Goal: Communication & Community: Answer question/provide support

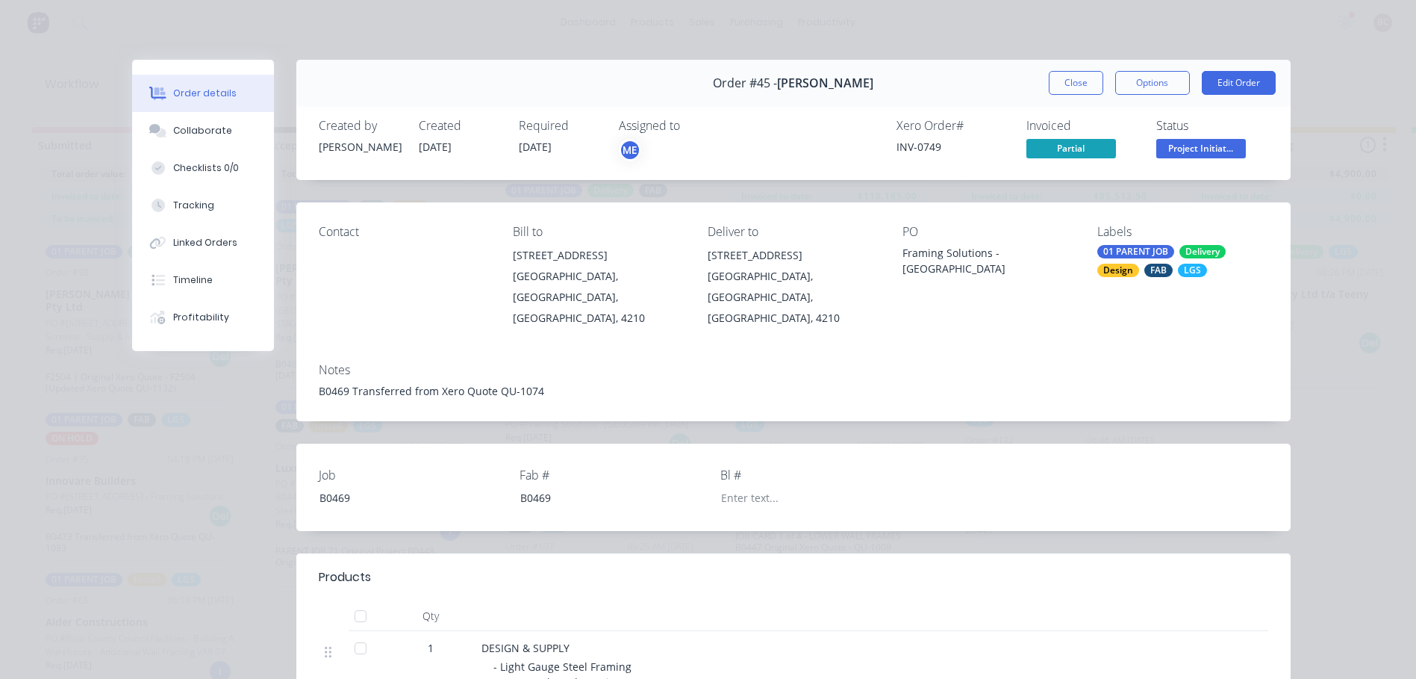
click at [766, 358] on div "Notes B0469 Transferred from Xero Quote QU-1074" at bounding box center [793, 386] width 994 height 70
click at [1074, 86] on button "Close" at bounding box center [1076, 83] width 55 height 24
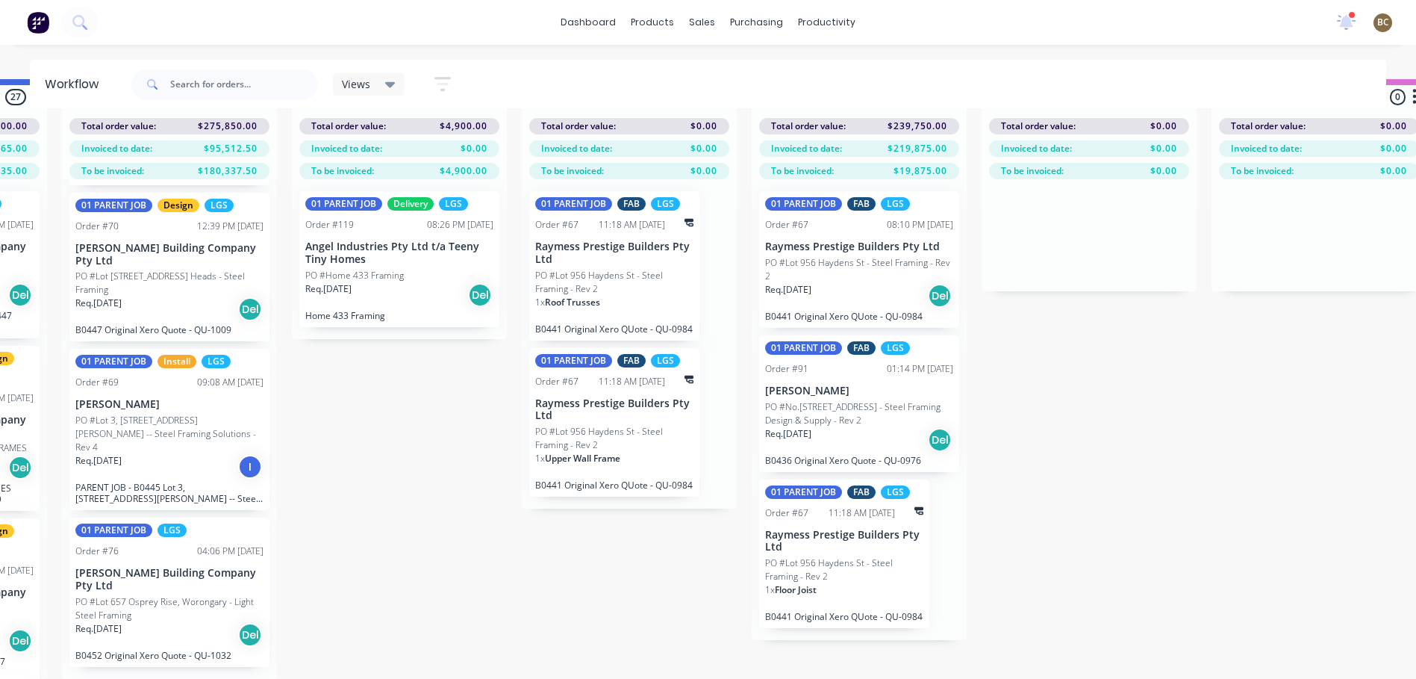
scroll to position [0, 890]
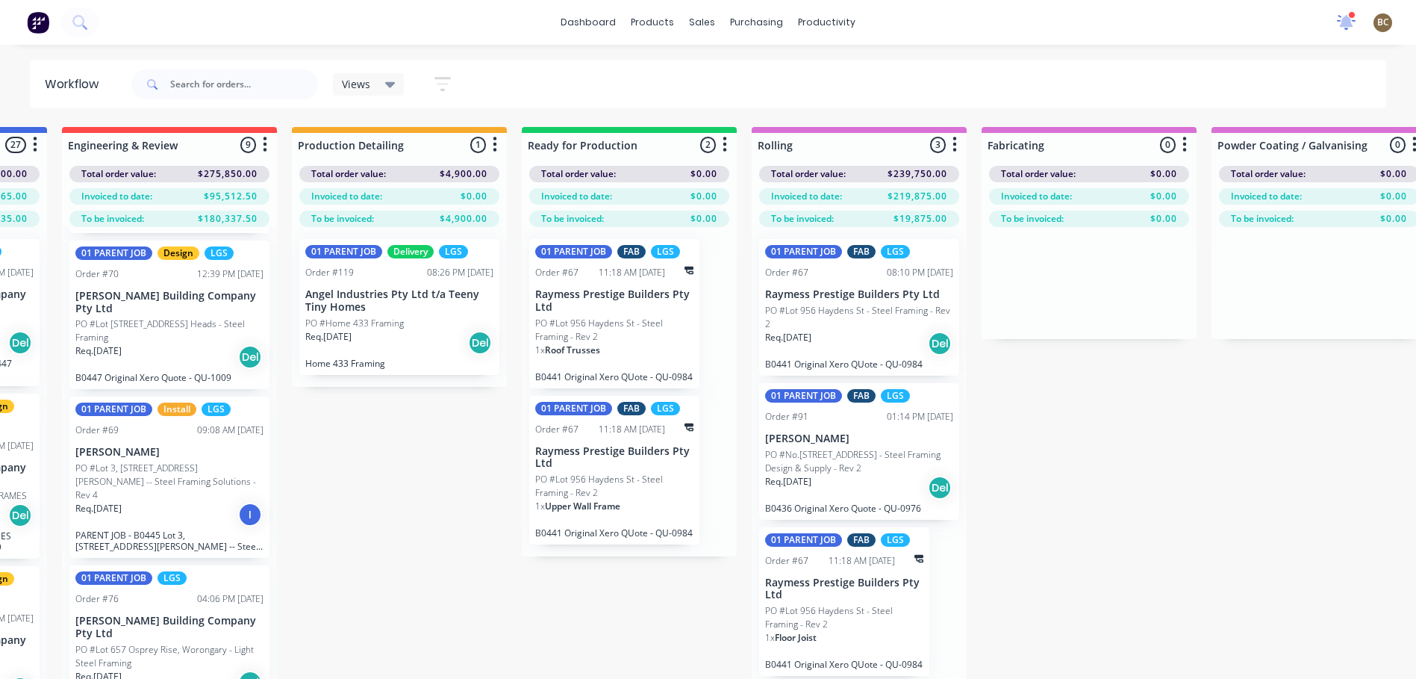
click at [1346, 17] on icon at bounding box center [1346, 21] width 13 height 12
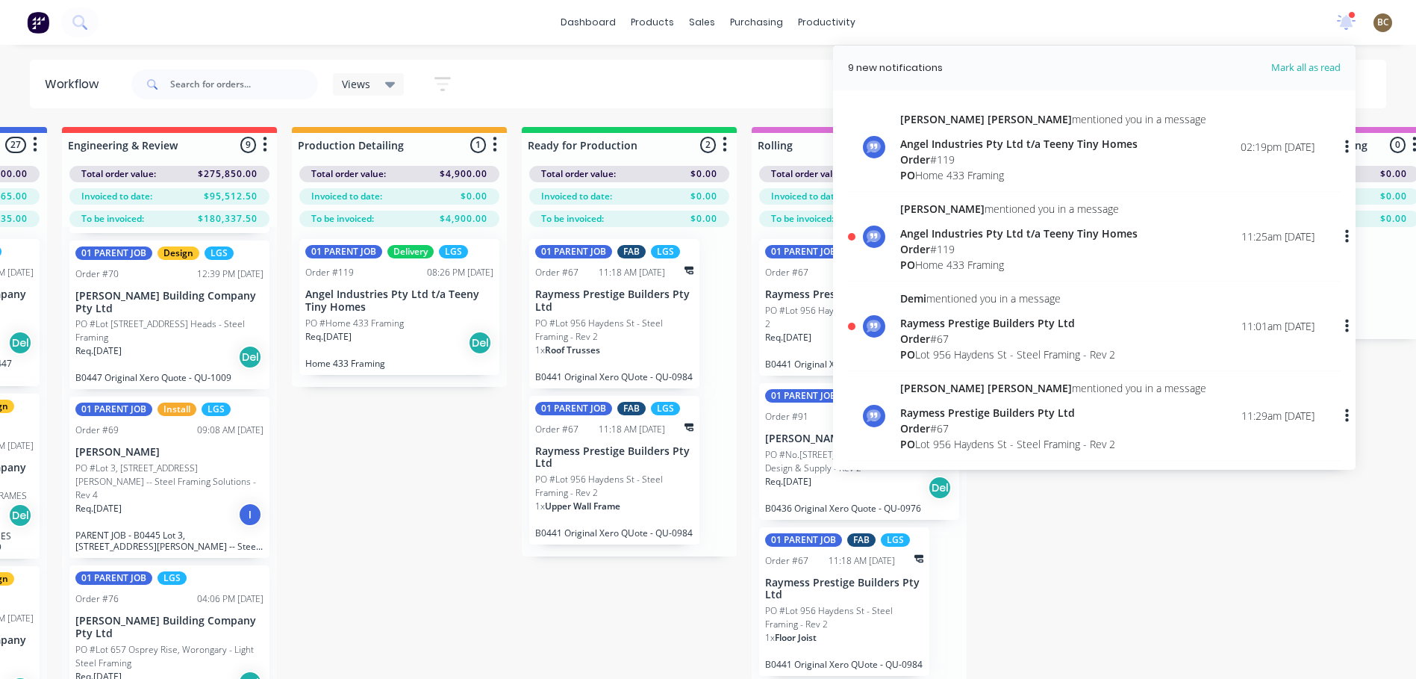
click at [594, 77] on div "Views Save new view None (Default) edit [PERSON_NAME]'s View edit [PERSON_NAME]…" at bounding box center [757, 84] width 1259 height 45
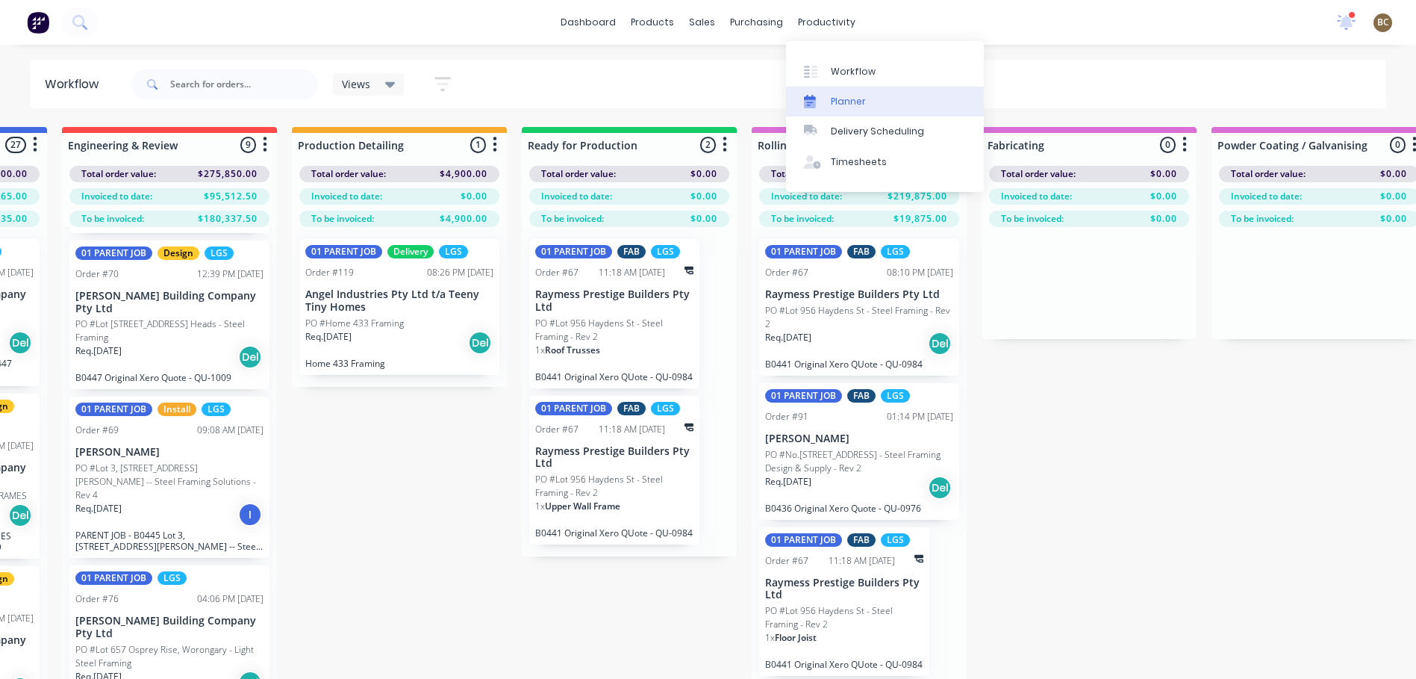
click at [862, 102] on div "Planner" at bounding box center [848, 101] width 35 height 13
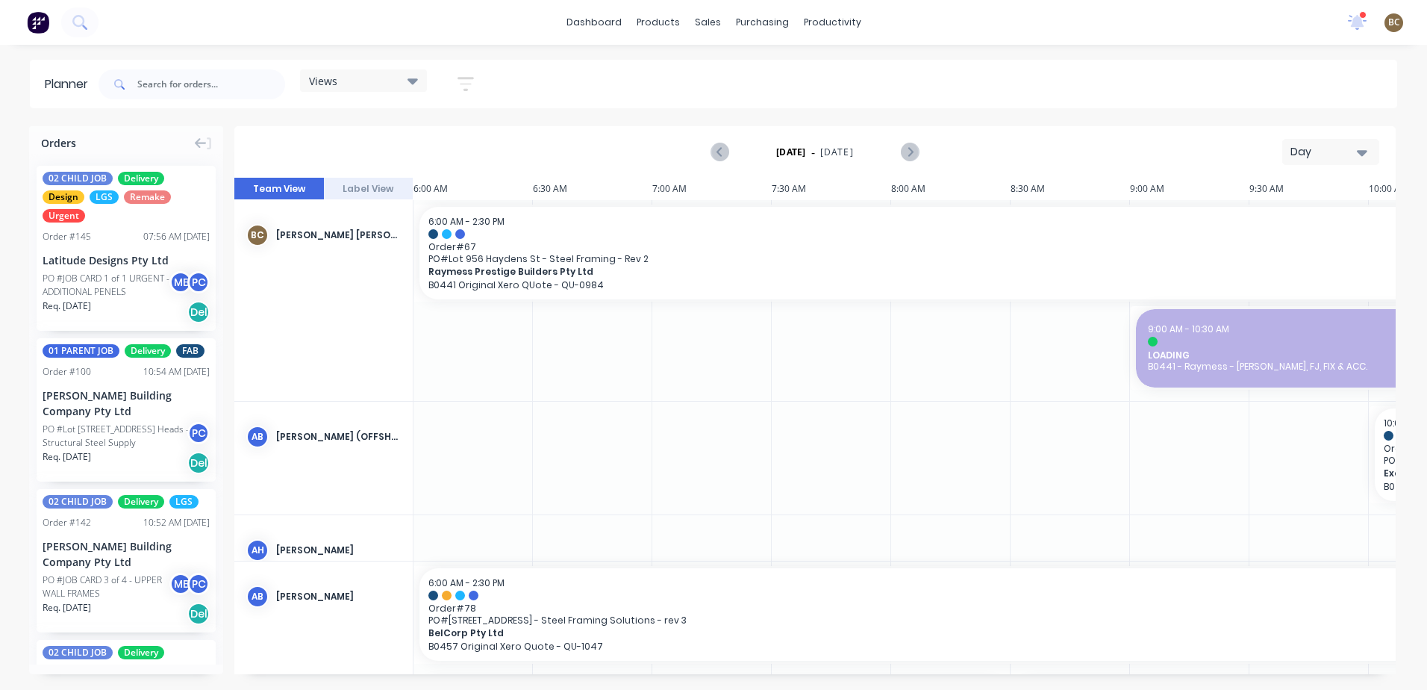
scroll to position [0, 1054]
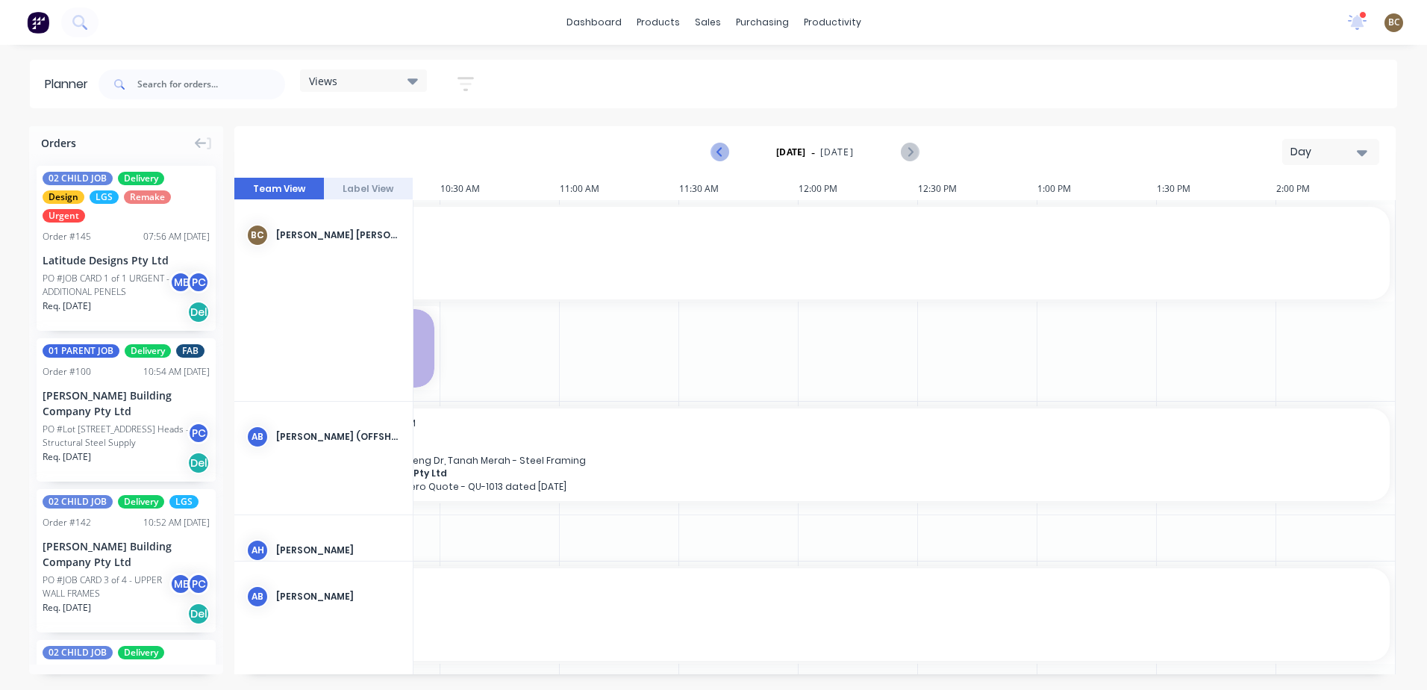
click at [716, 152] on icon "Previous page" at bounding box center [721, 152] width 18 height 18
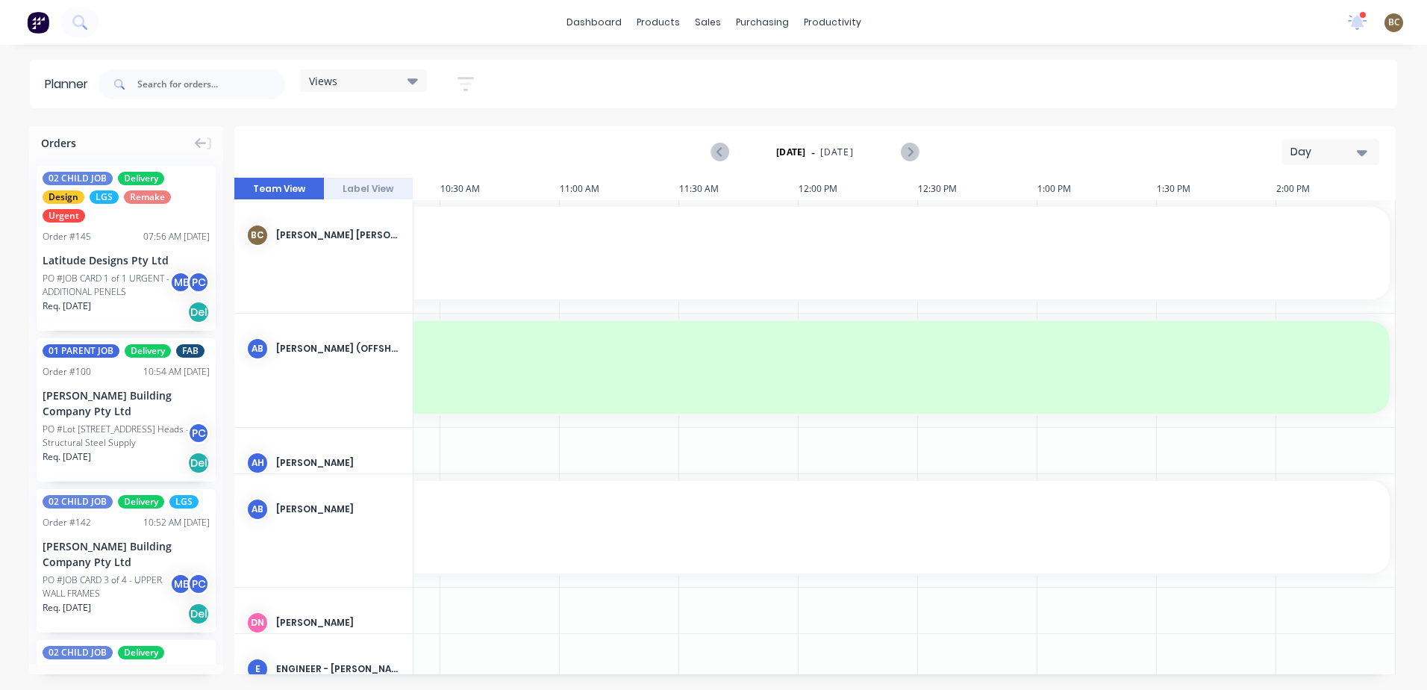
click at [1317, 158] on div "Day" at bounding box center [1325, 152] width 69 height 16
click at [1284, 226] on div "Week" at bounding box center [1304, 222] width 148 height 30
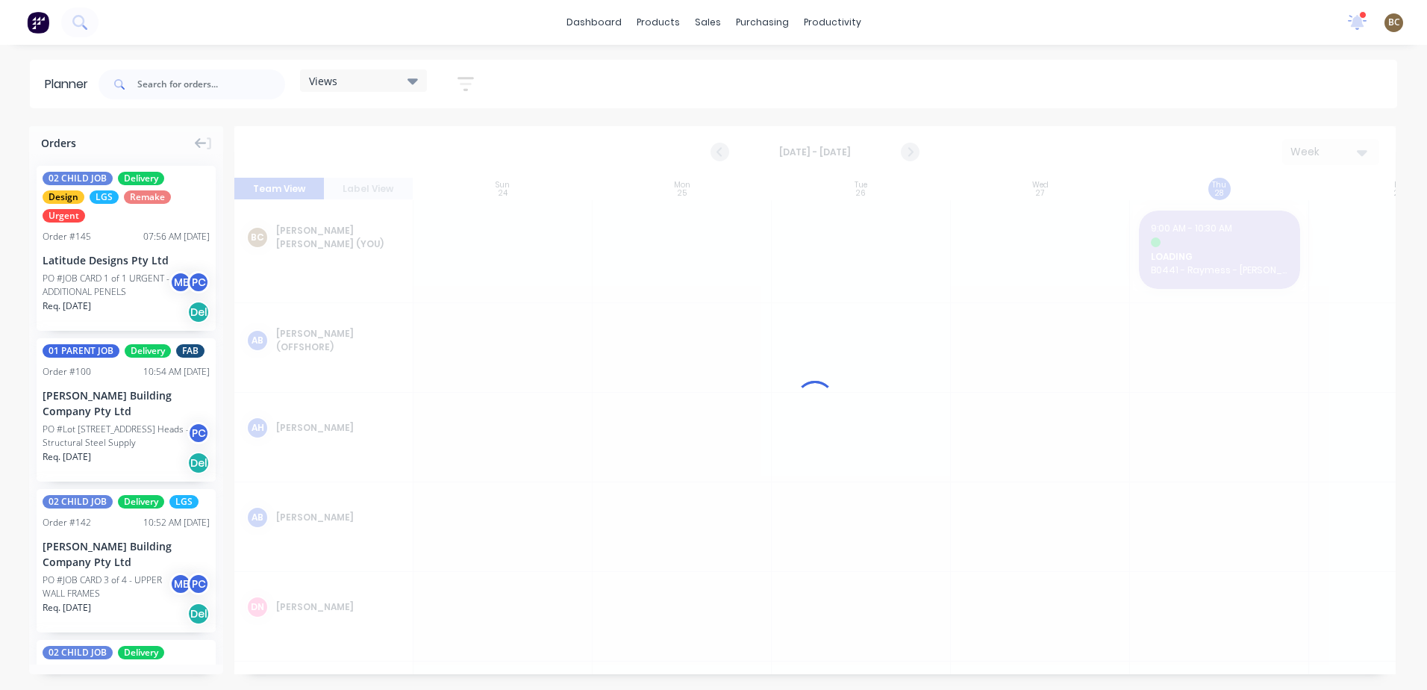
scroll to position [0, 1]
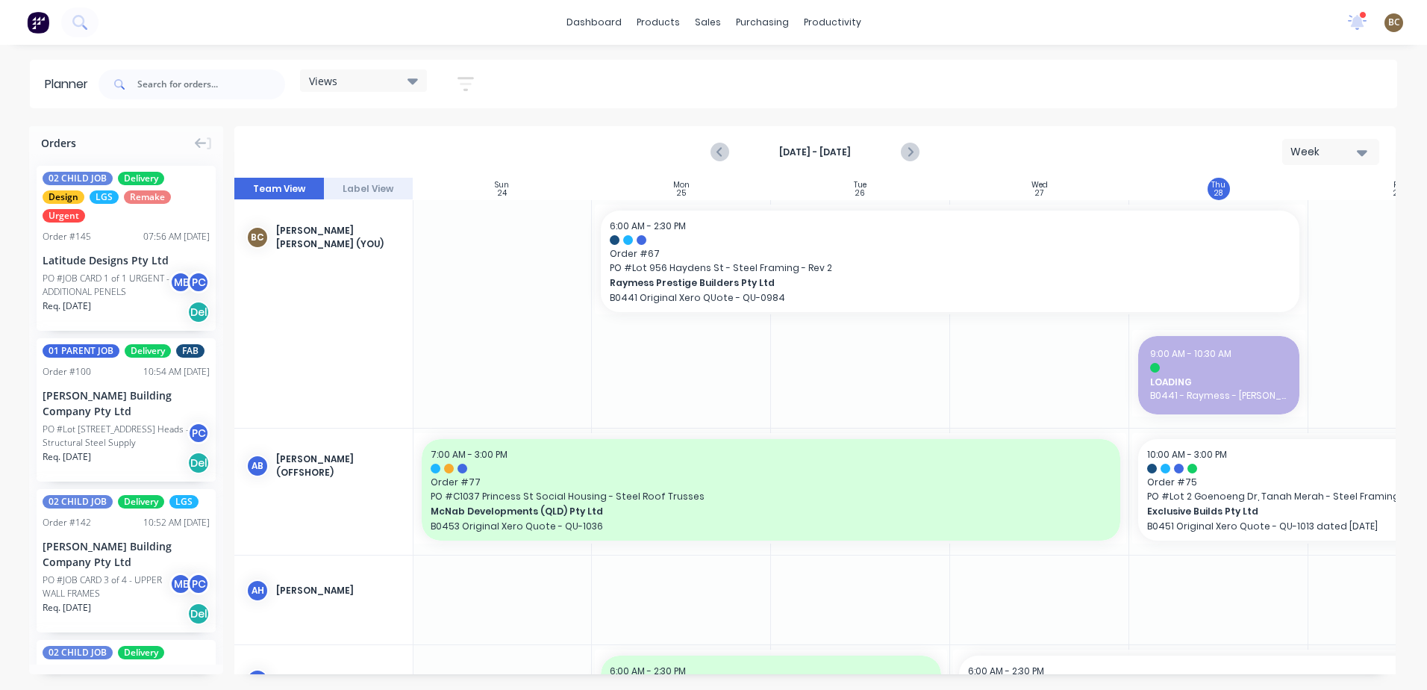
click at [1124, 86] on div "Views Save new view None (Default) edit DESIGN TEAM (INTERNAL) edit ENGINEERING…" at bounding box center [747, 84] width 1302 height 45
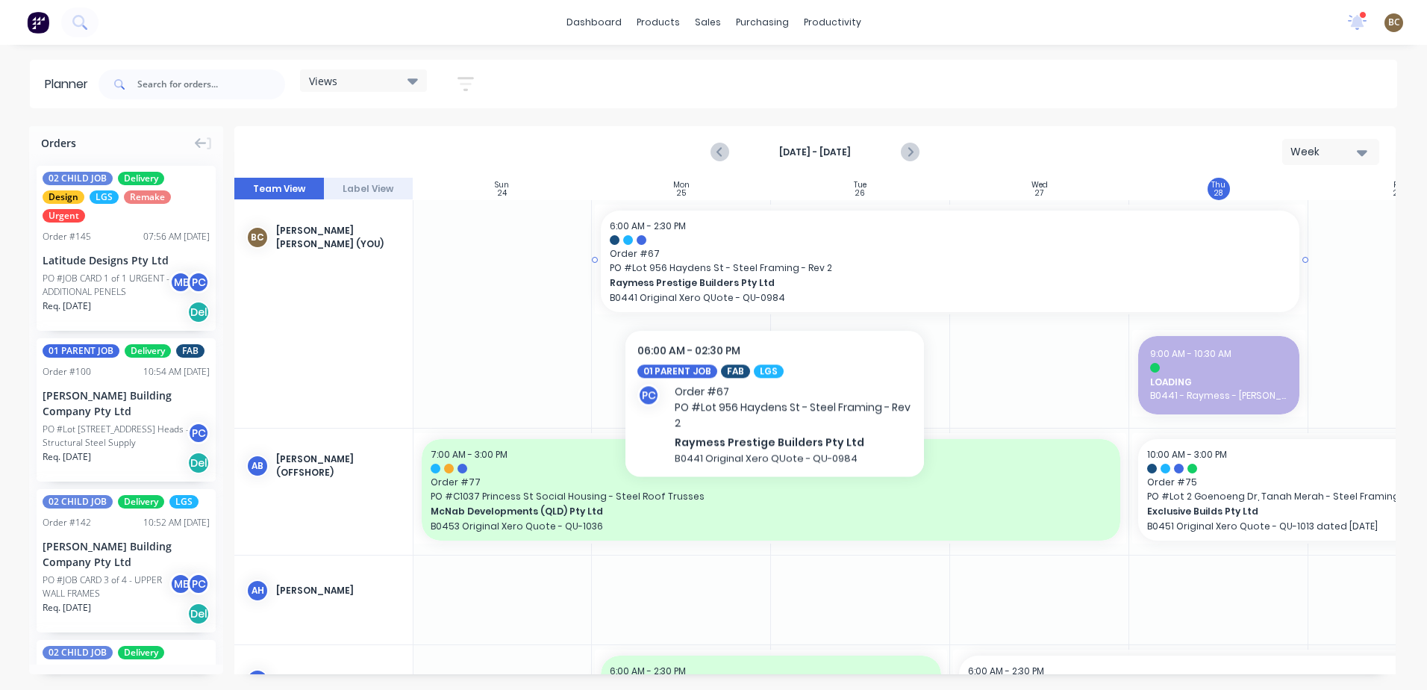
click at [775, 275] on div "6:00 AM - 2:30 PM Order # 67 PO # Lot 956 Haydens St - Steel Framing - Rev 2 Ra…" at bounding box center [950, 262] width 699 height 102
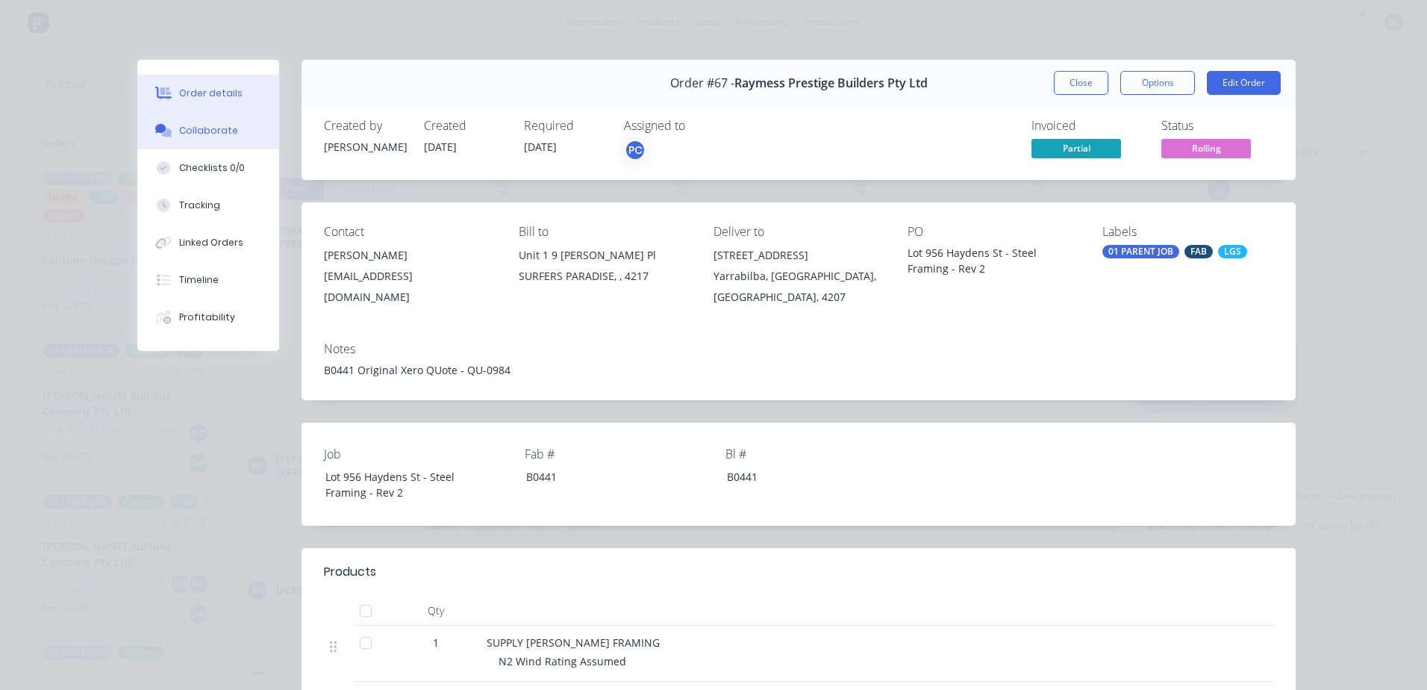
click at [197, 134] on div "Collaborate" at bounding box center [208, 130] width 59 height 13
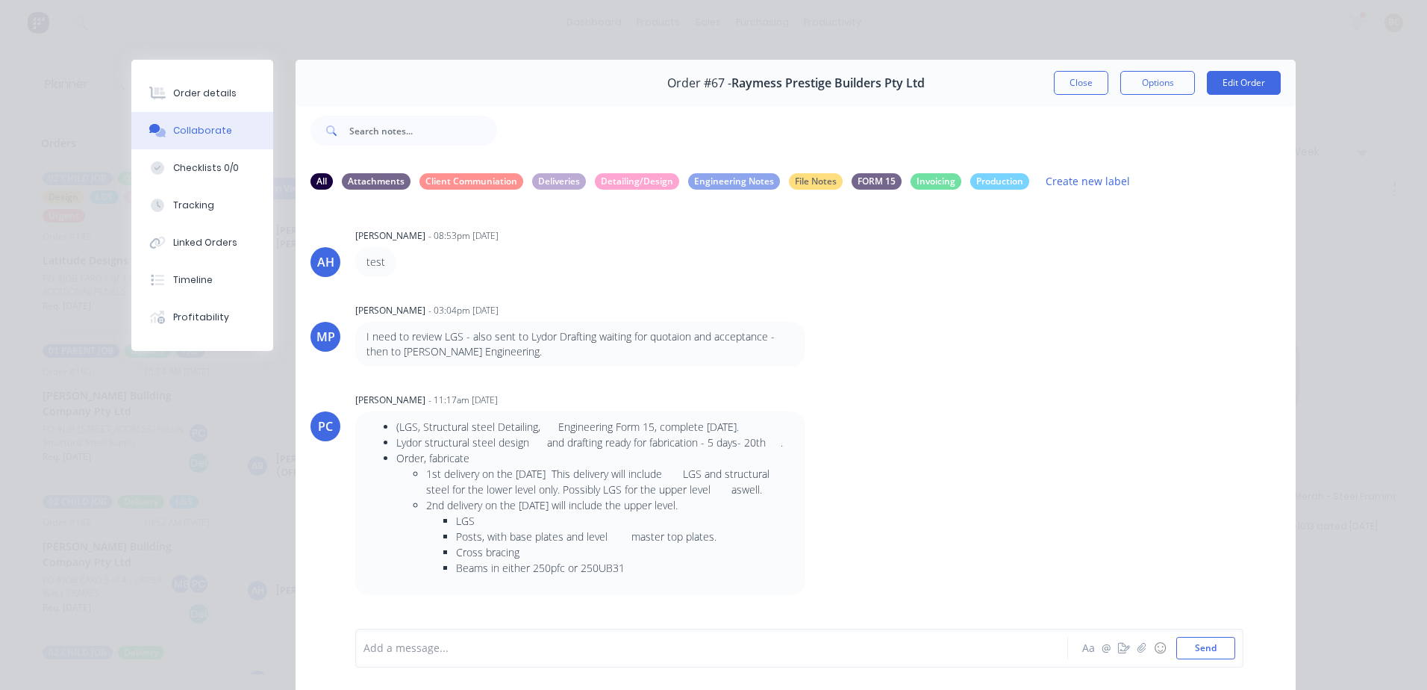
scroll to position [373, 0]
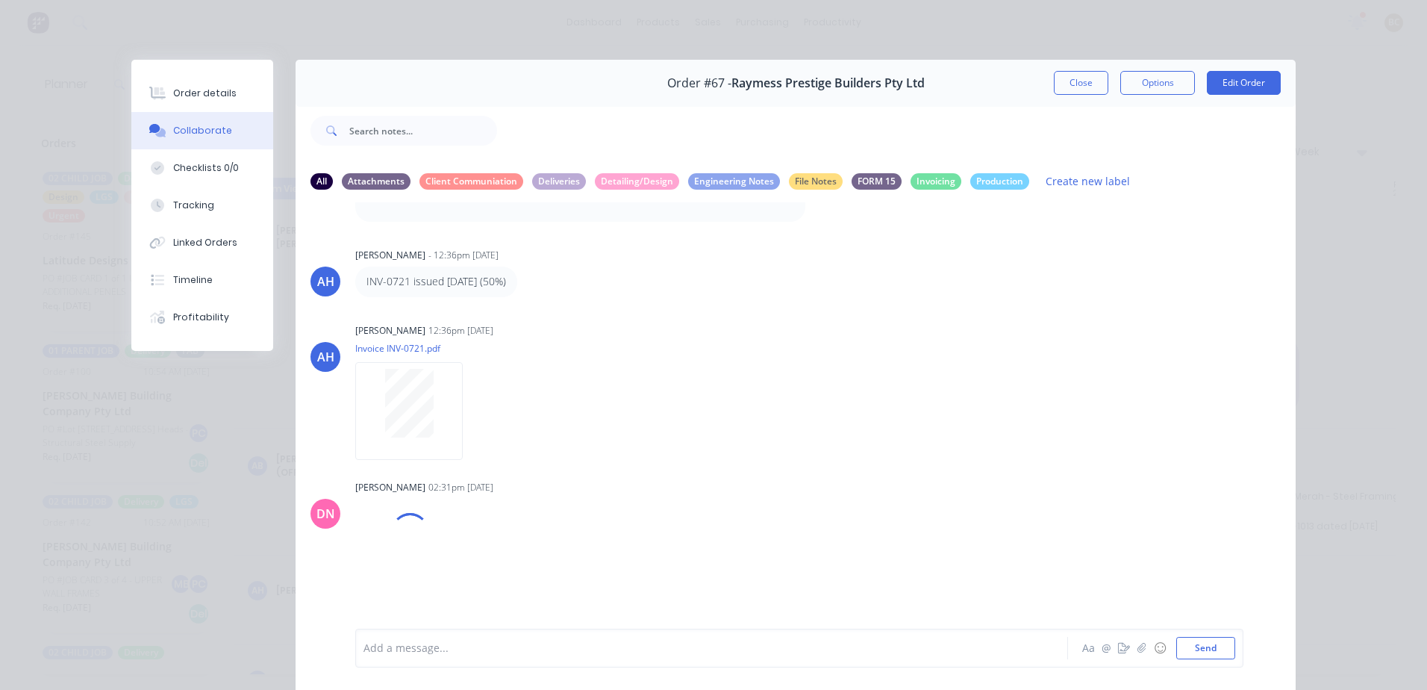
click at [470, 641] on div at bounding box center [690, 649] width 653 height 16
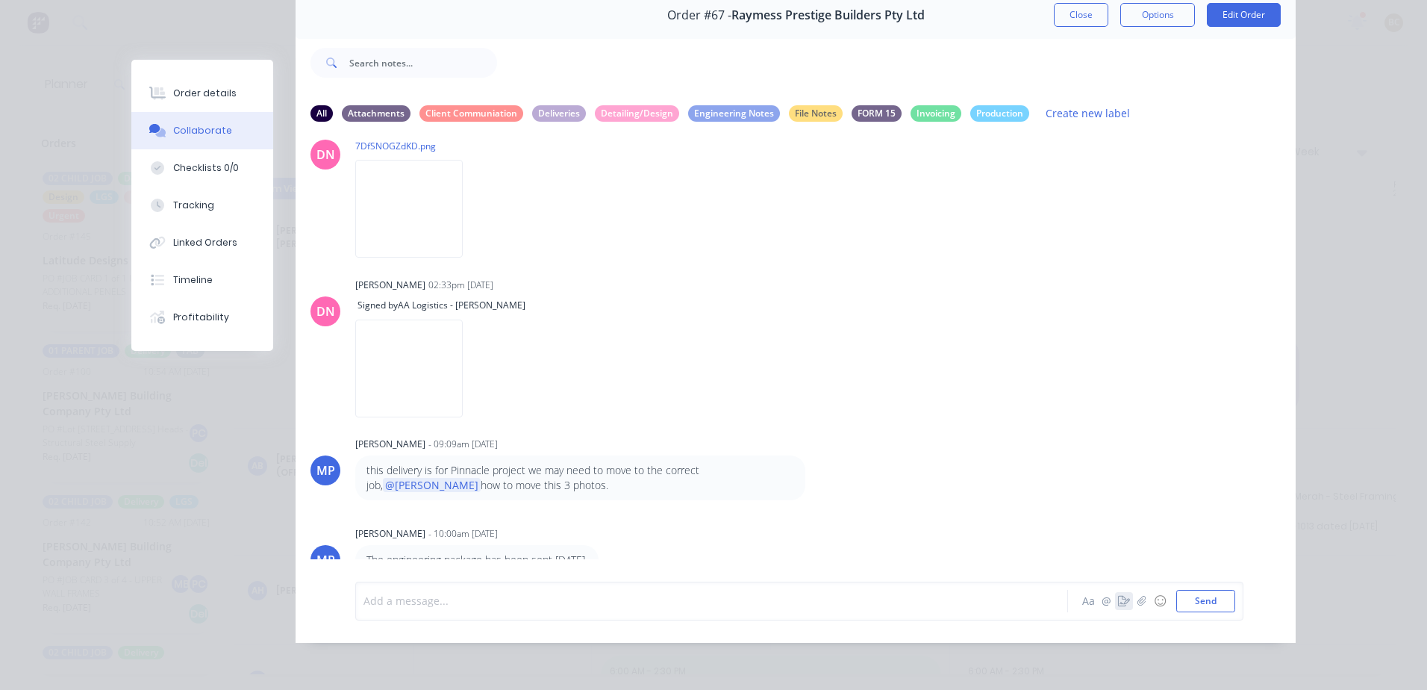
scroll to position [1195, 0]
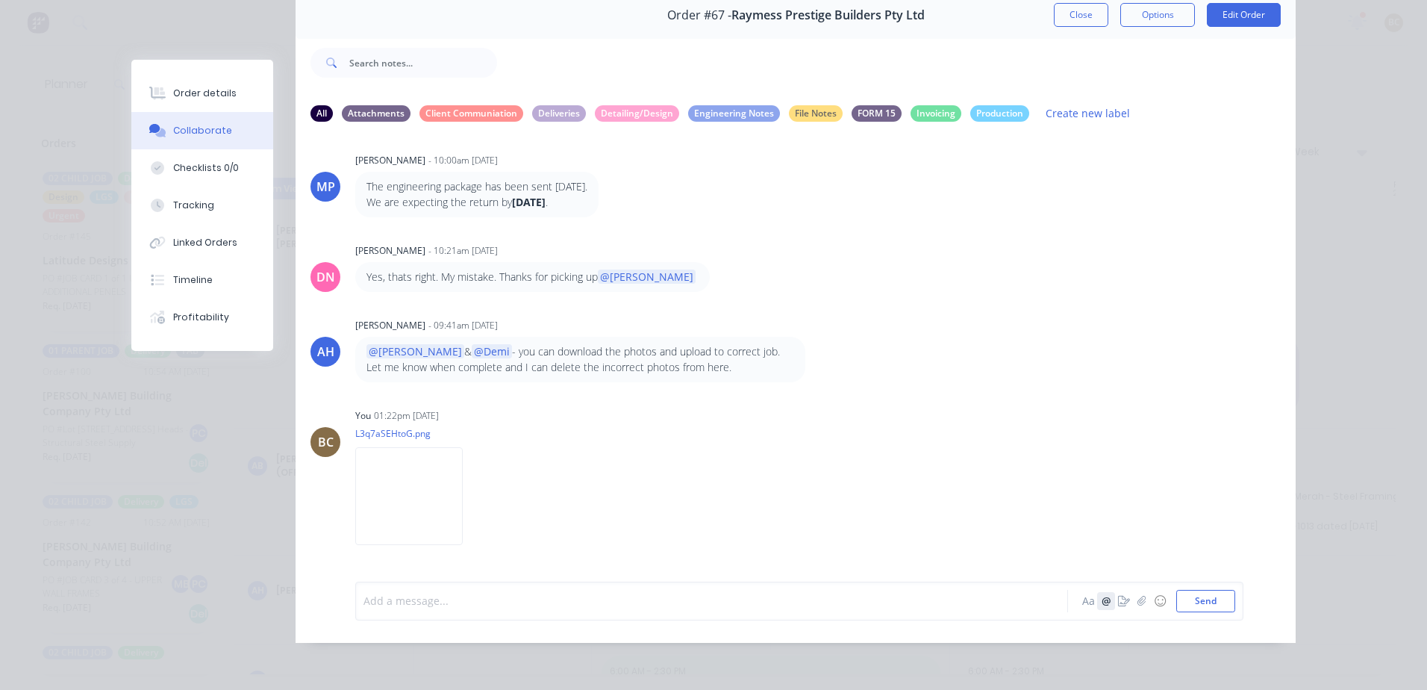
click at [1104, 605] on button "@" at bounding box center [1106, 601] width 18 height 18
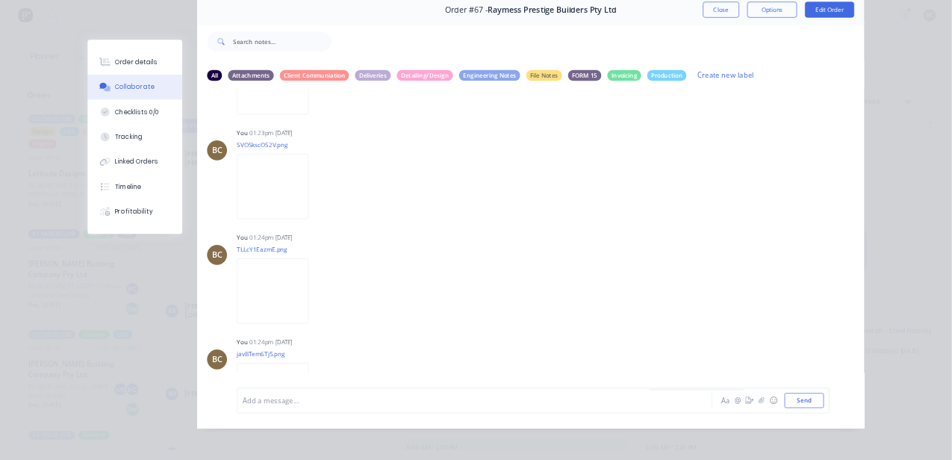
scroll to position [4868, 0]
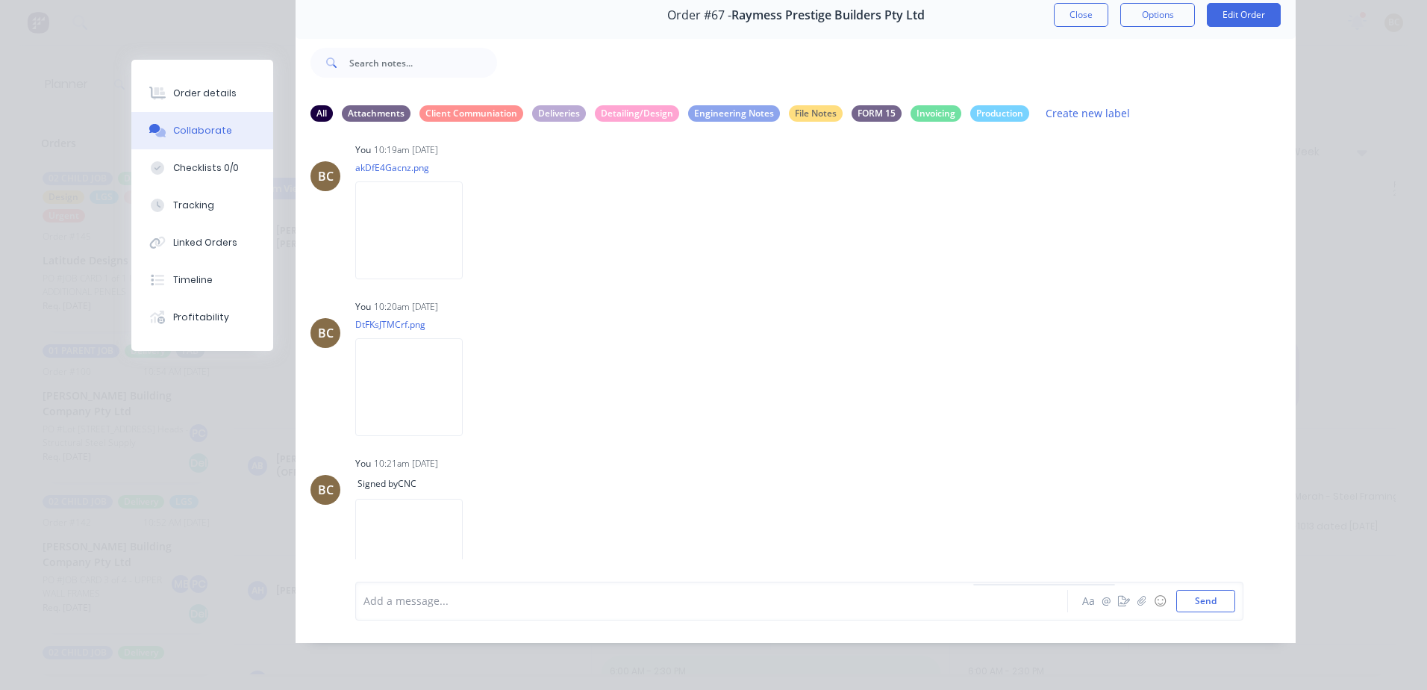
click at [1000, 561] on div "Add a message... Aa @ ☺ Send" at bounding box center [796, 601] width 1000 height 84
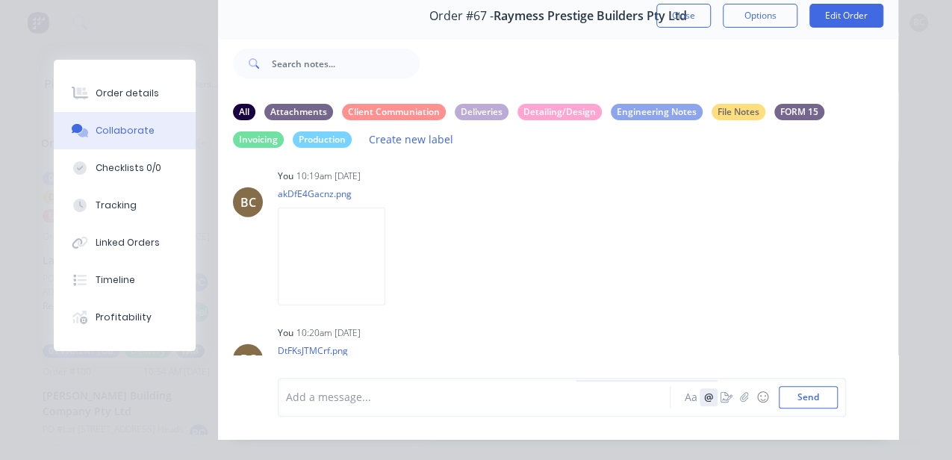
click at [712, 393] on button "@" at bounding box center [709, 397] width 18 height 18
click at [535, 393] on div at bounding box center [478, 397] width 383 height 16
drag, startPoint x: 585, startPoint y: 397, endPoint x: 374, endPoint y: 403, distance: 211.4
click at [374, 403] on div "@Demi Hi, whole checklist is done, ready to check it. thx" at bounding box center [478, 397] width 383 height 16
click at [440, 398] on span "Hi, whole checklist is done, ready to check it. thx" at bounding box center [449, 397] width 240 height 14
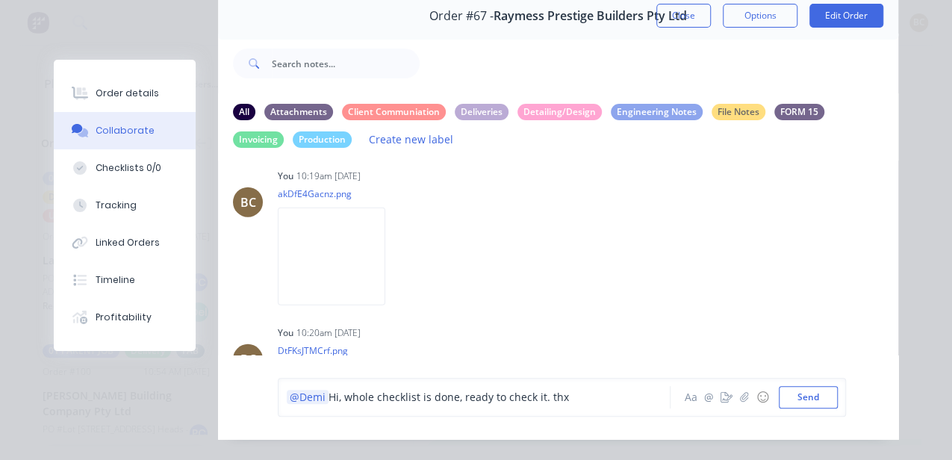
click at [448, 395] on span "Hi, whole checklist is done, ready to check it. thx" at bounding box center [449, 397] width 240 height 14
click at [564, 397] on div "@Demi Hi, whole checklist is done, ready to check it. thx" at bounding box center [478, 397] width 383 height 16
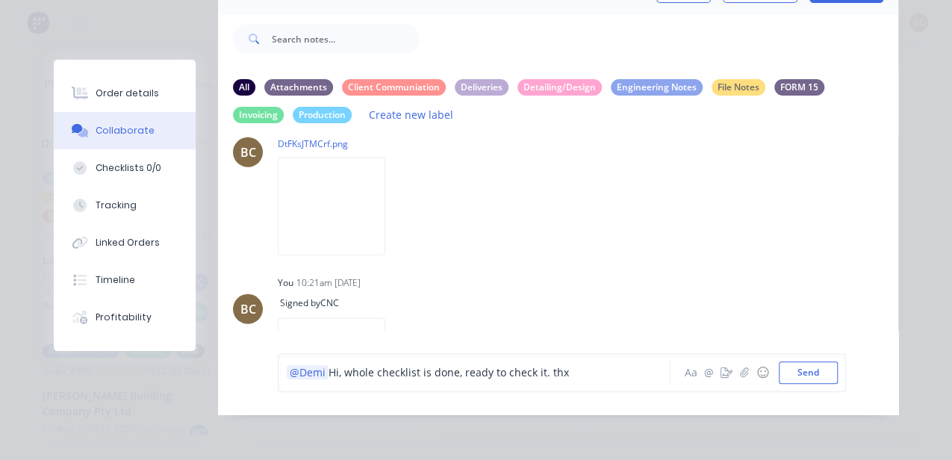
scroll to position [5098, 0]
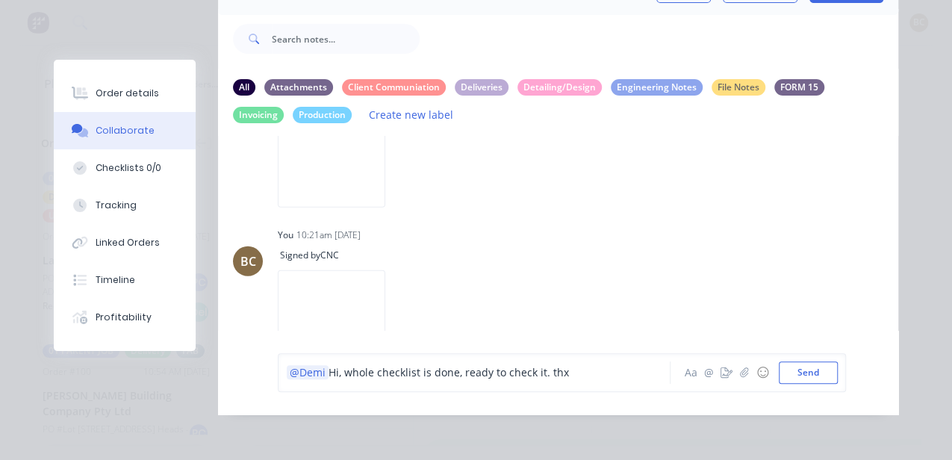
click at [351, 375] on span "Hi, whole checklist is done, ready to check it. thx" at bounding box center [449, 372] width 240 height 14
drag, startPoint x: 566, startPoint y: 374, endPoint x: 326, endPoint y: 381, distance: 240.5
click at [326, 381] on div "@Demi Hi, whole checklist is done, ready to check it. thx" at bounding box center [478, 372] width 384 height 22
copy span "Hi, whole checklist is done, ready to check it. thx"
click at [806, 370] on button "Send" at bounding box center [808, 372] width 59 height 22
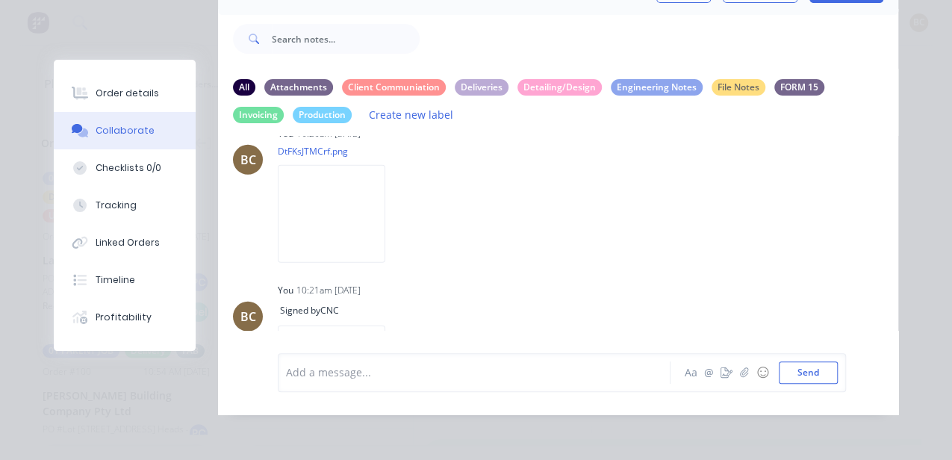
scroll to position [5156, 0]
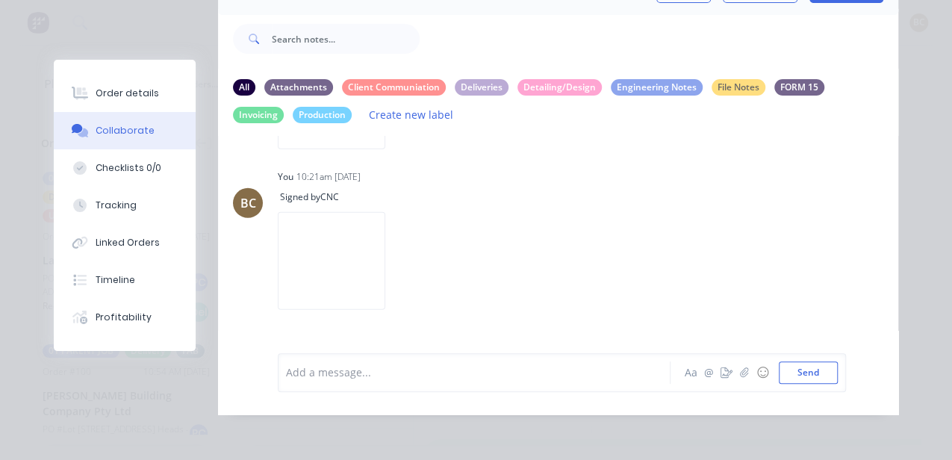
click at [910, 174] on div "Order details Collaborate Checklists 0/0 Tracking Linked Orders Timeline Profit…" at bounding box center [476, 230] width 952 height 460
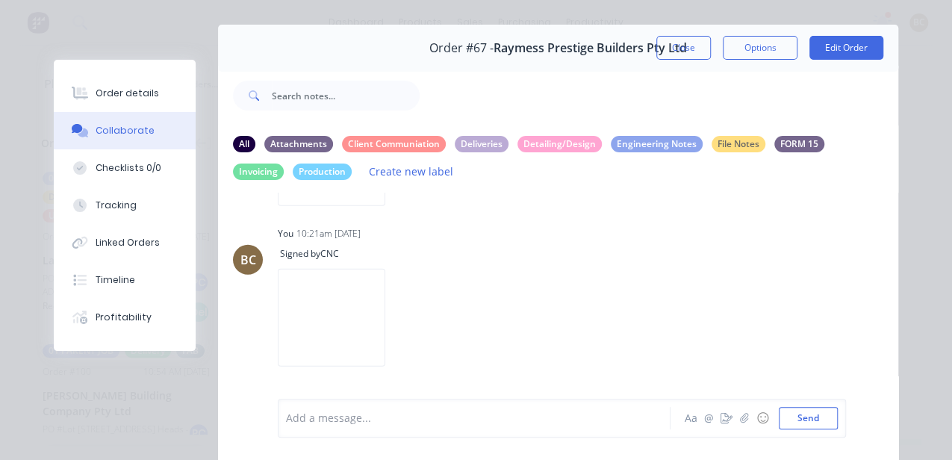
scroll to position [0, 0]
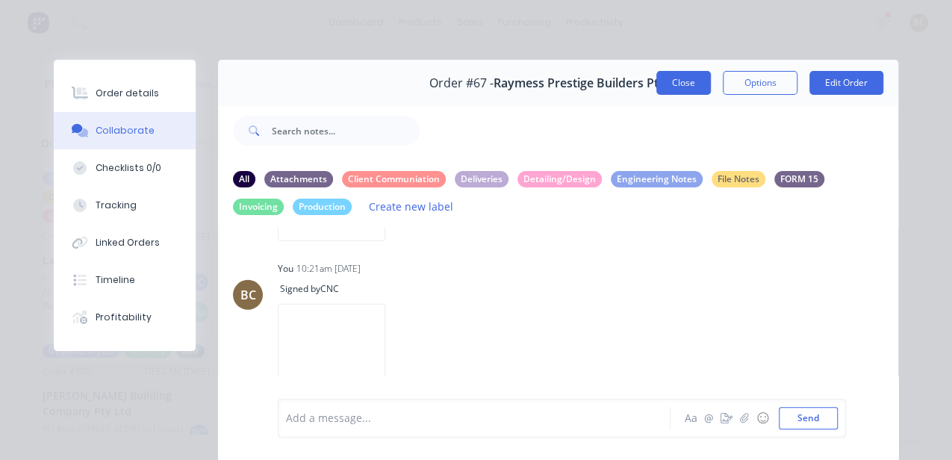
click at [688, 87] on button "Close" at bounding box center [683, 83] width 55 height 24
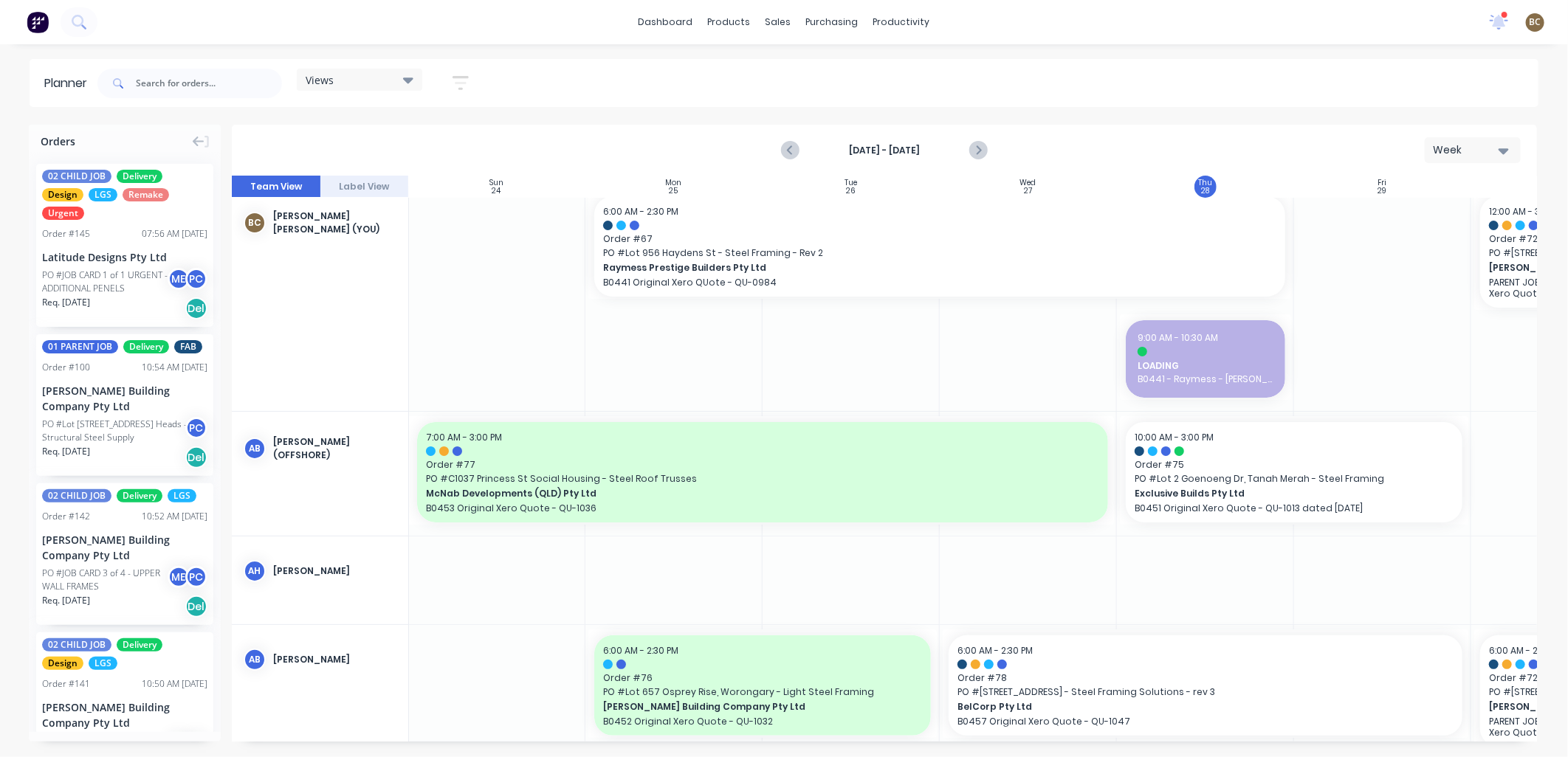
scroll to position [0, 1]
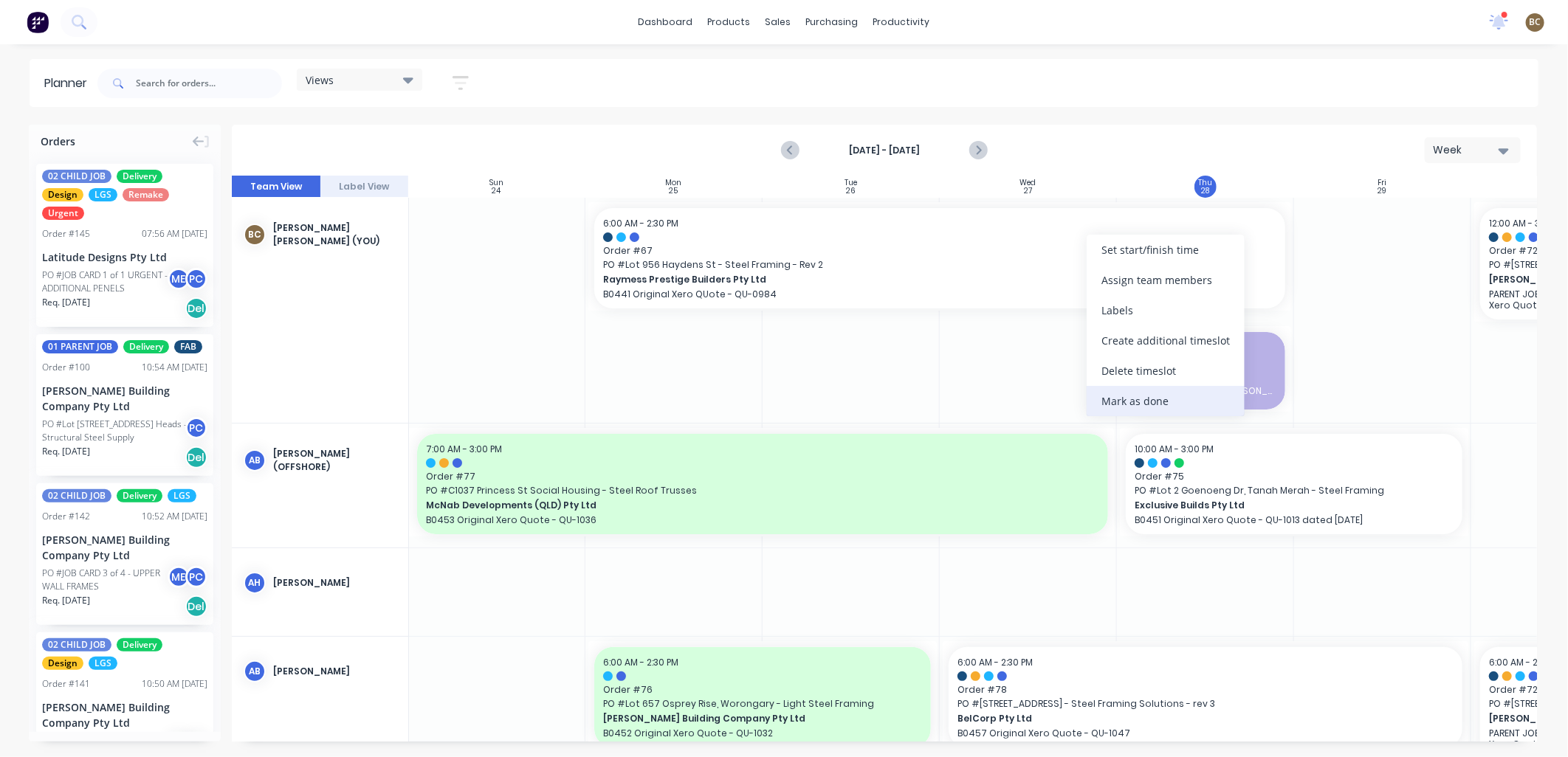
click at [1181, 400] on div "Mark as done" at bounding box center [1166, 400] width 158 height 31
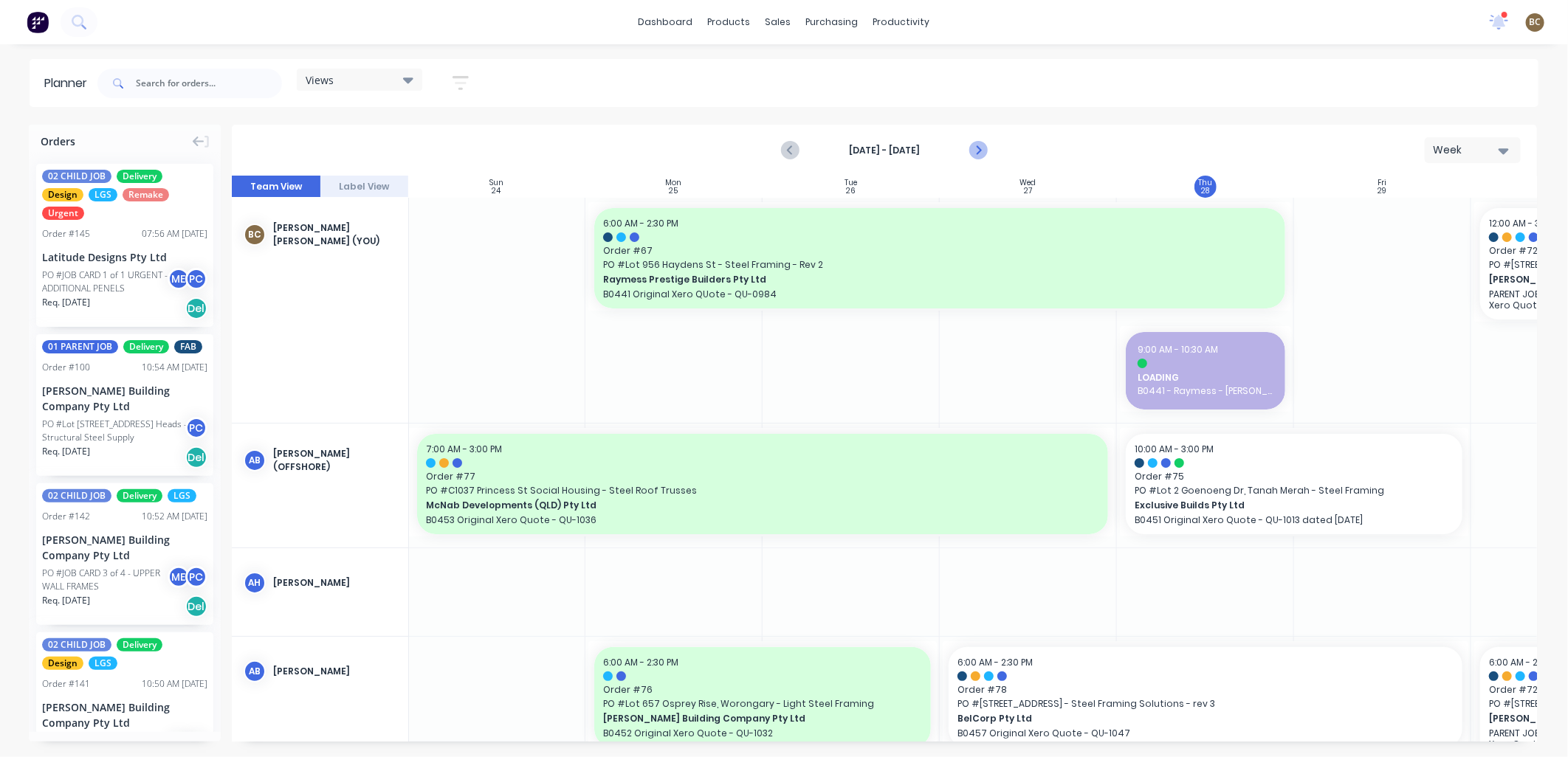
click at [979, 148] on icon "Next page" at bounding box center [978, 150] width 18 height 18
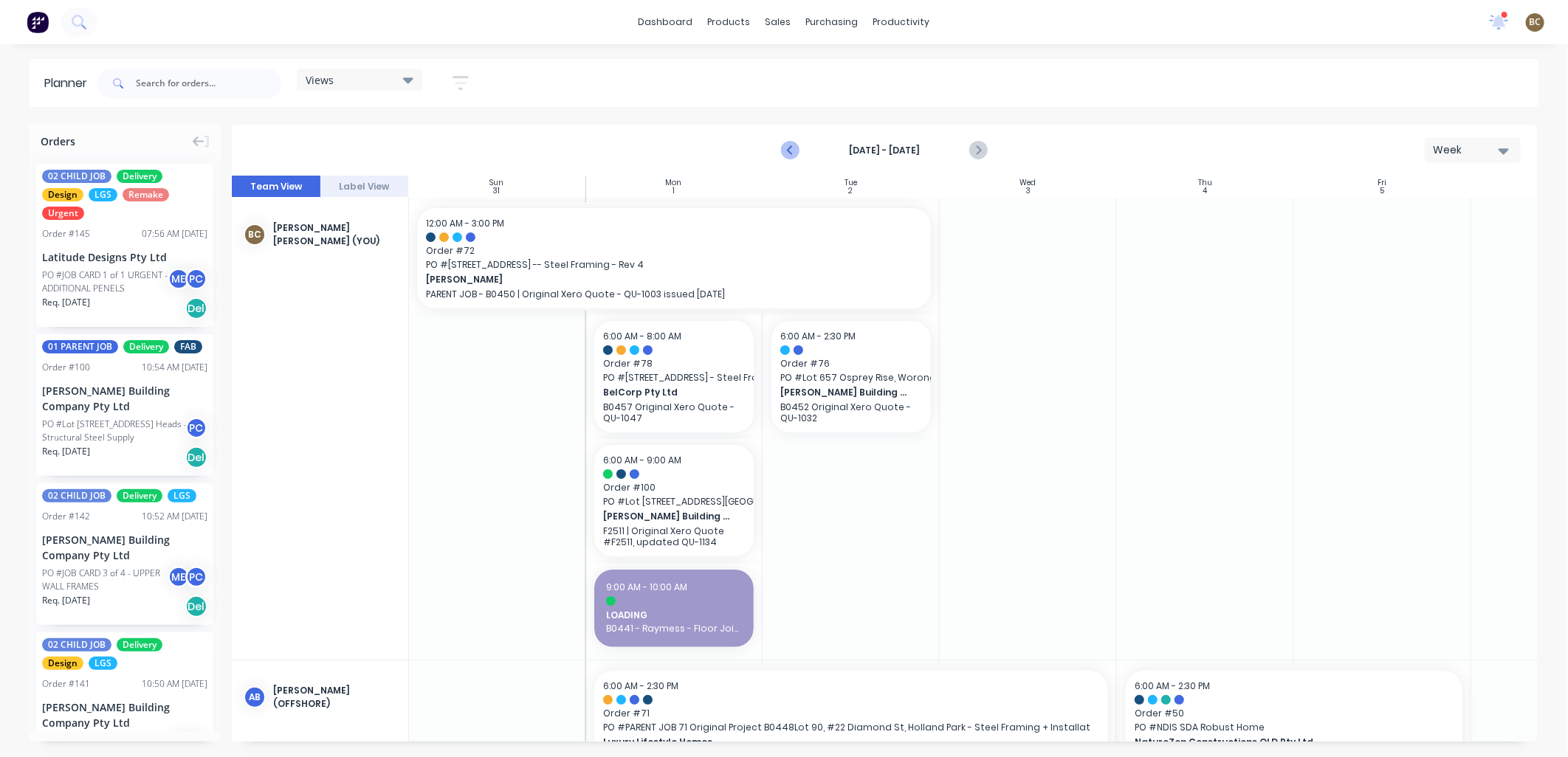
click at [782, 144] on icon "Previous page" at bounding box center [791, 150] width 18 height 18
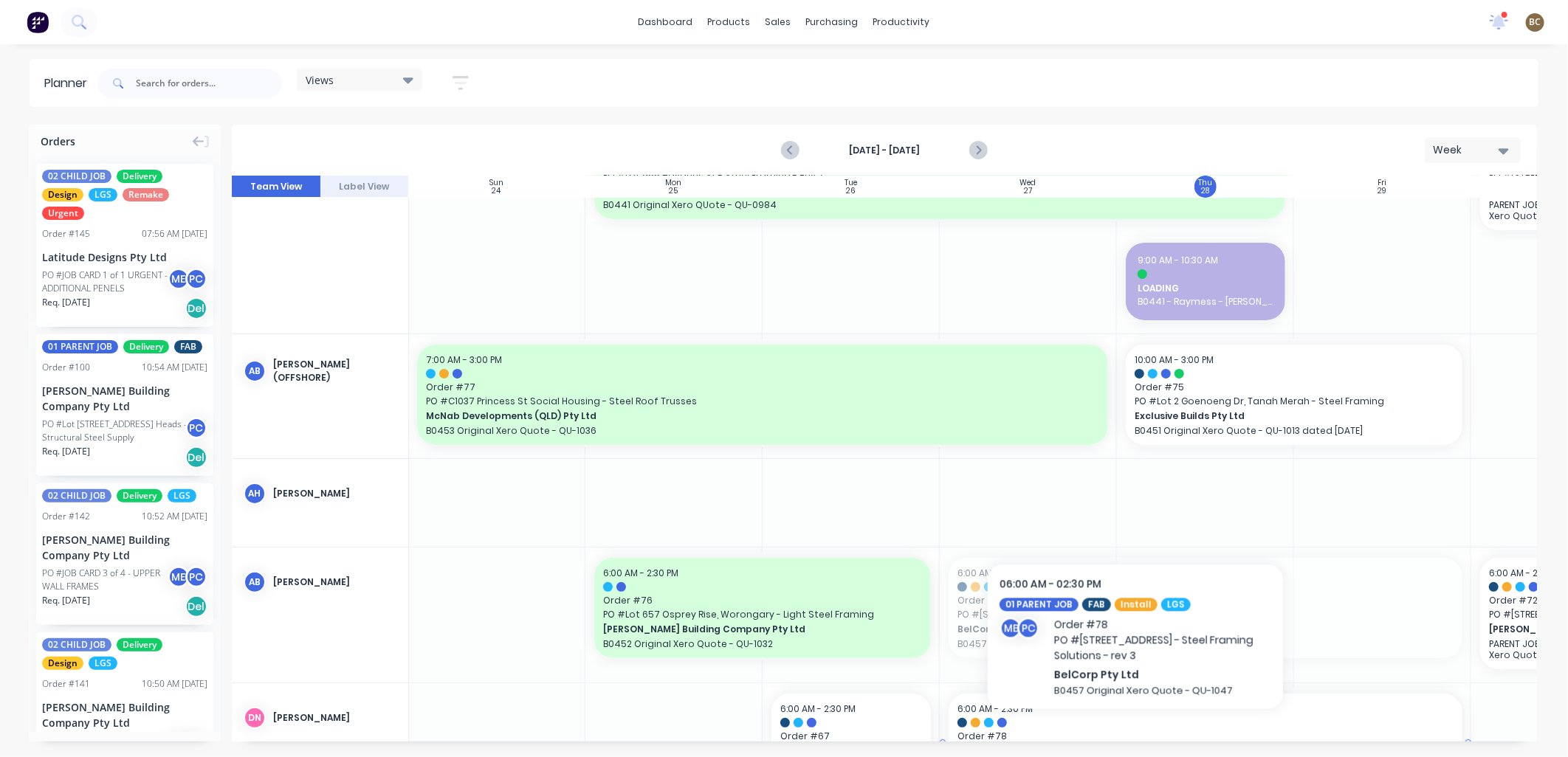
drag, startPoint x: 1123, startPoint y: 733, endPoint x: 1219, endPoint y: 729, distance: 96.1
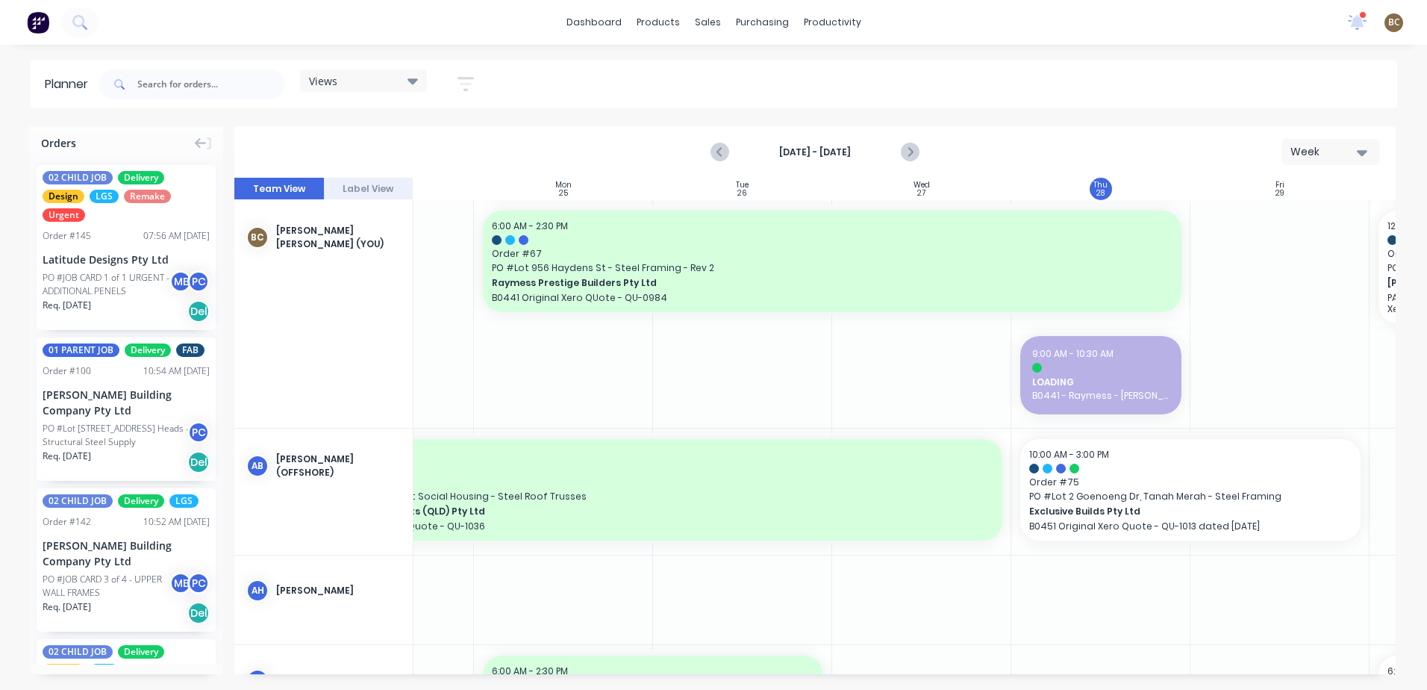
scroll to position [0, 0]
click at [108, 270] on div "02 CHILD JOB Delivery Design LGS Remake Urgent Order # 145 07:56 AM [DATE] Lati…" at bounding box center [126, 248] width 179 height 165
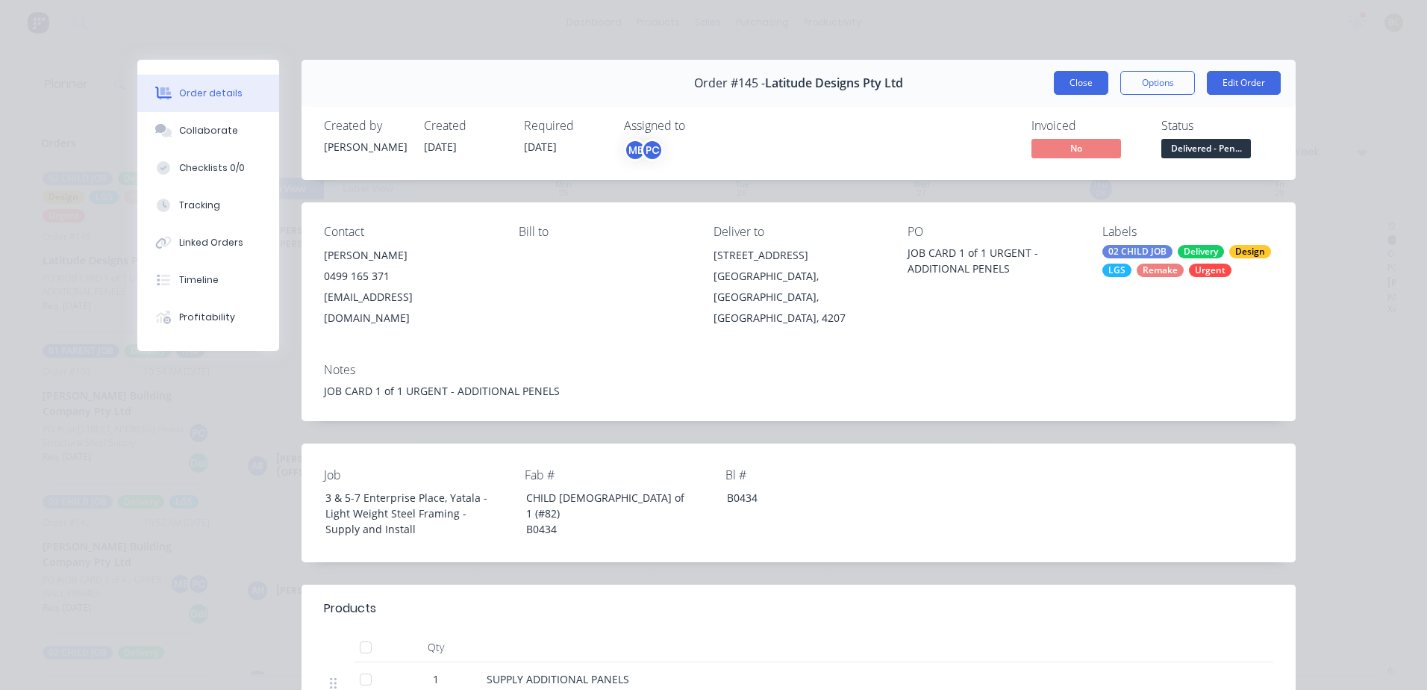
click at [1074, 90] on button "Close" at bounding box center [1081, 83] width 55 height 24
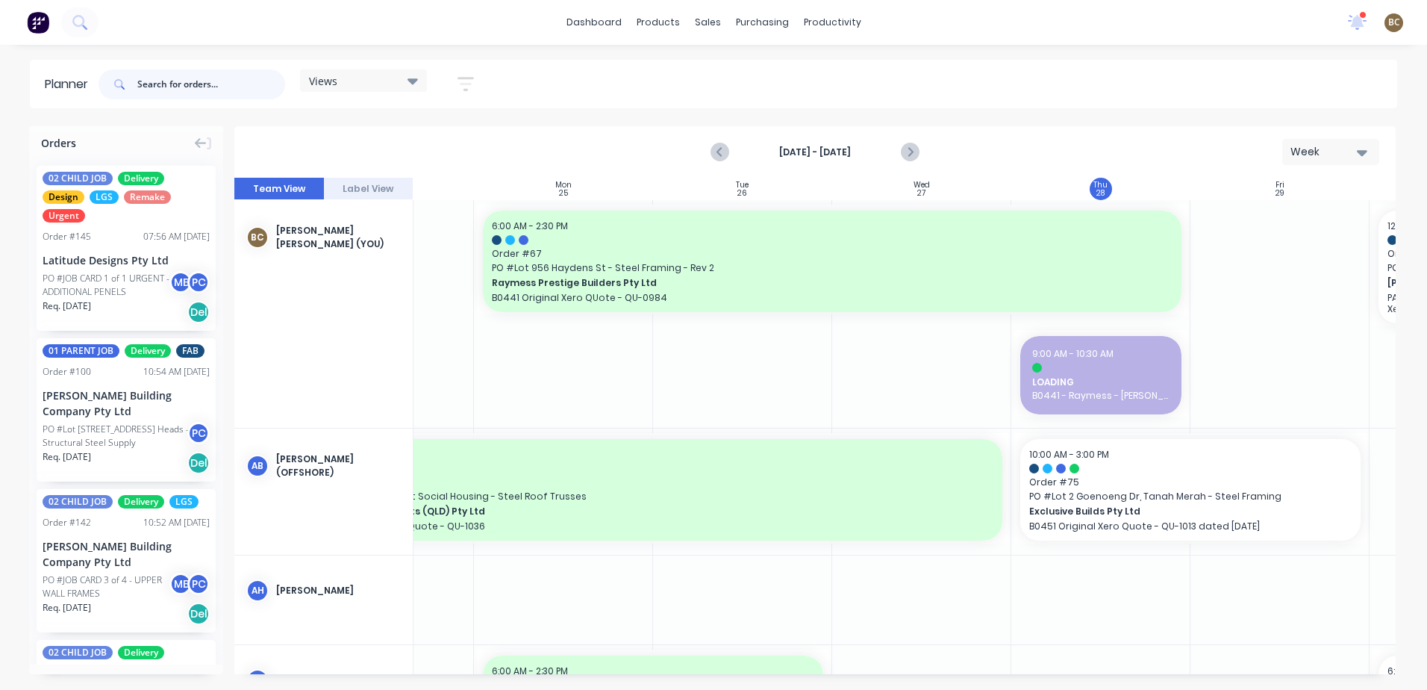
click at [243, 83] on input "text" at bounding box center [211, 84] width 148 height 30
click at [204, 82] on input "text" at bounding box center [211, 84] width 148 height 30
type input "angel"
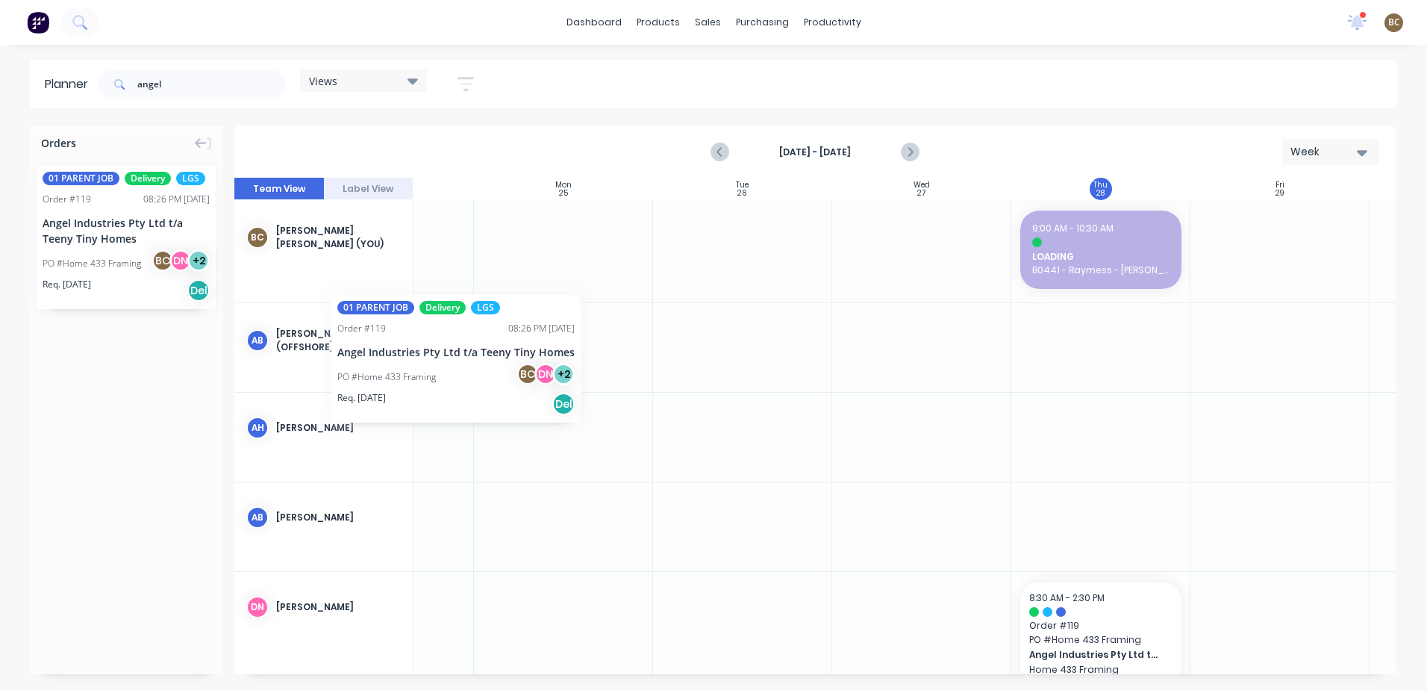
scroll to position [0, 115]
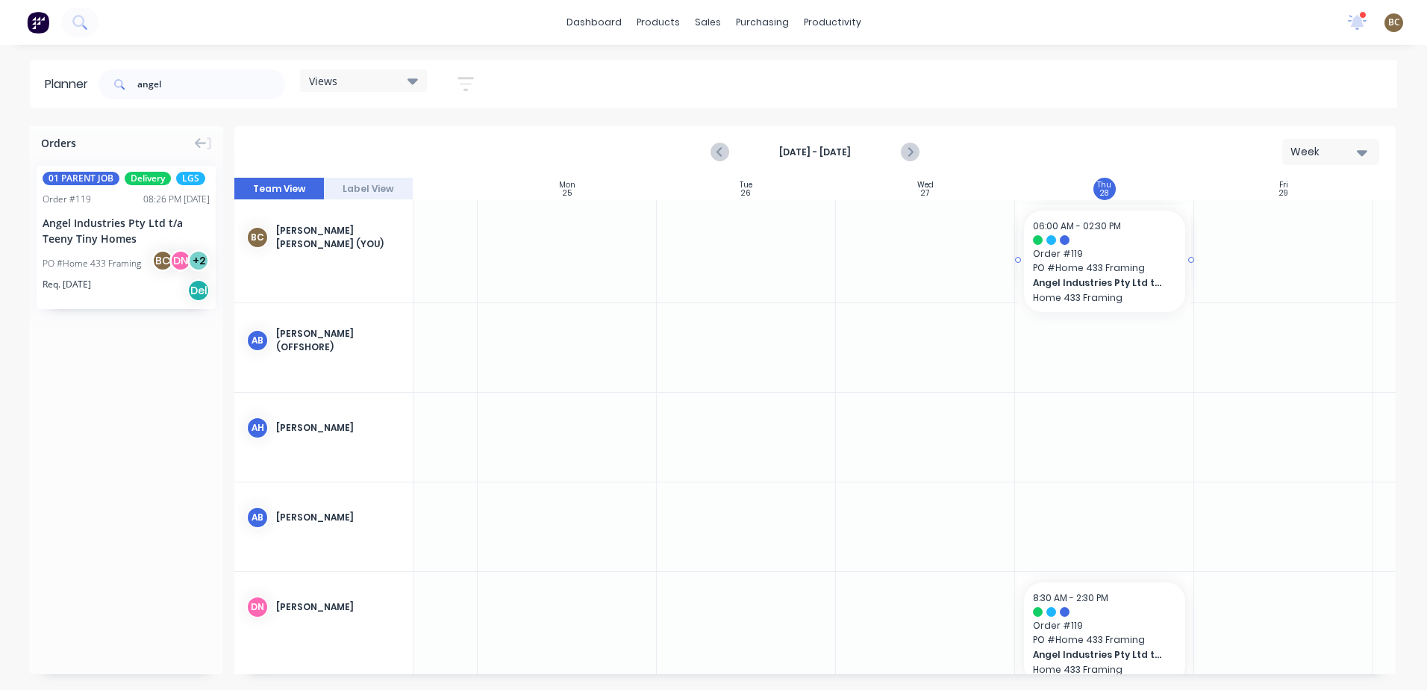
drag, startPoint x: 84, startPoint y: 243, endPoint x: 1015, endPoint y: 222, distance: 931.3
click at [1015, 222] on div "Orders 01 PARENT JOB Delivery LGS Order # 119 08:26 PM [DATE] Angel Industries …" at bounding box center [713, 407] width 1427 height 563
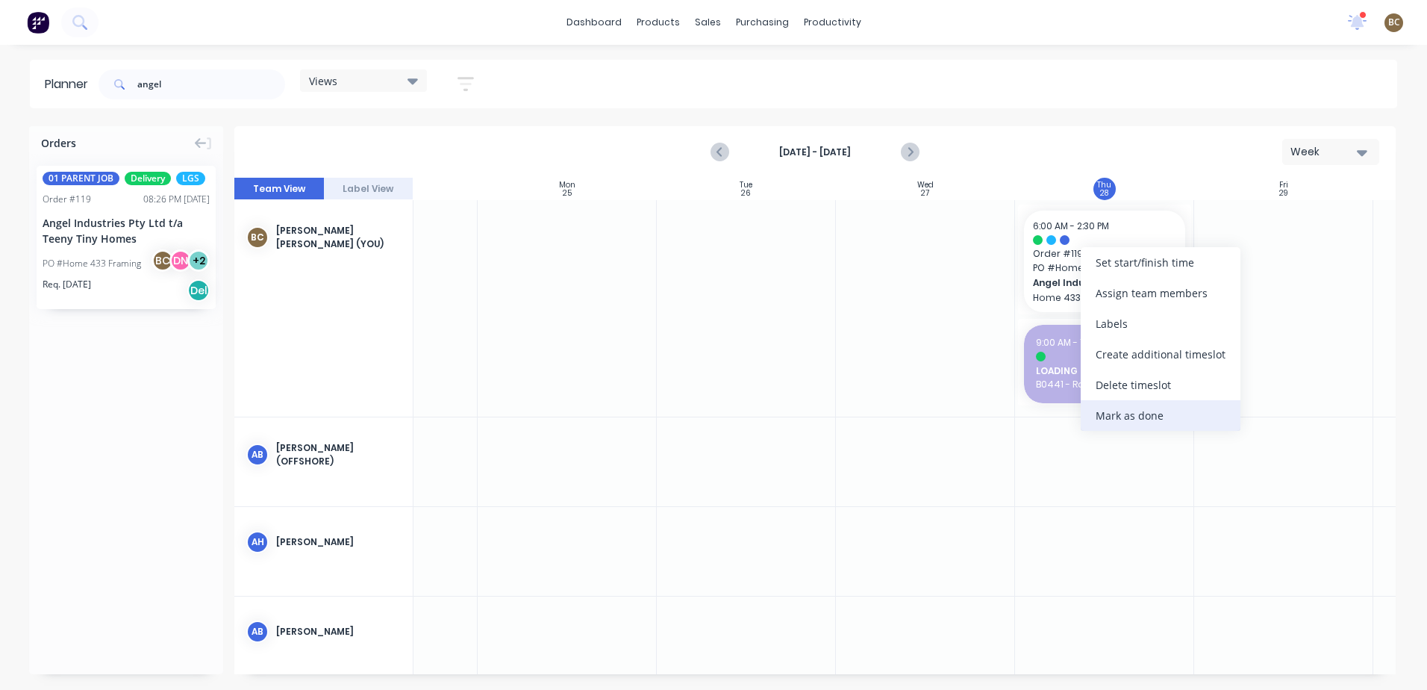
click at [1175, 419] on div "Mark as done" at bounding box center [1161, 415] width 160 height 31
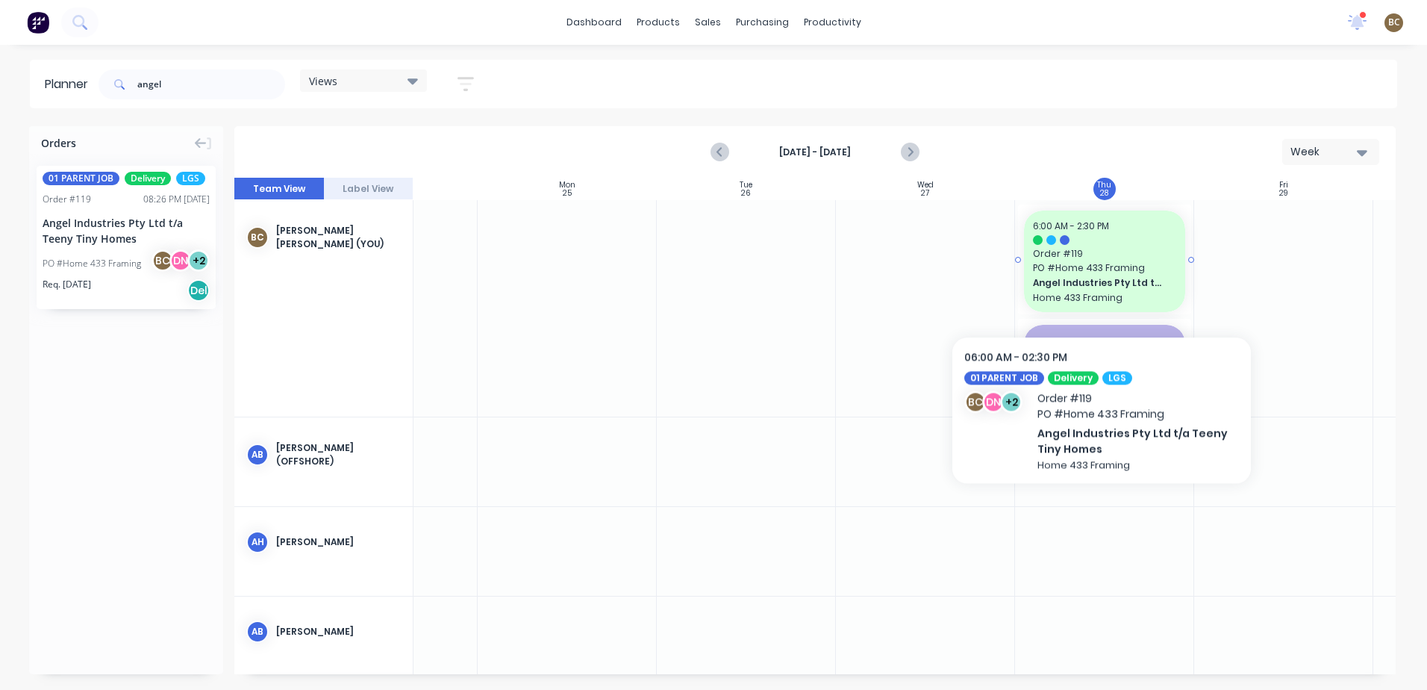
click at [1102, 281] on span "Angel Industries Pty Ltd t/a Teeny Tiny Homes" at bounding box center [1097, 282] width 129 height 13
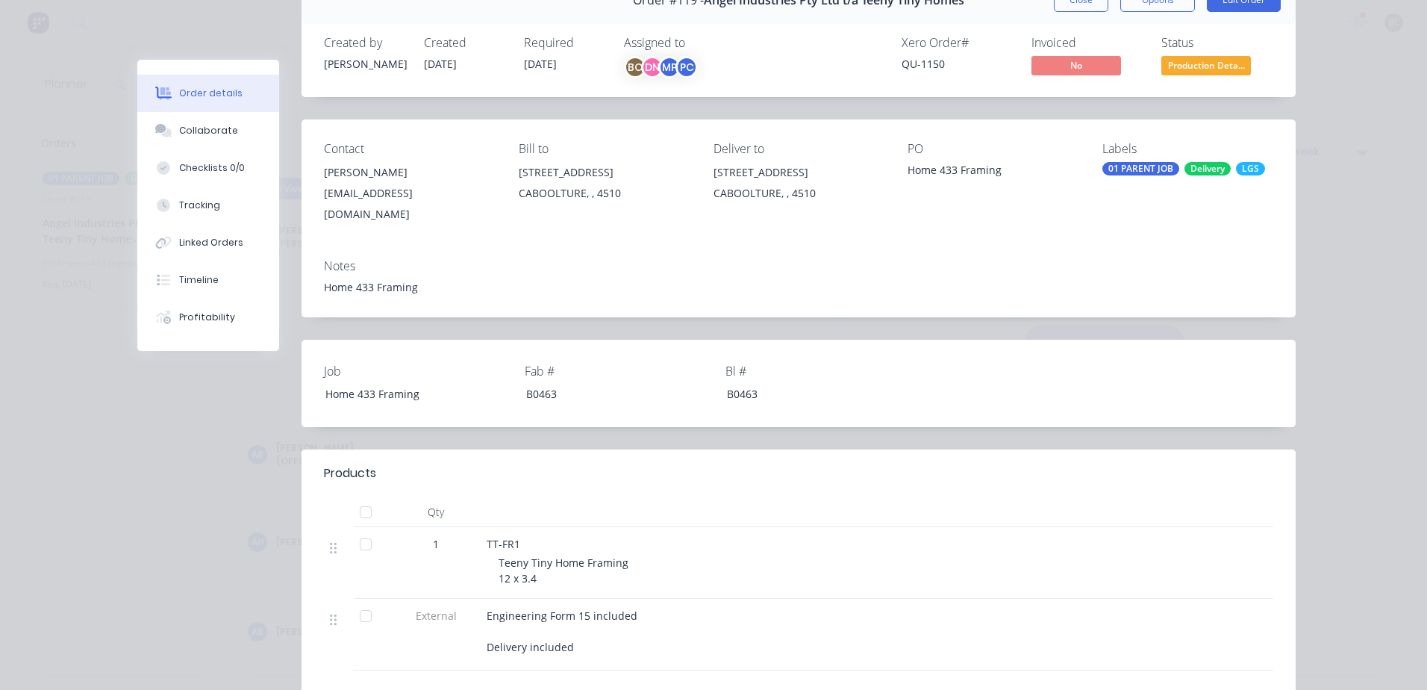
scroll to position [0, 0]
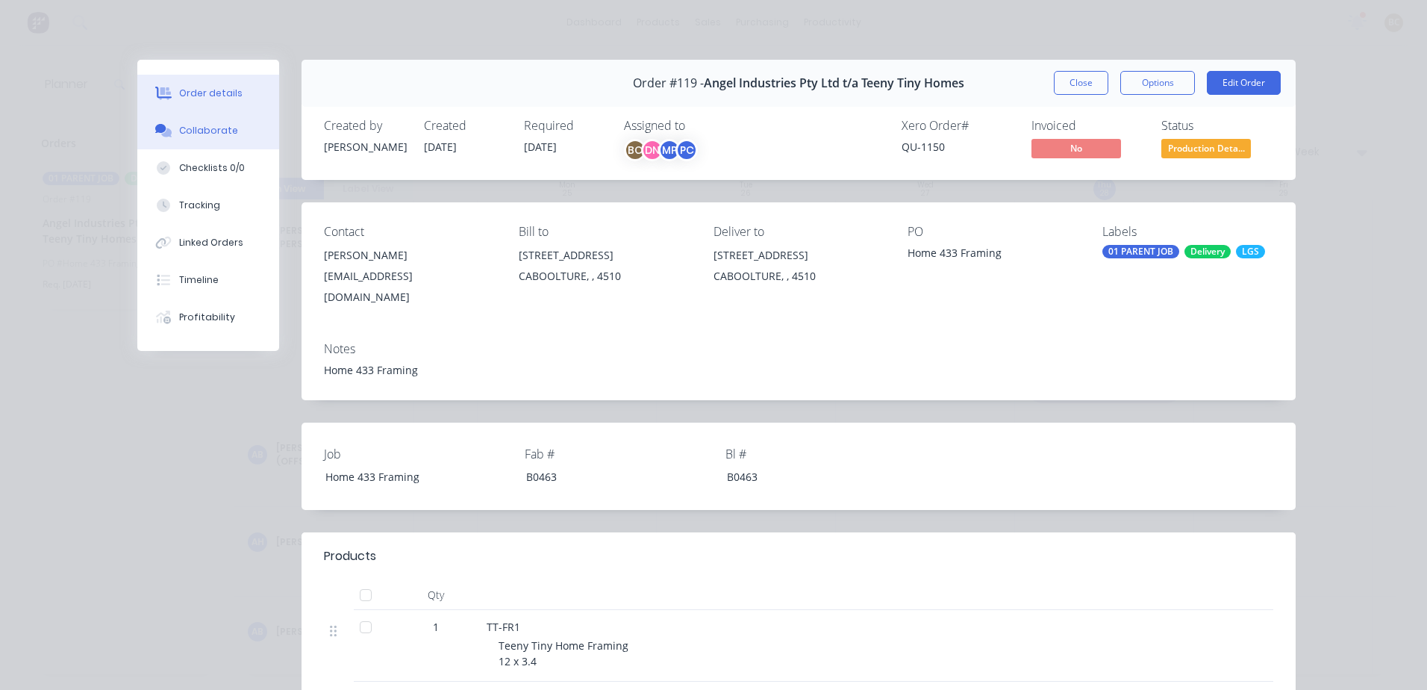
click at [213, 131] on div "Collaborate" at bounding box center [208, 130] width 59 height 13
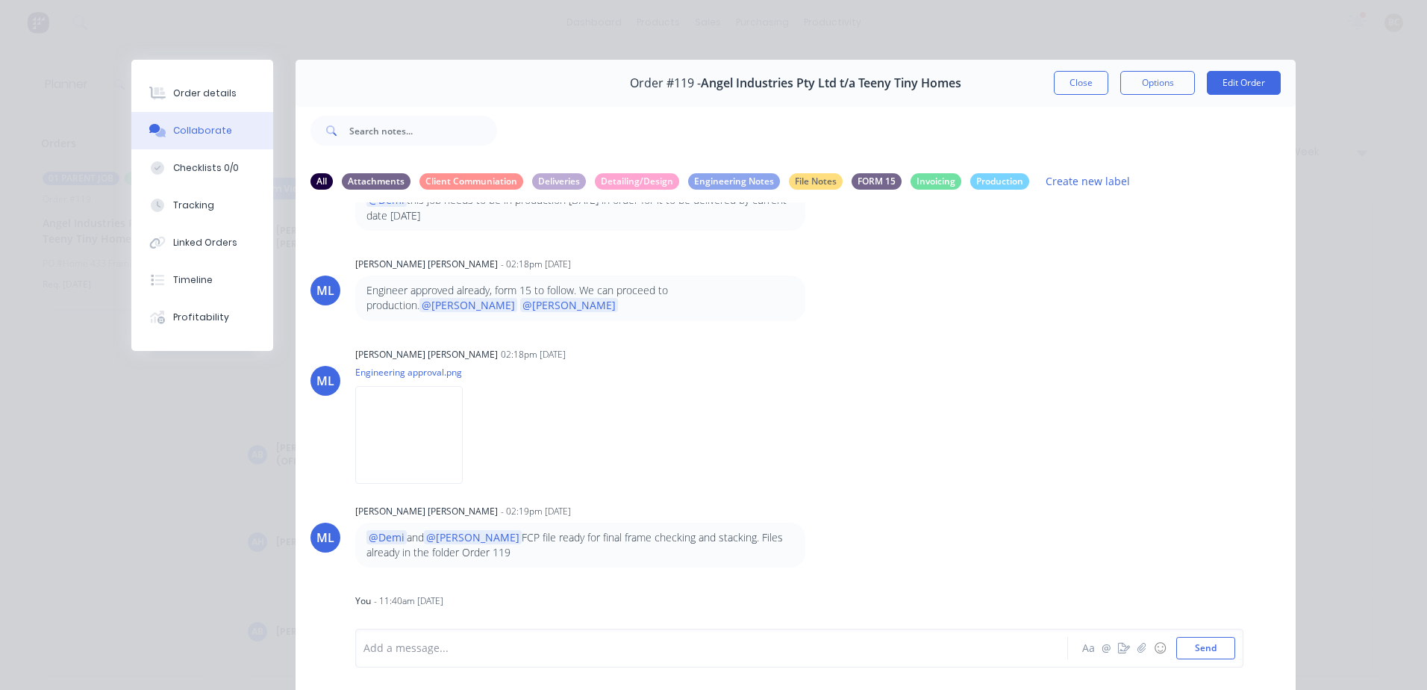
scroll to position [68, 0]
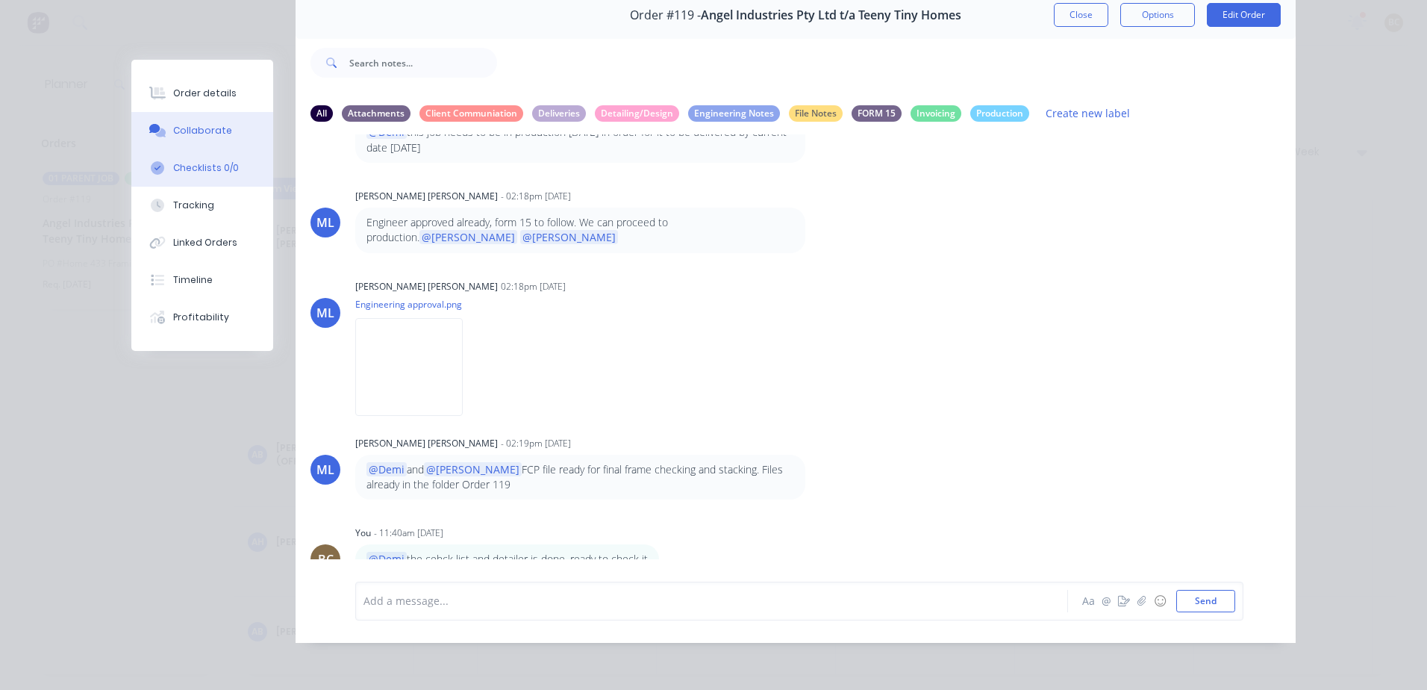
click at [176, 172] on div "Checklists 0/0" at bounding box center [206, 167] width 66 height 13
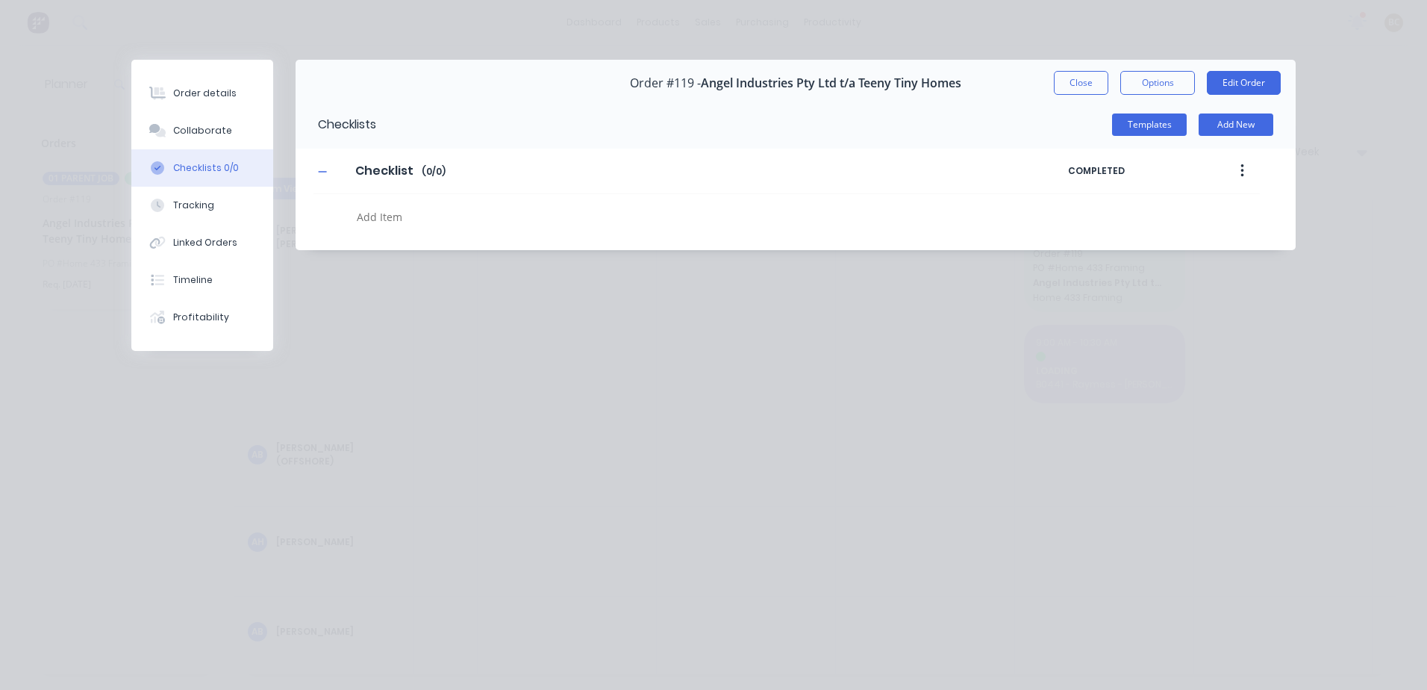
click at [396, 218] on textarea at bounding box center [652, 217] width 603 height 22
click at [1224, 126] on button "Add New" at bounding box center [1236, 124] width 75 height 22
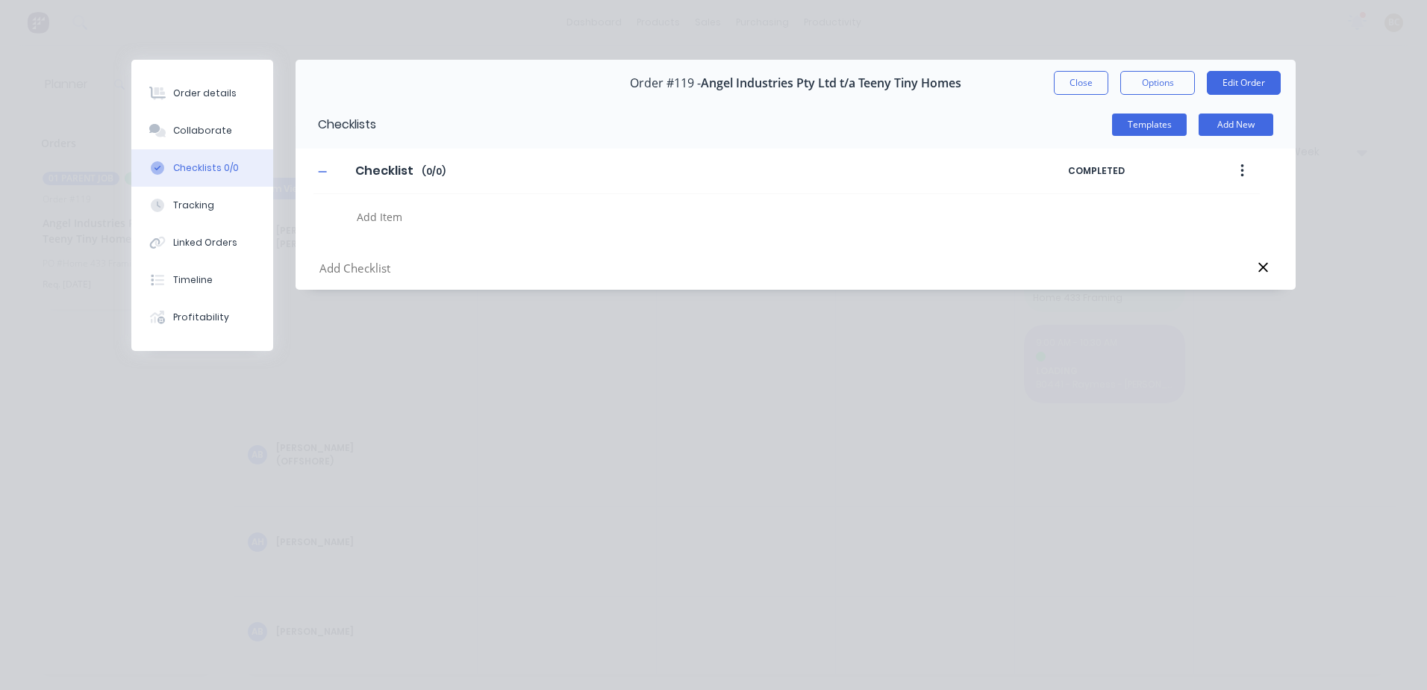
click at [396, 222] on textarea at bounding box center [652, 217] width 603 height 22
type textarea "x"
type textarea "c"
type textarea "x"
type textarea "ch"
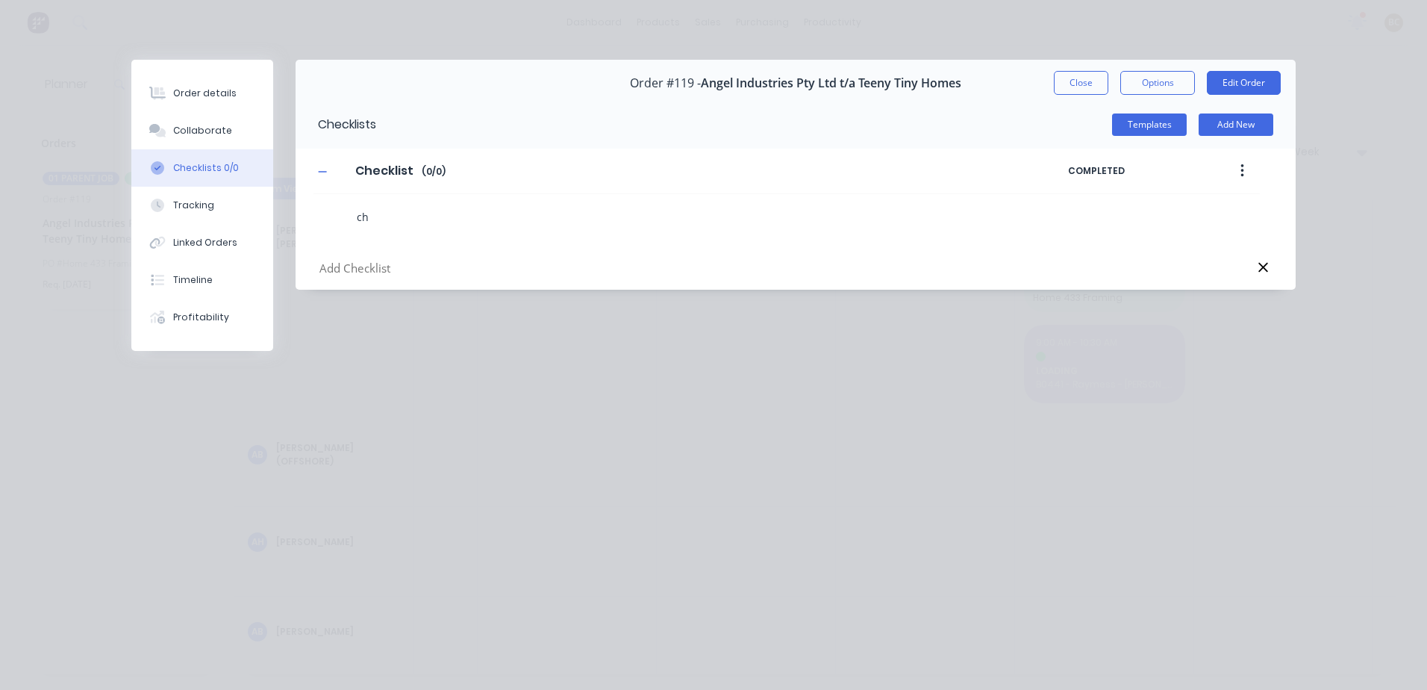
type textarea "x"
type textarea "che"
type textarea "x"
type textarea "chec"
type textarea "x"
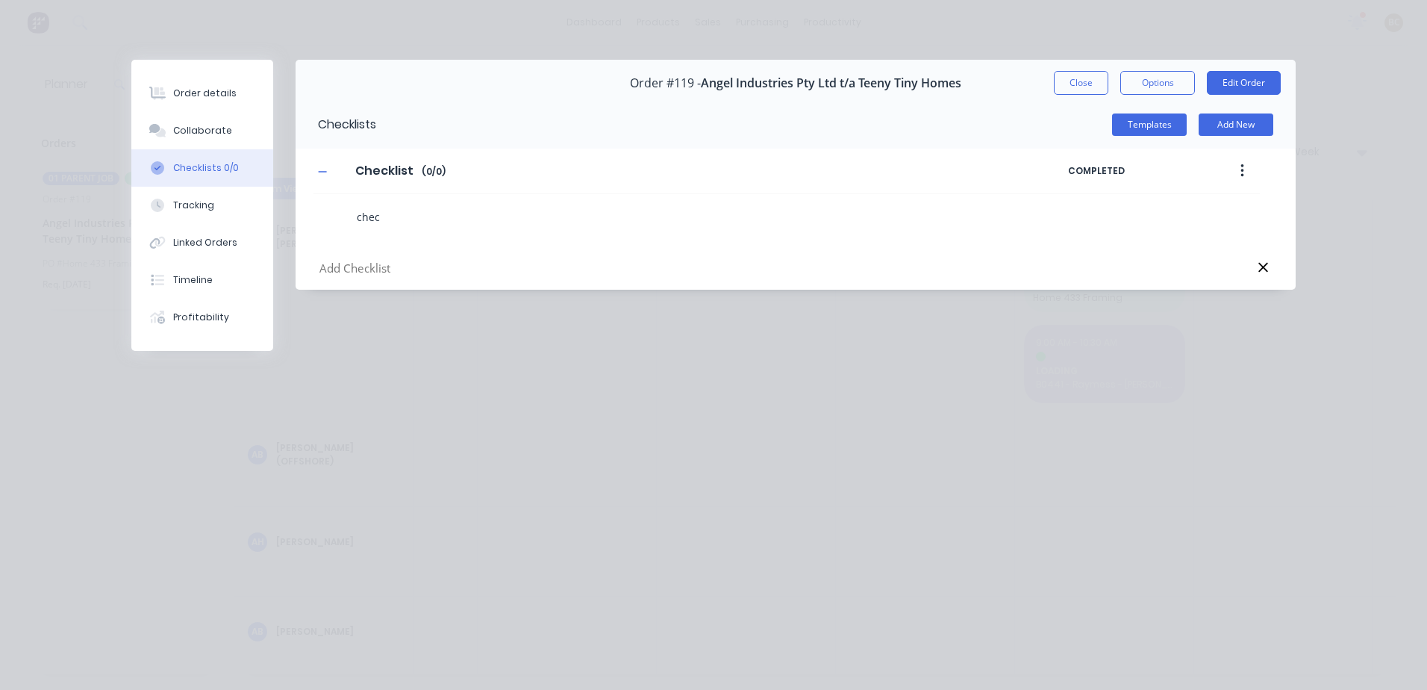
type textarea "check"
type textarea "x"
type textarea "checkl"
type textarea "x"
type textarea "checkli"
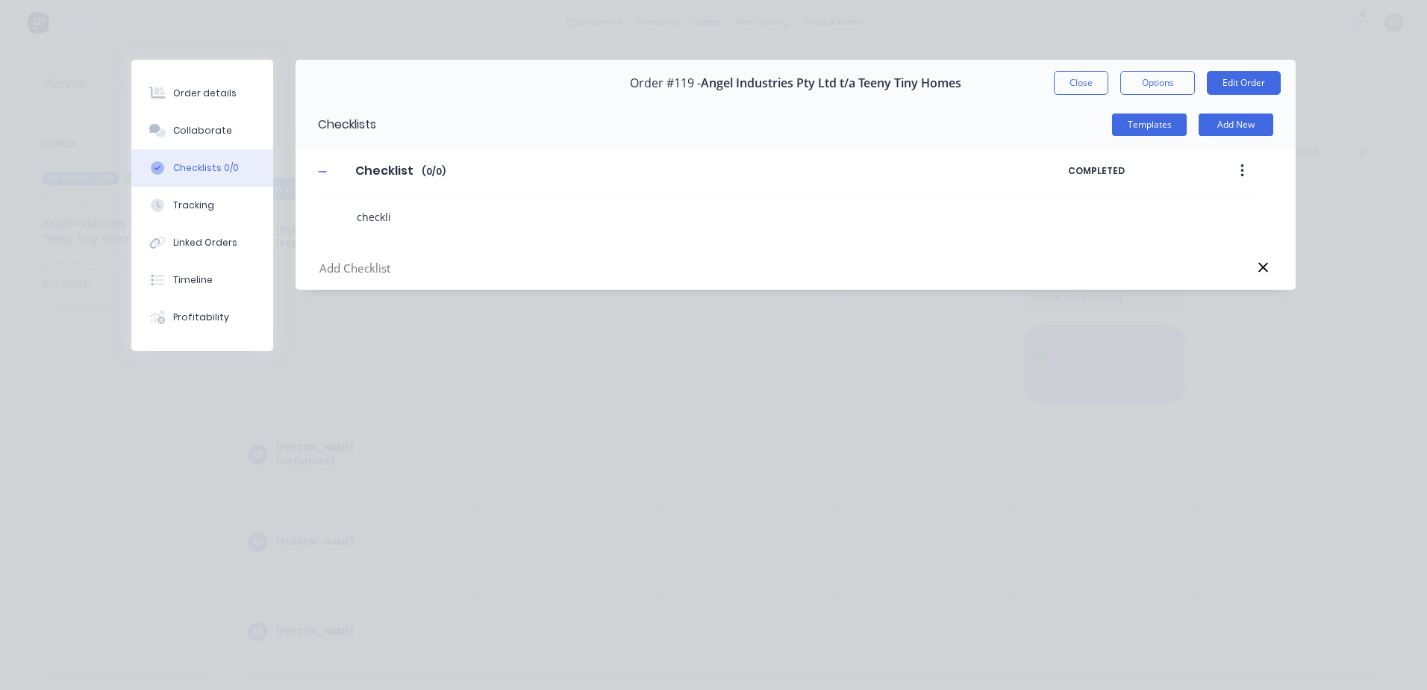
type textarea "x"
type textarea "checklis"
type textarea "x"
type textarea "checklist"
type textarea "x"
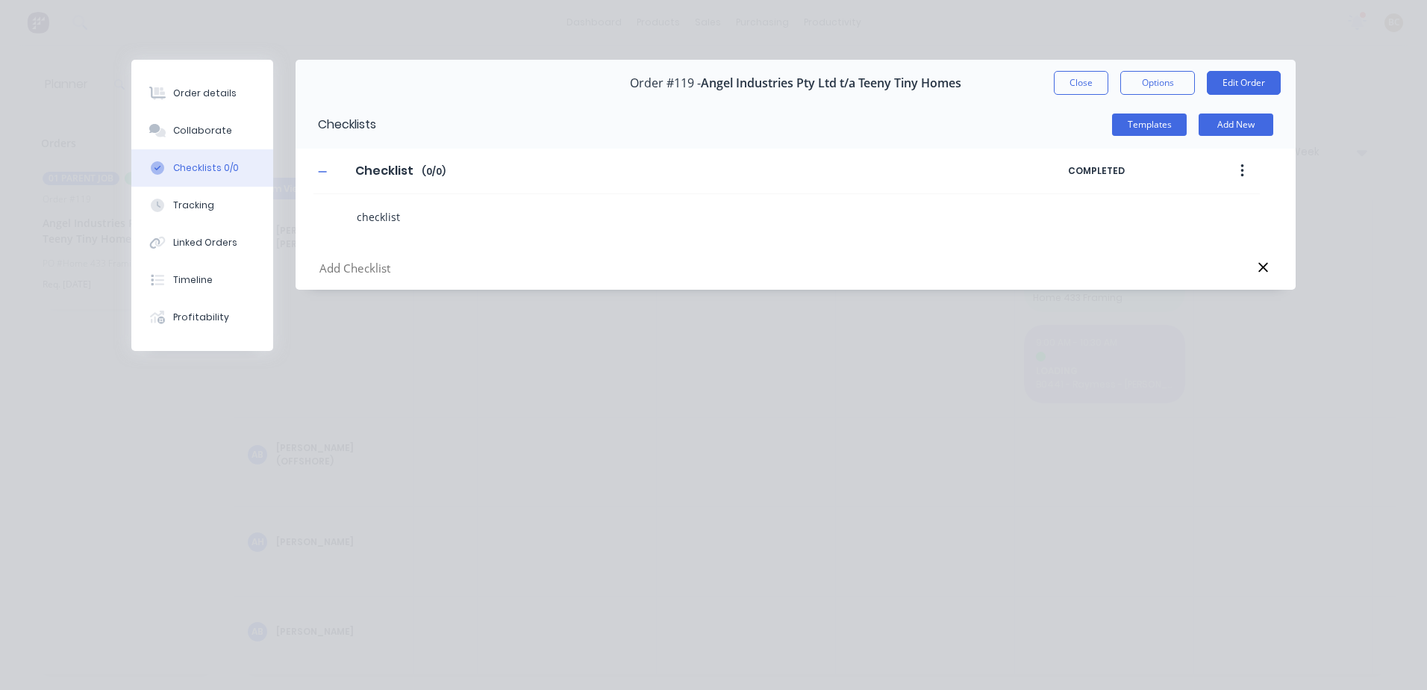
type textarea "checklis"
type textarea "x"
type textarea "checkli"
type textarea "x"
type textarea "checkl"
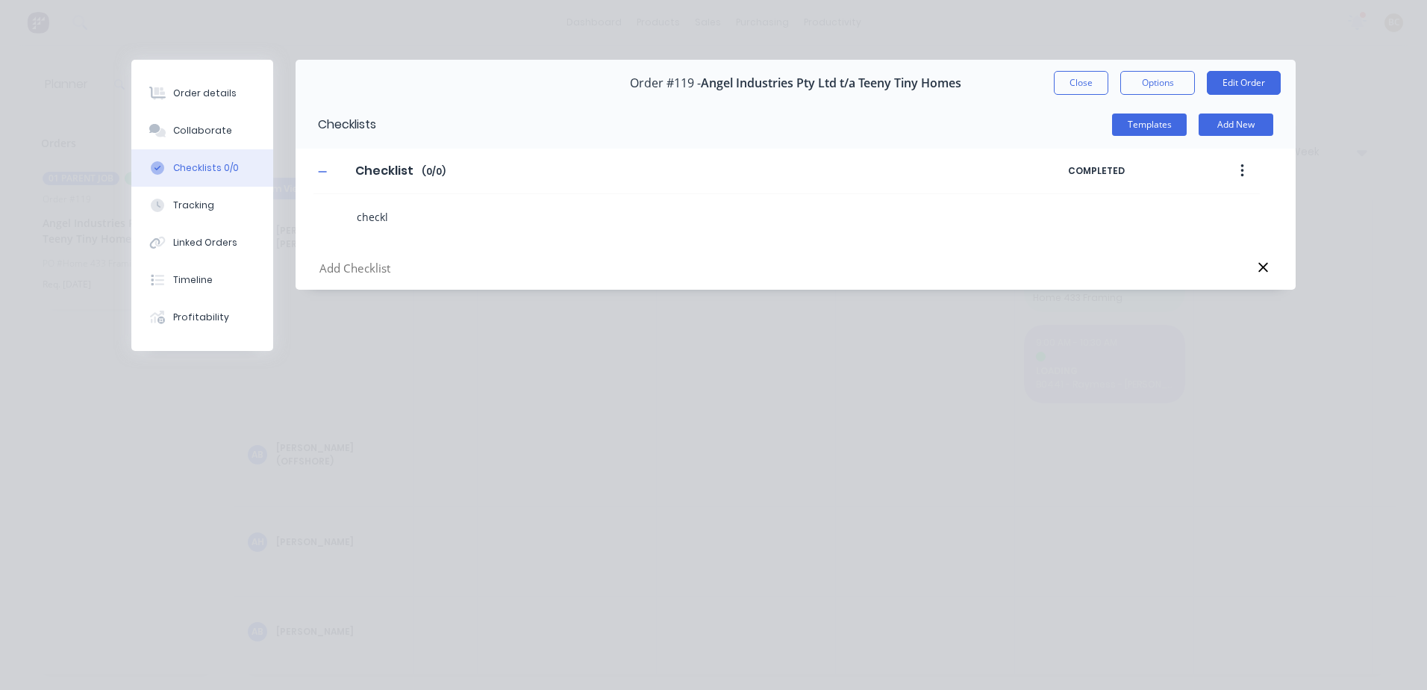
type textarea "x"
type textarea "check"
type textarea "x"
type textarea "chec"
type textarea "x"
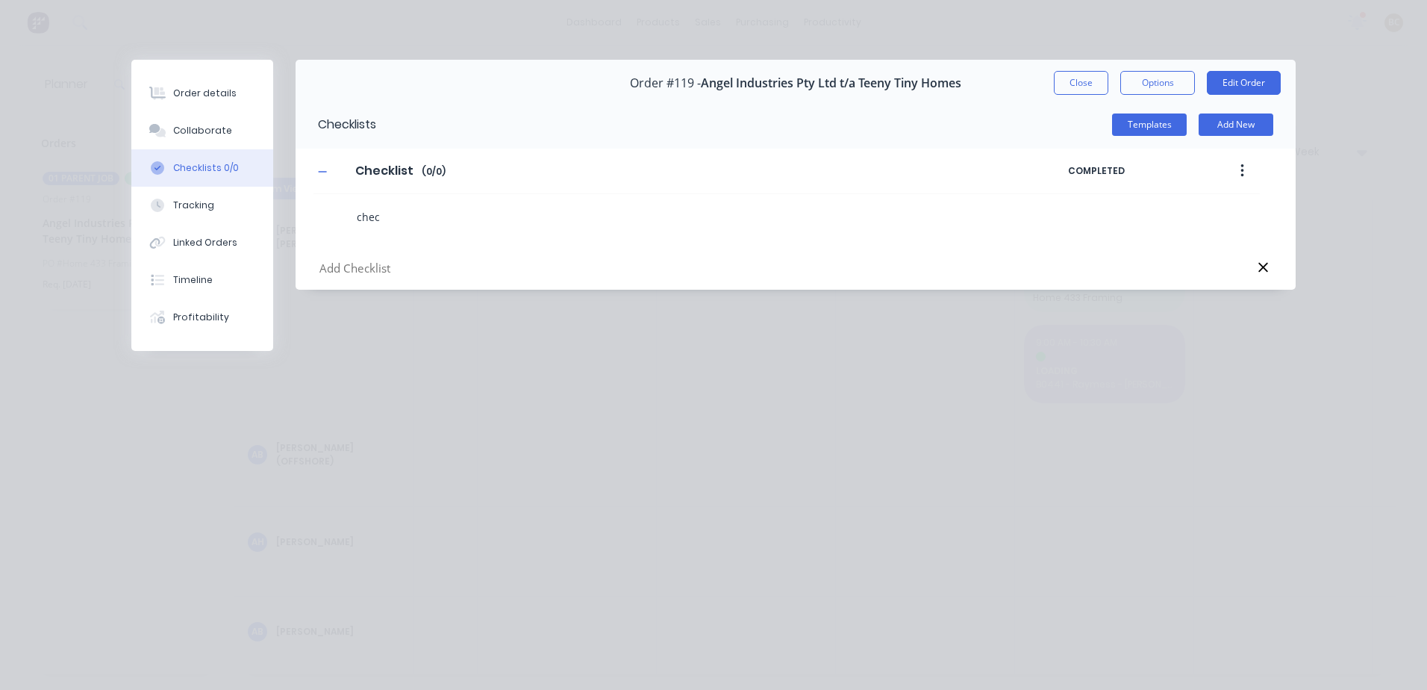
type textarea "che"
type textarea "x"
type textarea "ch"
type textarea "x"
type textarea "c"
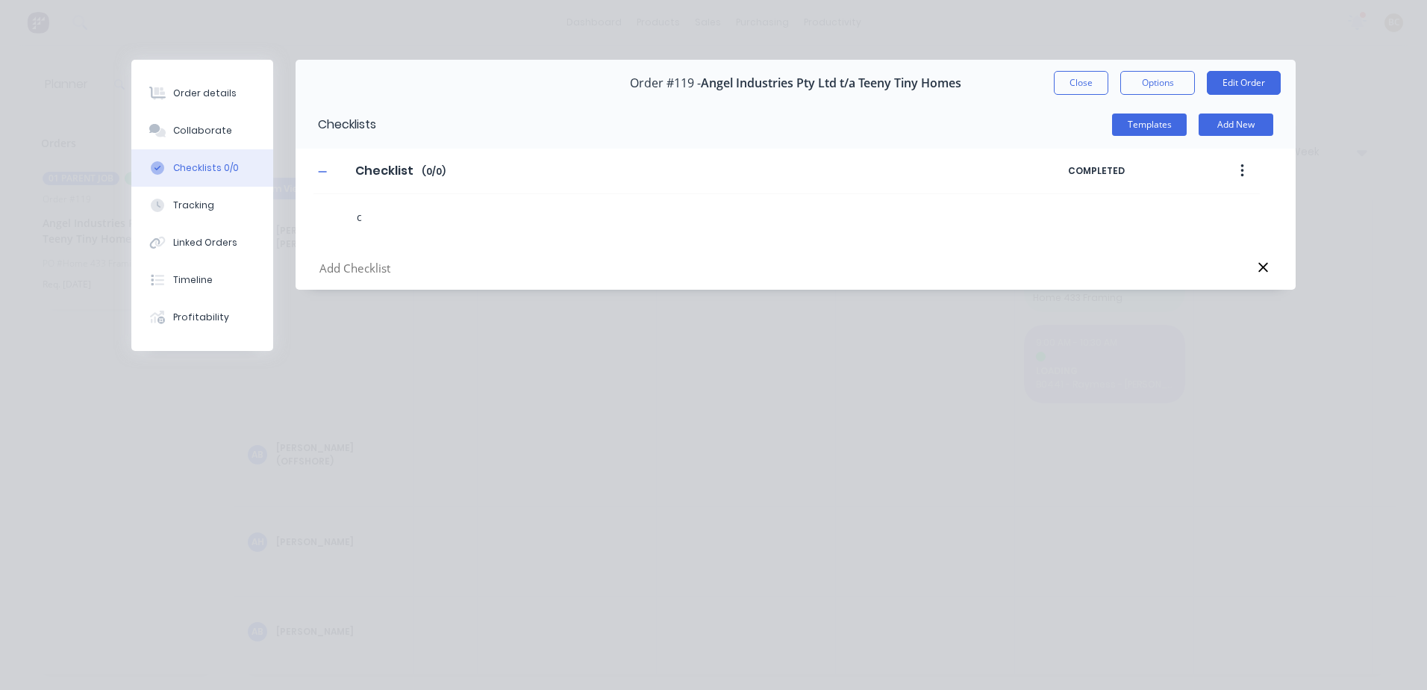
type textarea "x"
type textarea "C"
type textarea "x"
type textarea "CH"
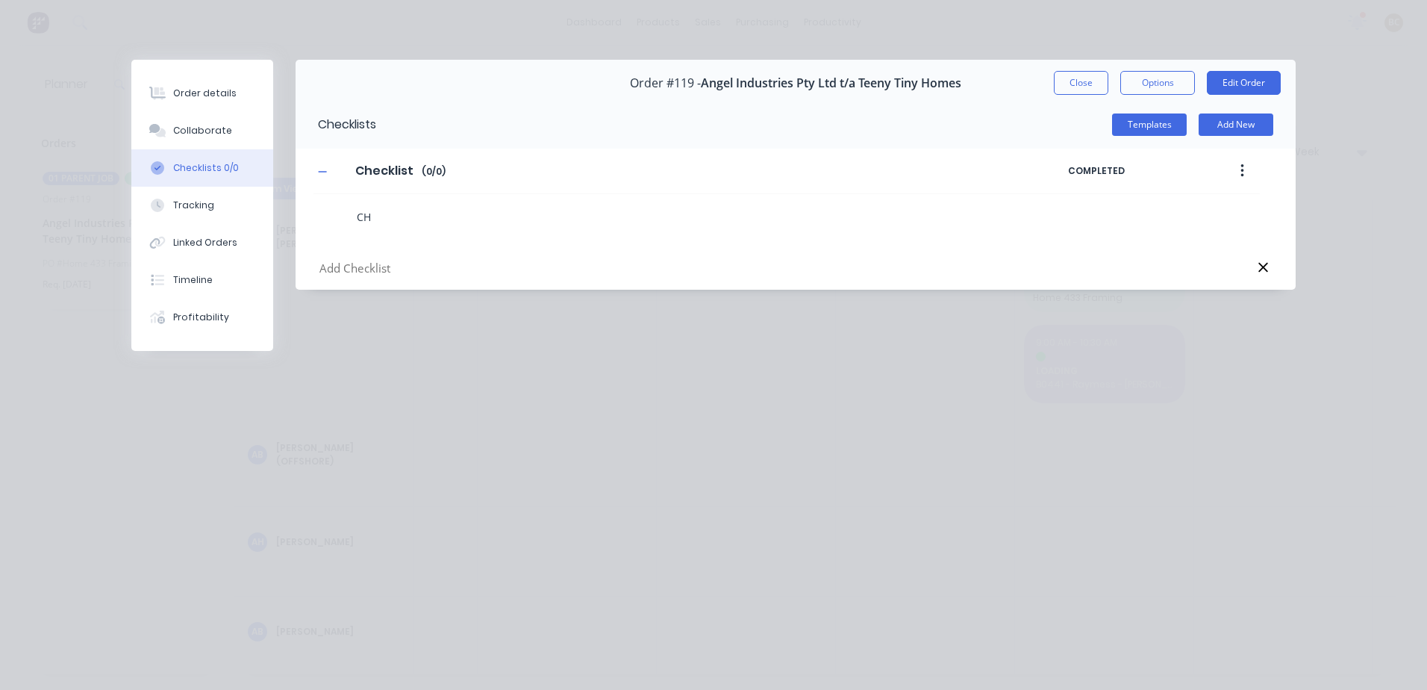
type textarea "x"
type textarea "CHI"
type textarea "x"
type textarea "CHIL"
type textarea "x"
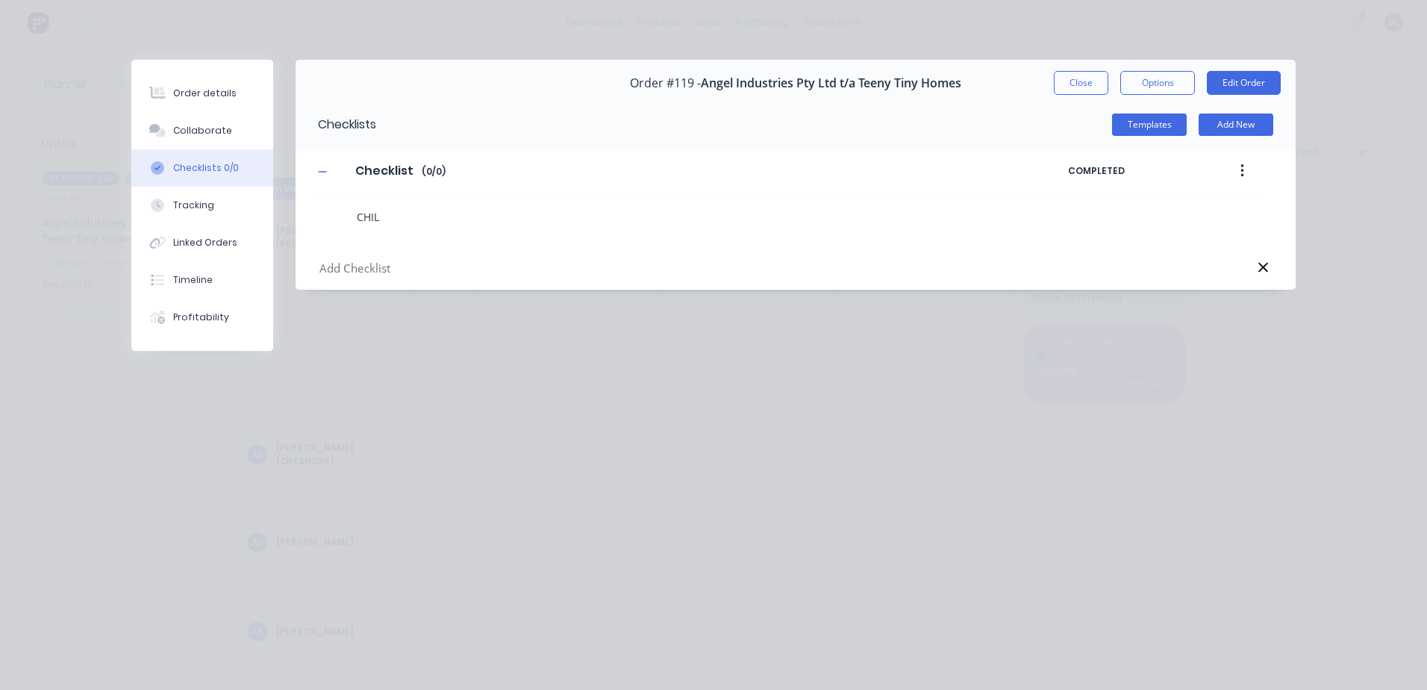
type textarea "CHI"
type textarea "x"
type textarea "CH"
type textarea "x"
type textarea "CHE"
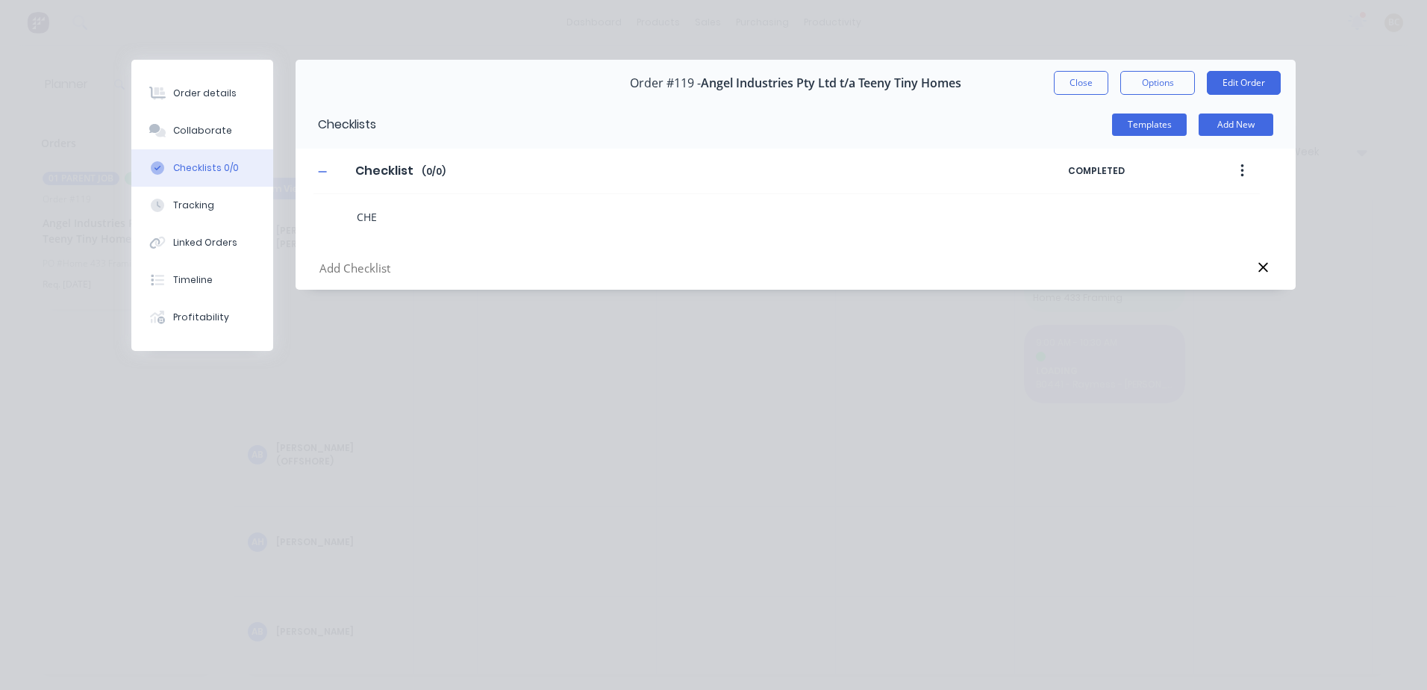
type textarea "x"
type textarea "CHEC"
type textarea "x"
type textarea "CHECK"
type textarea "x"
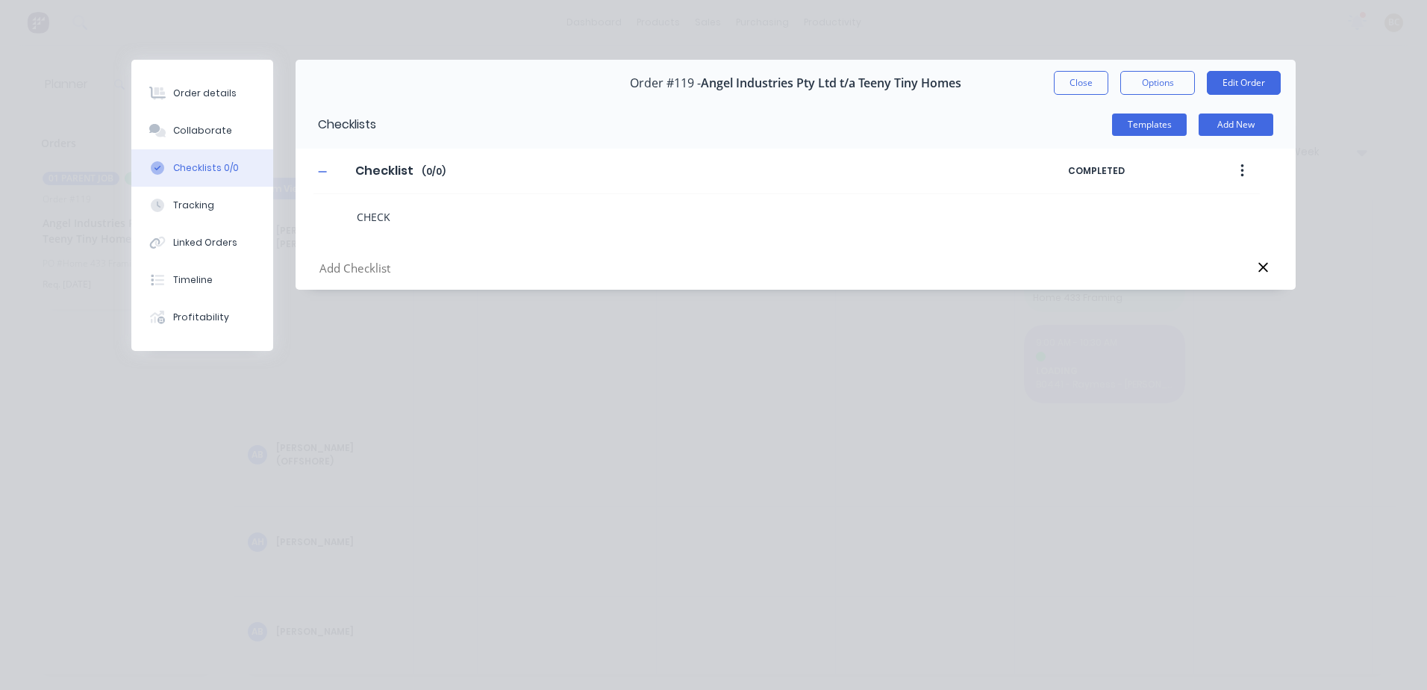
type textarea "CHECKL"
type textarea "x"
type textarea "CHECKLI"
type textarea "x"
type textarea "CHECKLIS"
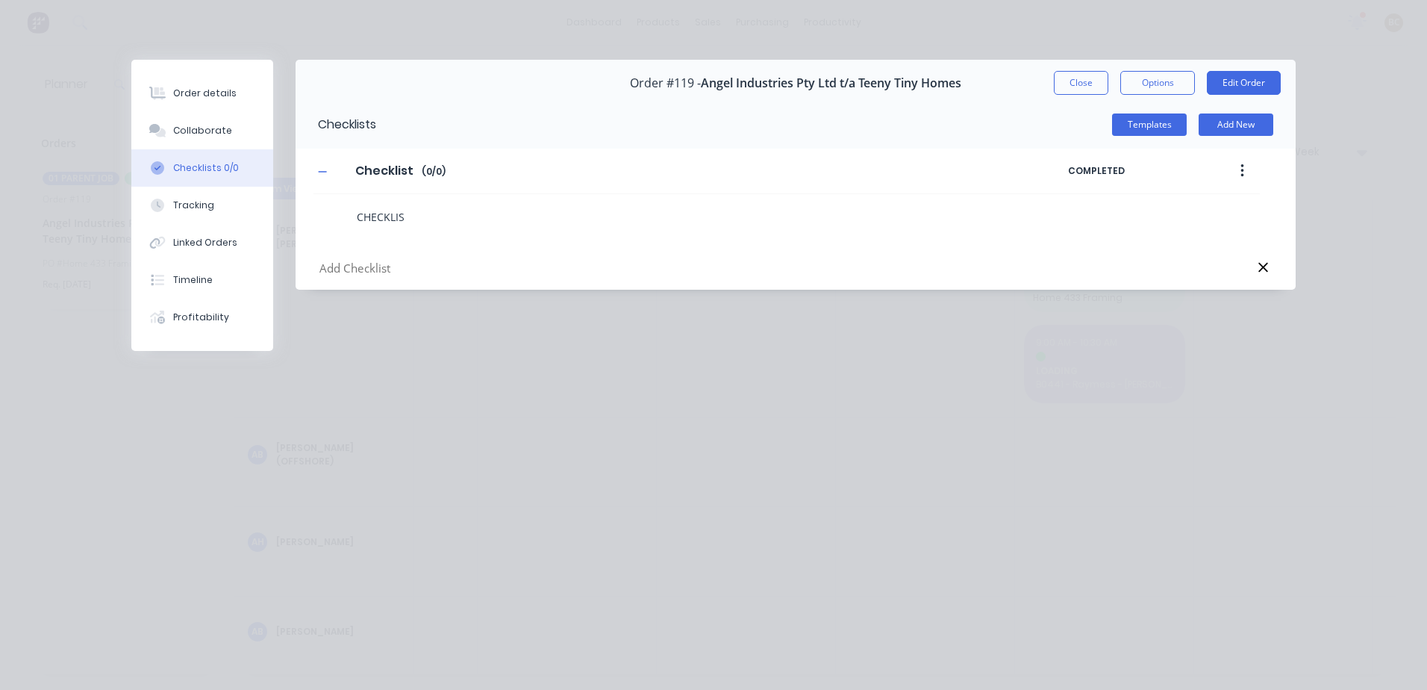
type textarea "x"
type textarea "CHECKLIST"
type textarea "x"
type textarea "CHECKLIS"
type textarea "x"
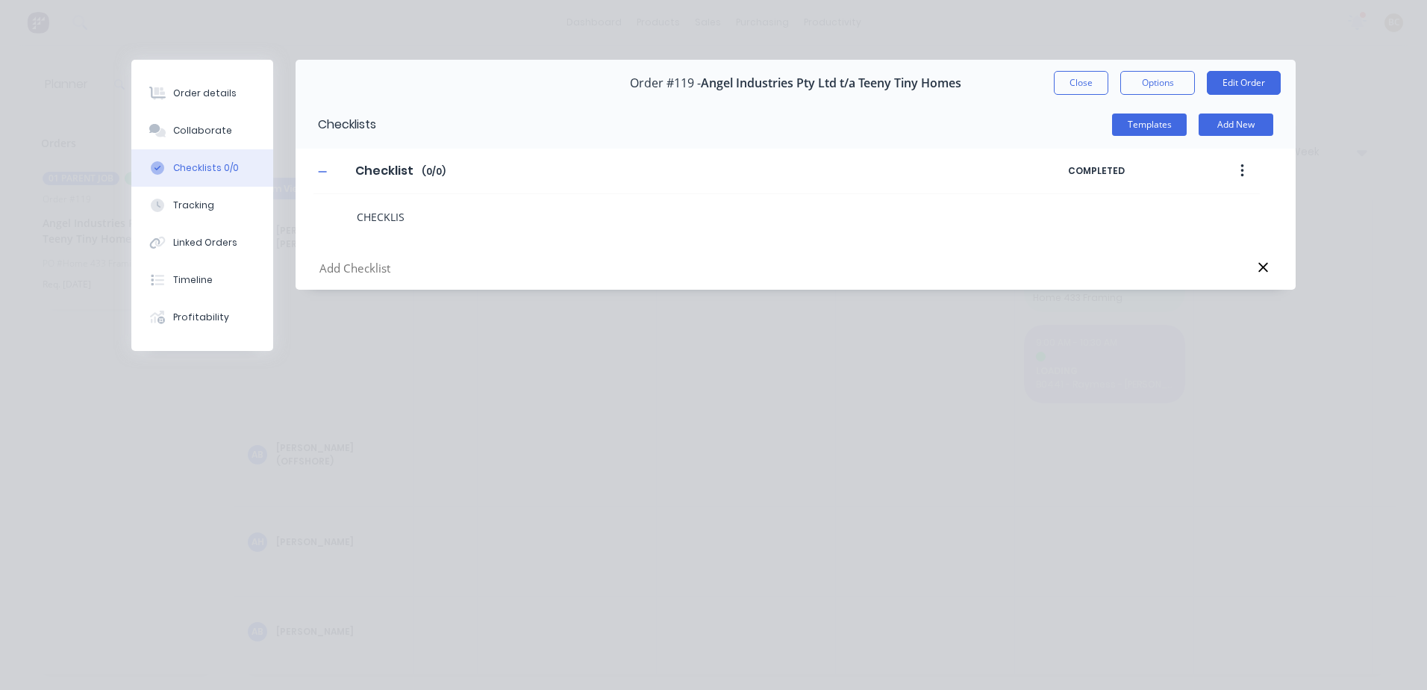
type textarea "CHECKLIST"
type textarea "x"
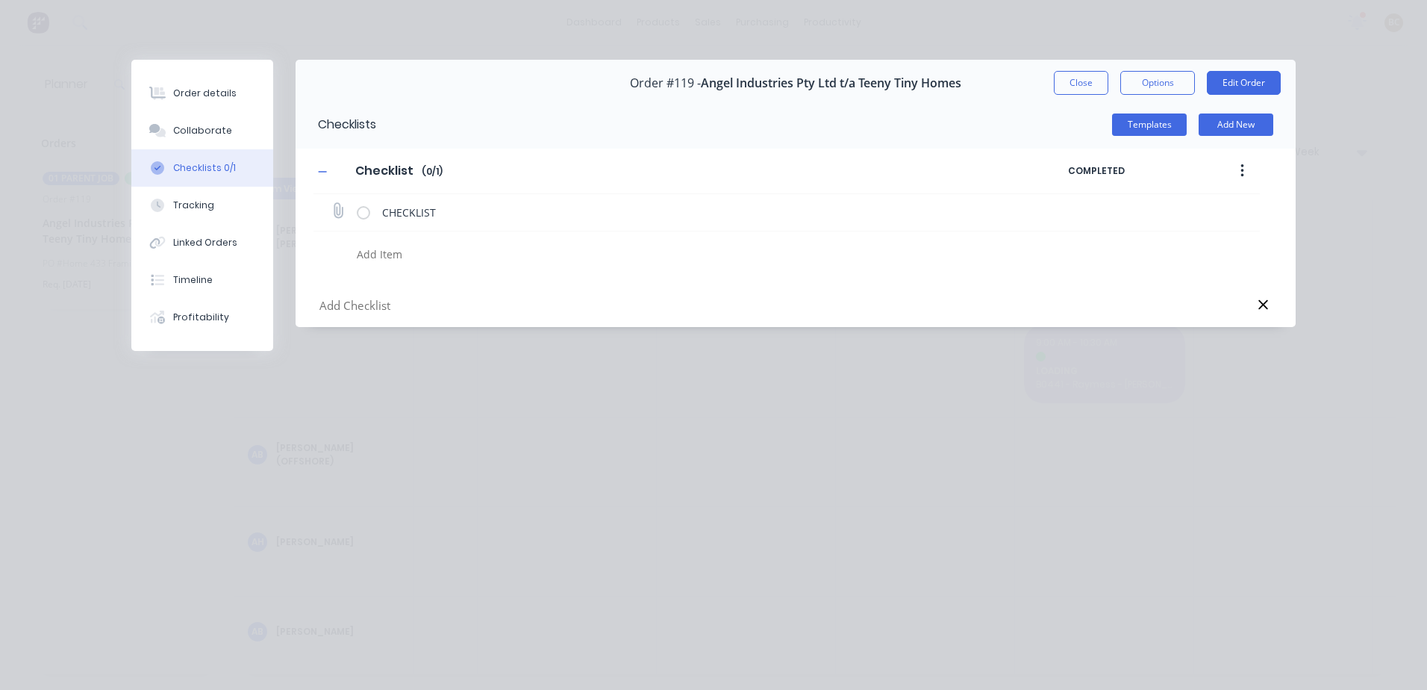
type textarea "x"
click at [335, 217] on icon at bounding box center [338, 211] width 20 height 20
click at [331, 204] on input "file" at bounding box center [331, 204] width 0 height 0
click at [1236, 181] on button "button" at bounding box center [1242, 171] width 35 height 27
click at [1154, 231] on div "Delete" at bounding box center [1189, 240] width 115 height 22
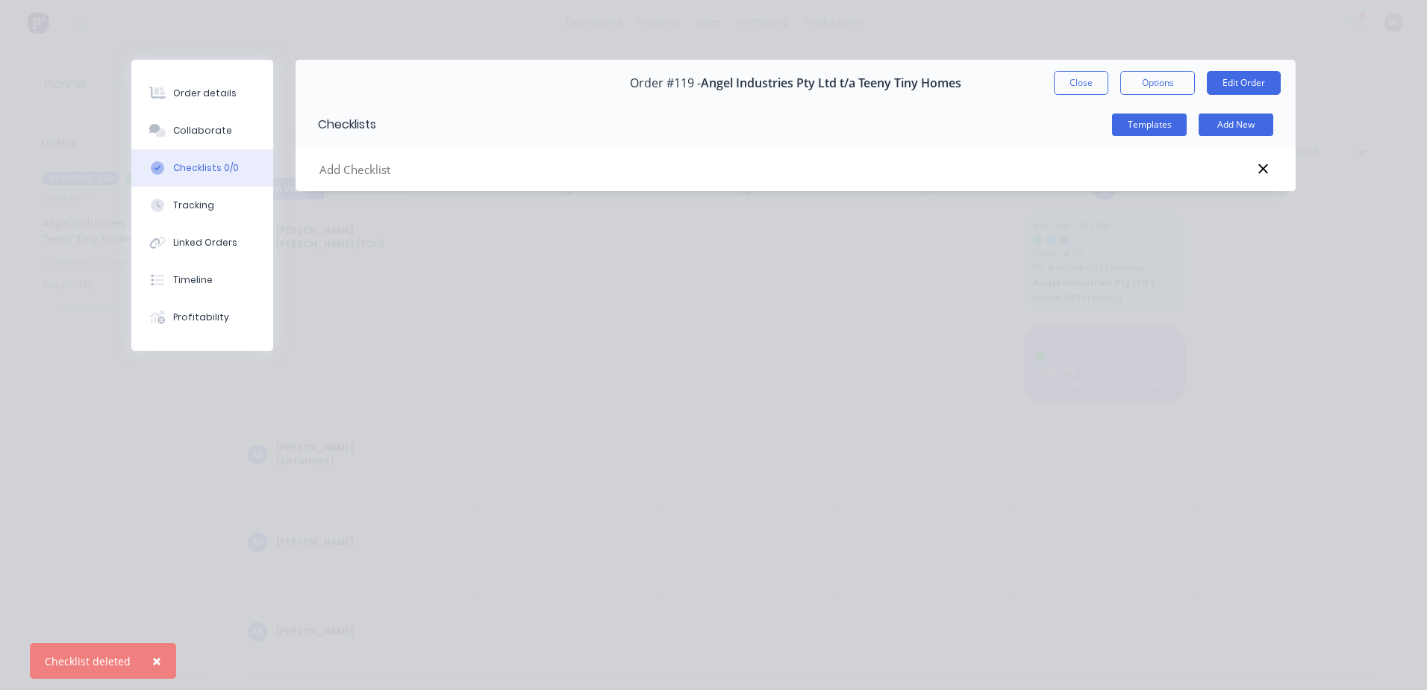
click at [772, 262] on div "Order details Collaborate Checklists 0/0 Tracking Linked Orders Timeline Profit…" at bounding box center [713, 345] width 1427 height 690
click at [232, 143] on button "Collaborate" at bounding box center [202, 130] width 142 height 37
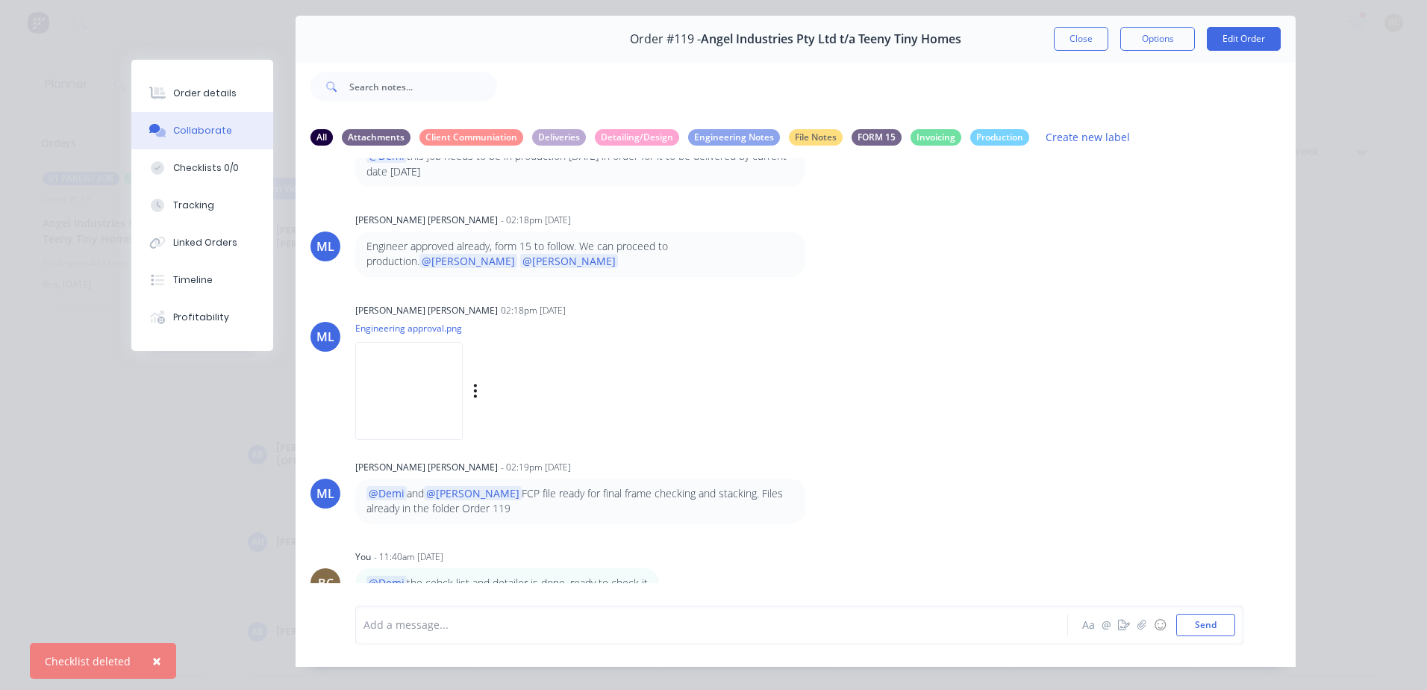
scroll to position [68, 0]
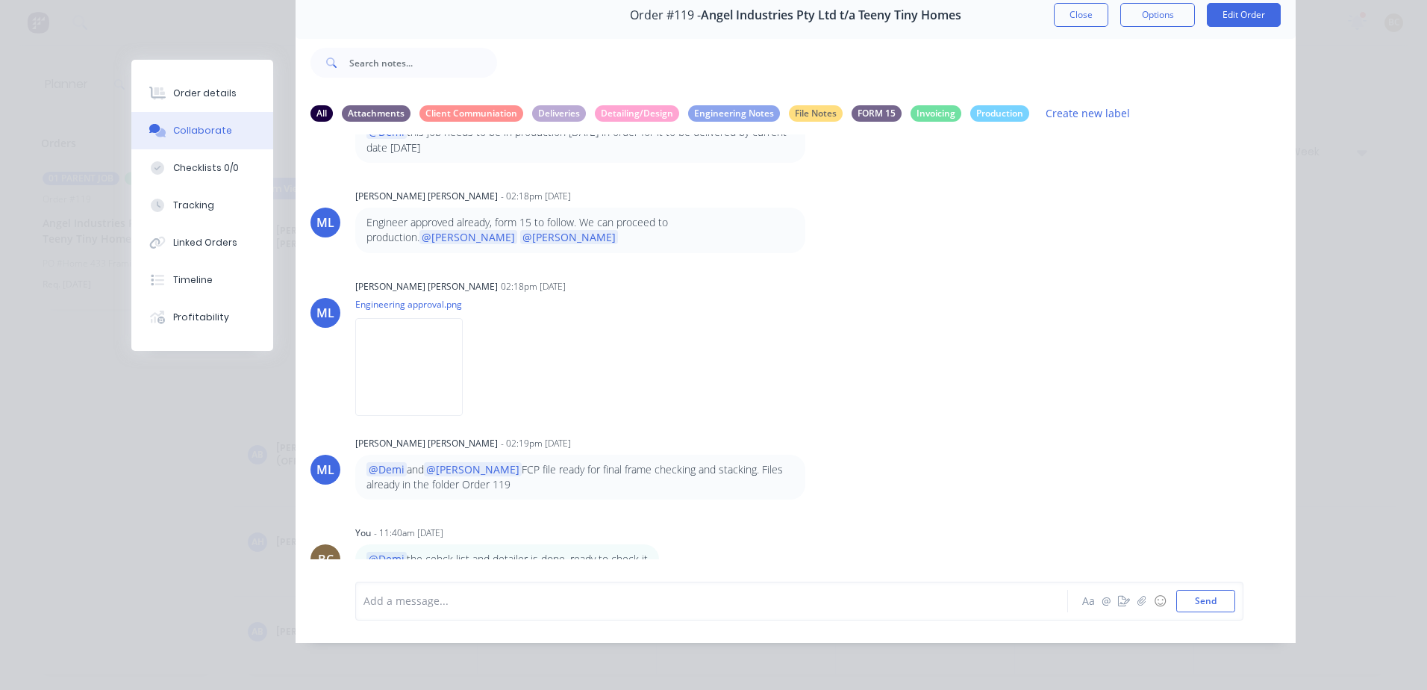
click at [1080, 16] on button "Close" at bounding box center [1081, 15] width 55 height 24
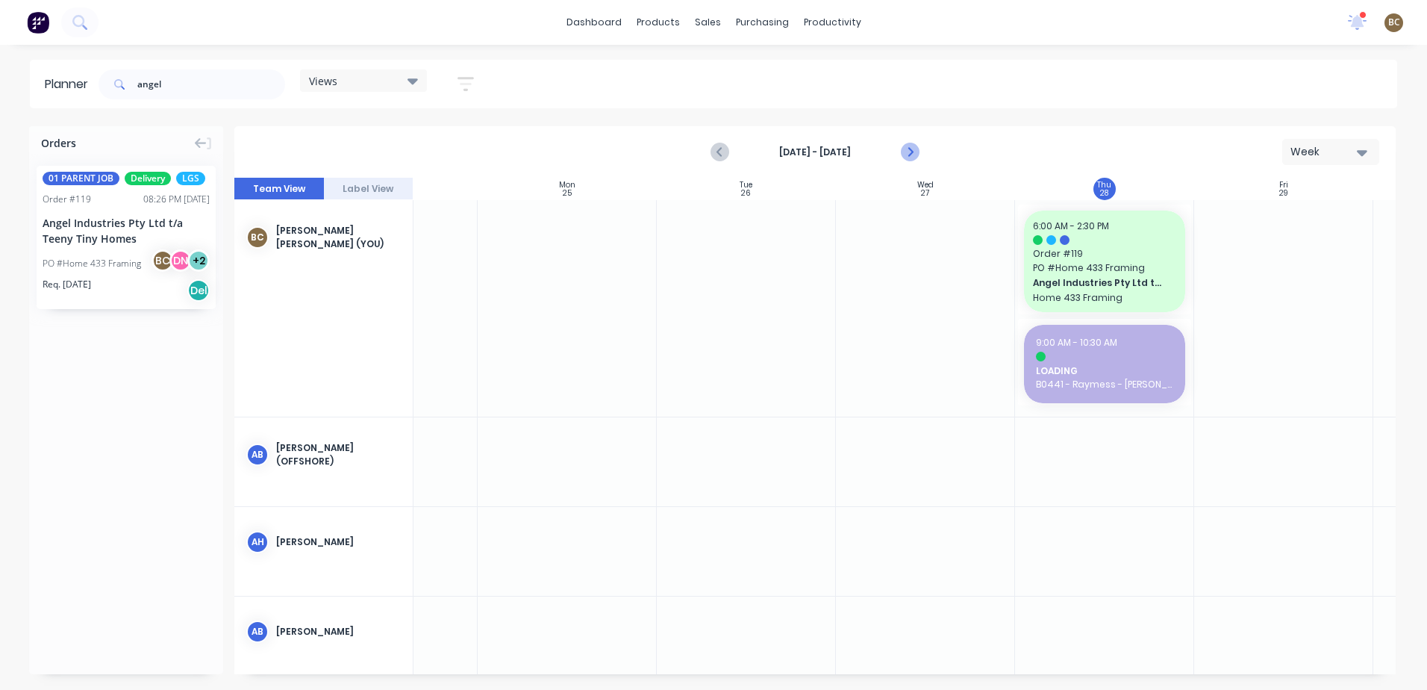
click at [906, 152] on icon "Next page" at bounding box center [910, 152] width 18 height 18
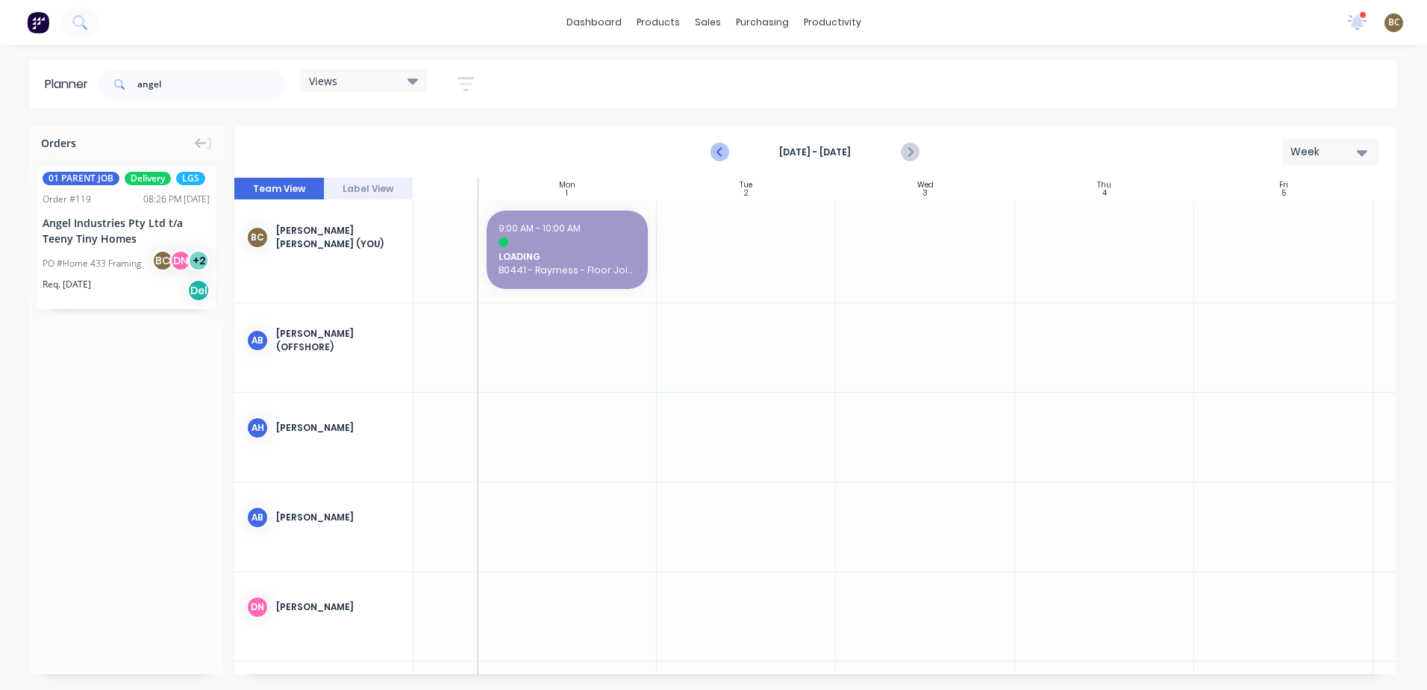
click at [714, 153] on icon "Previous page" at bounding box center [721, 152] width 18 height 18
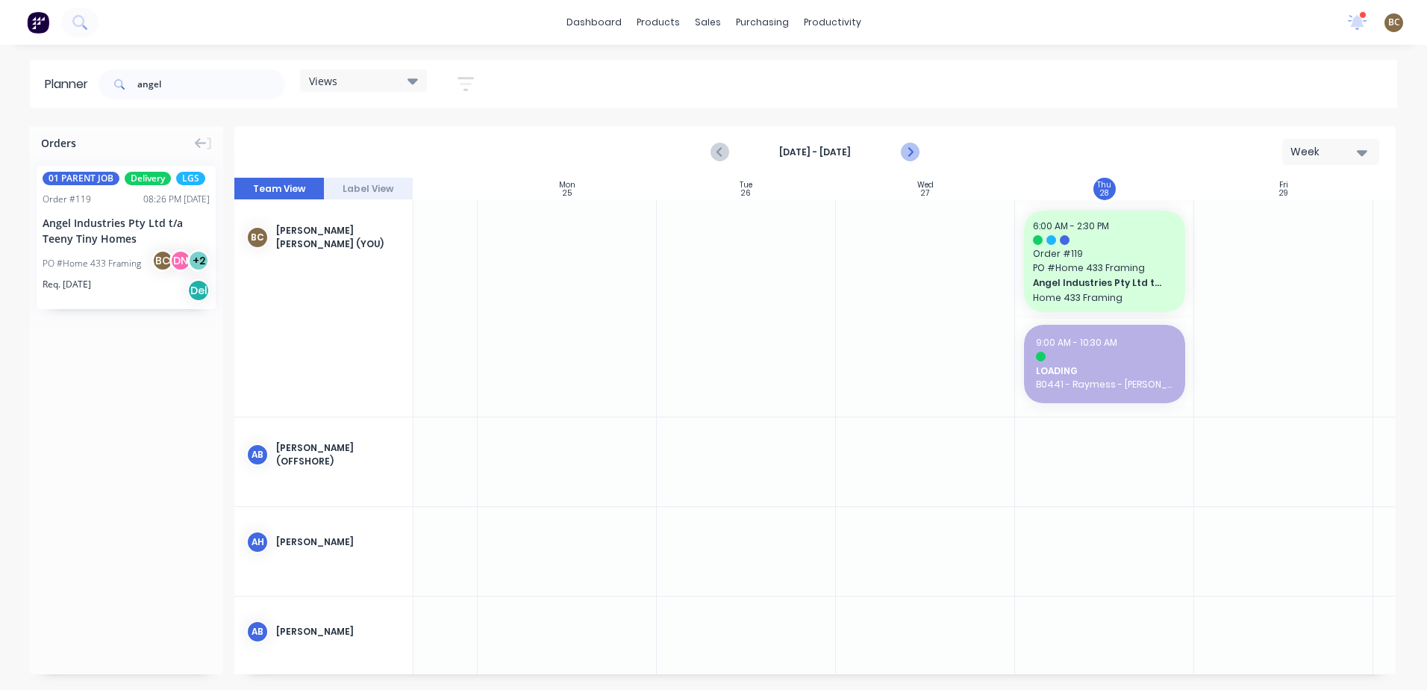
click at [915, 161] on button "Next page" at bounding box center [910, 152] width 30 height 30
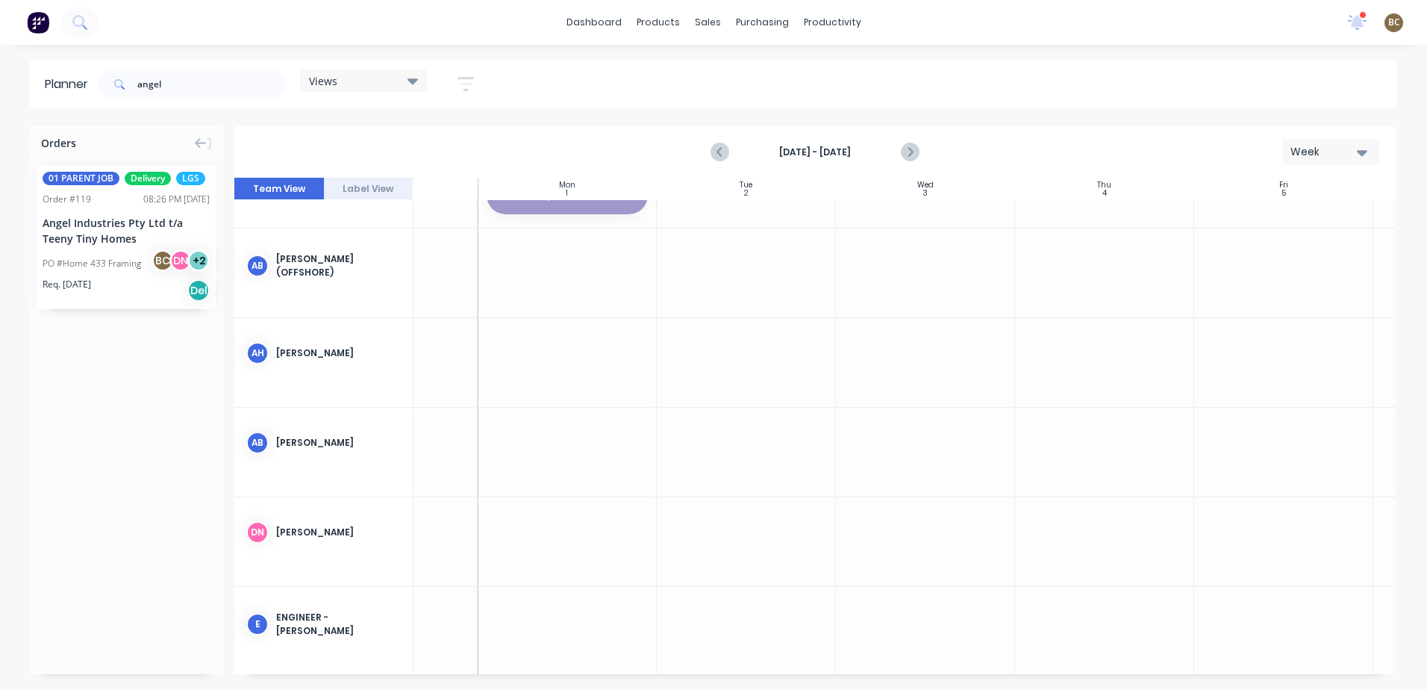
scroll to position [0, 115]
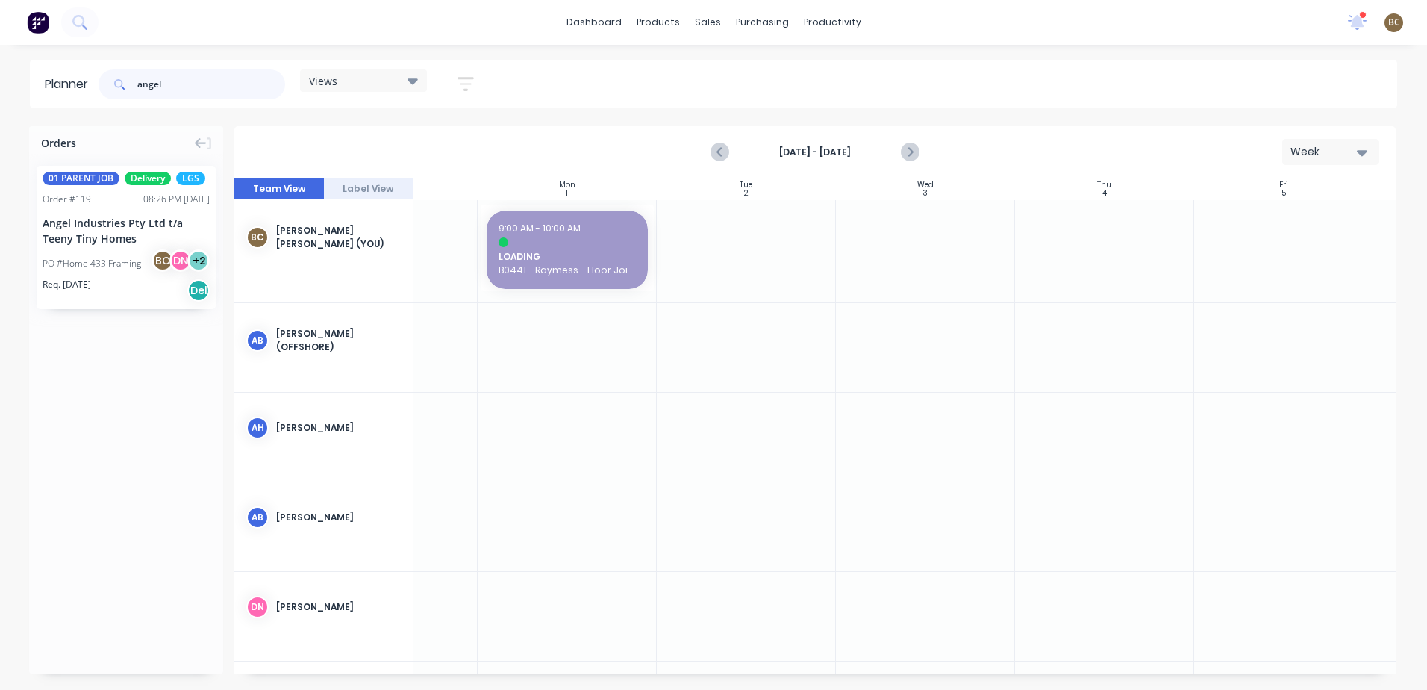
drag, startPoint x: 172, startPoint y: 84, endPoint x: 64, endPoint y: 88, distance: 108.3
click at [67, 86] on header "Planner angel Views Save new view None (Default) edit DESIGN TEAM (INTERNAL) ed…" at bounding box center [714, 84] width 1368 height 49
click at [182, 528] on div "Orders 01 PARENT JOB Delivery LGS Order # 119 08:26 PM [DATE] Angel Industries …" at bounding box center [126, 400] width 194 height 548
click at [723, 450] on div at bounding box center [746, 437] width 179 height 89
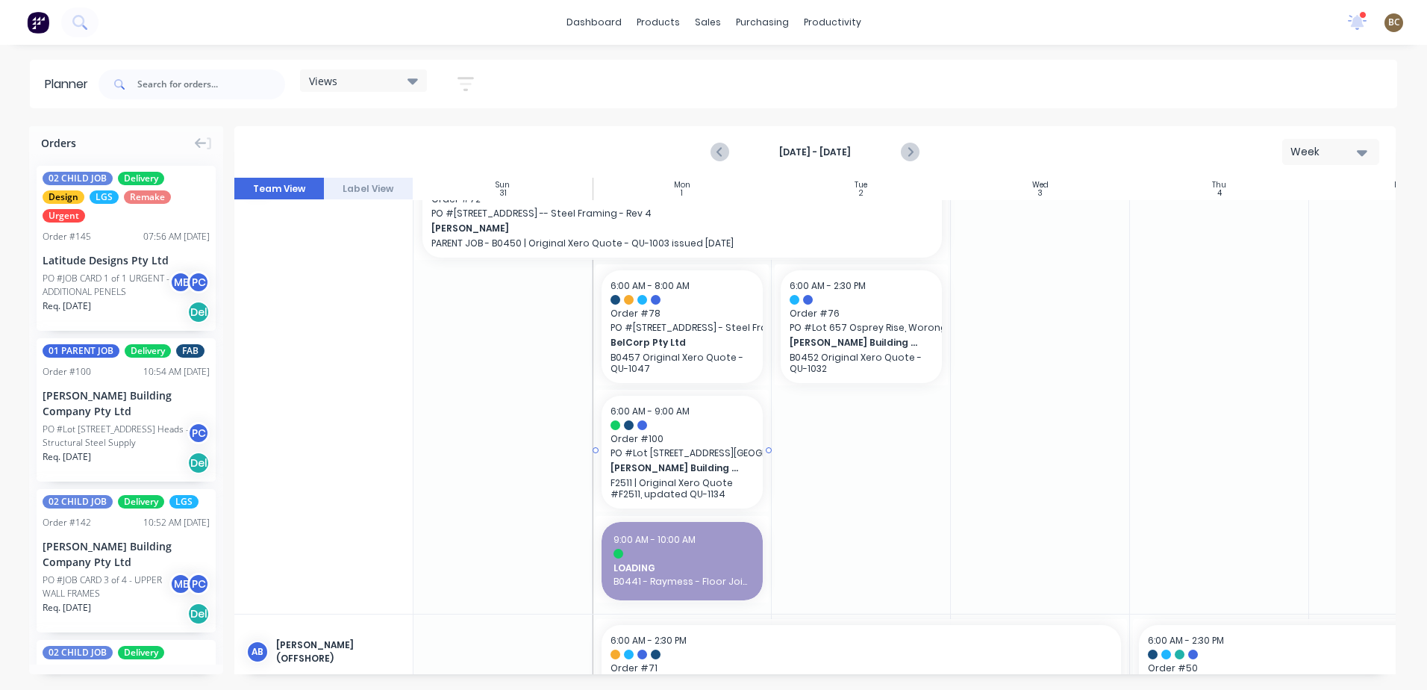
scroll to position [0, 0]
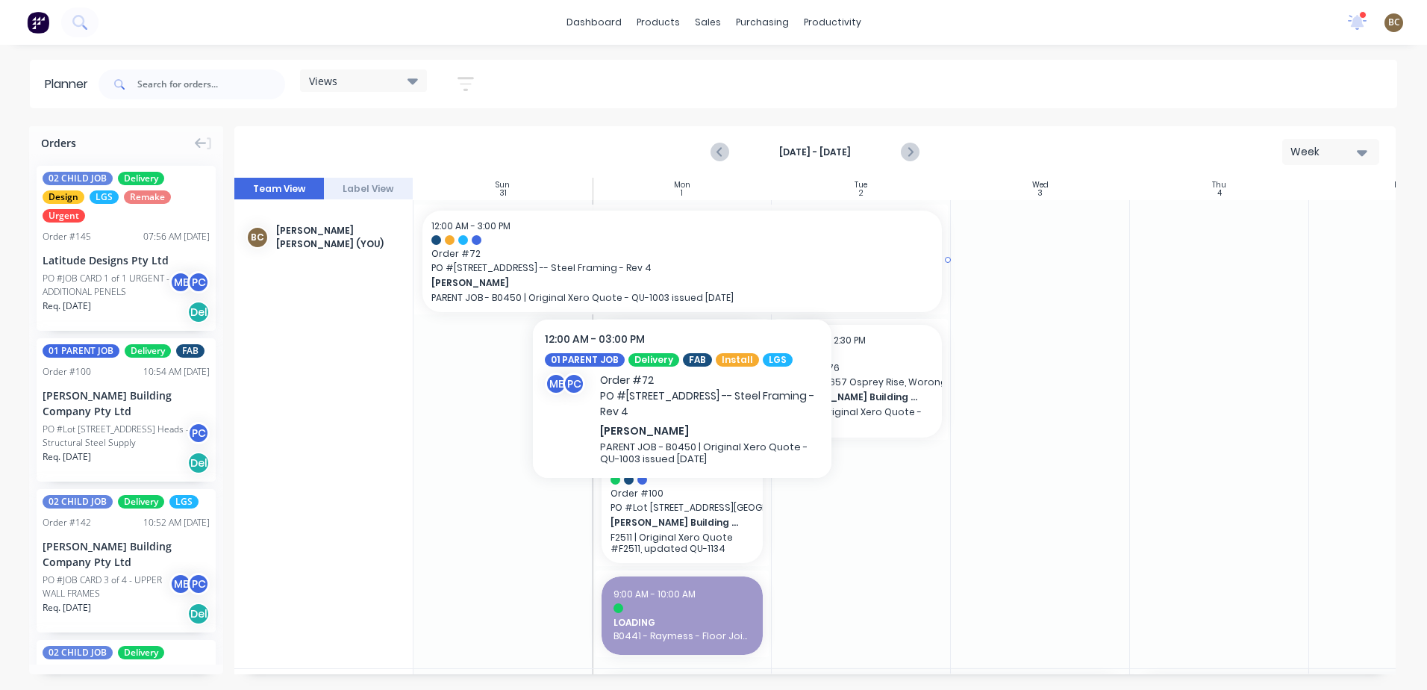
click at [635, 281] on span "[PERSON_NAME]" at bounding box center [658, 282] width 452 height 13
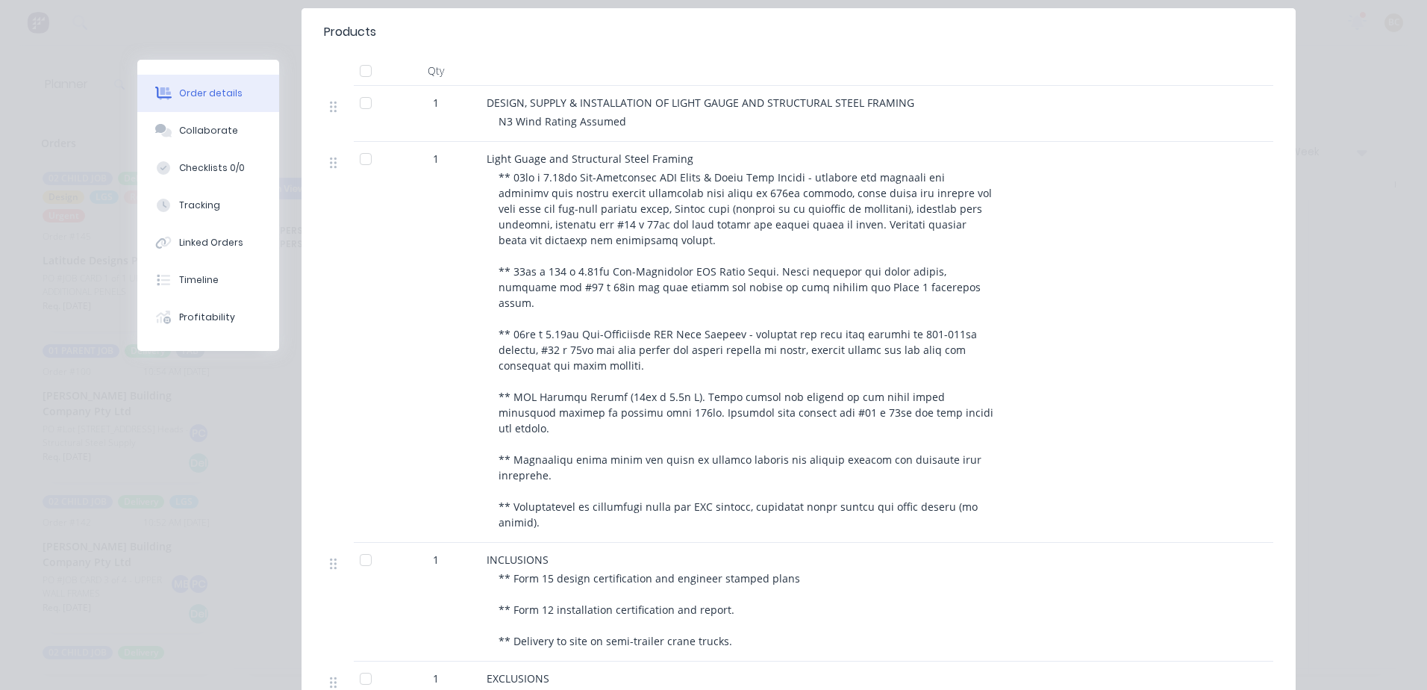
scroll to position [486, 0]
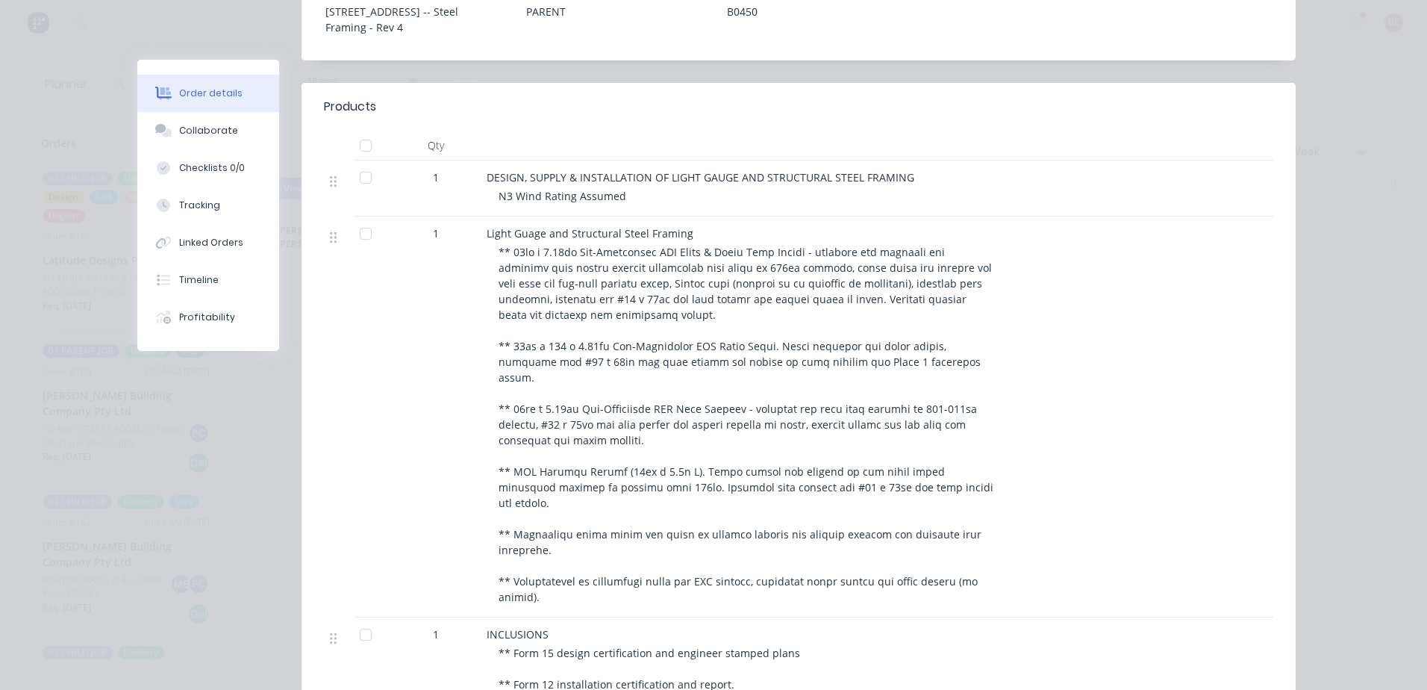
click at [397, 169] on div "1" at bounding box center [436, 177] width 78 height 16
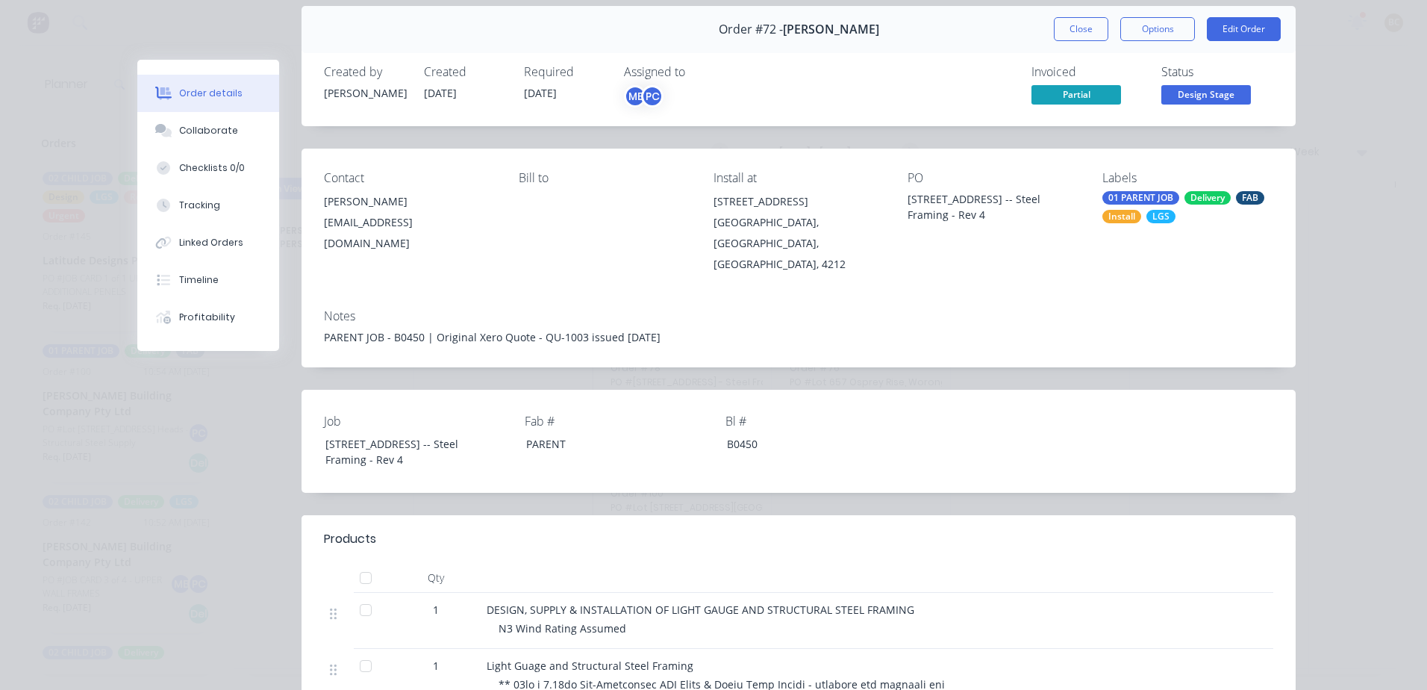
scroll to position [0, 0]
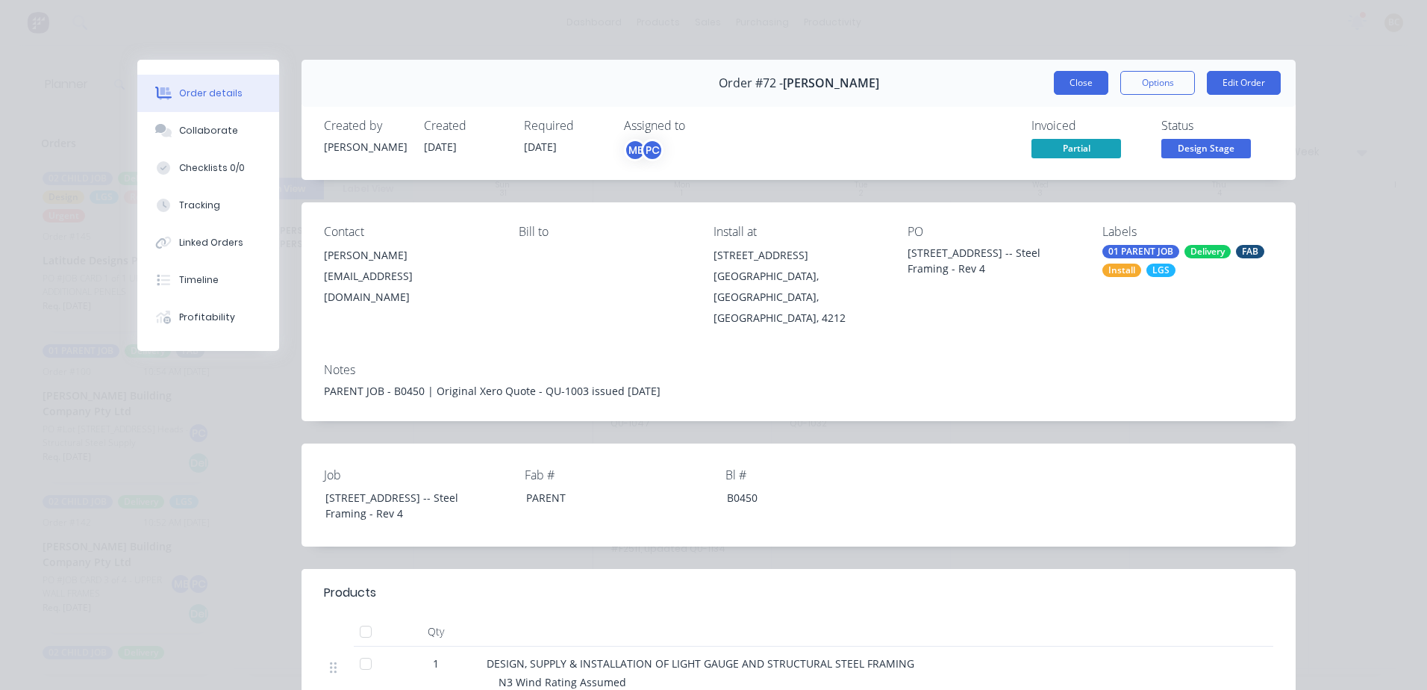
click at [1080, 79] on button "Close" at bounding box center [1081, 83] width 55 height 24
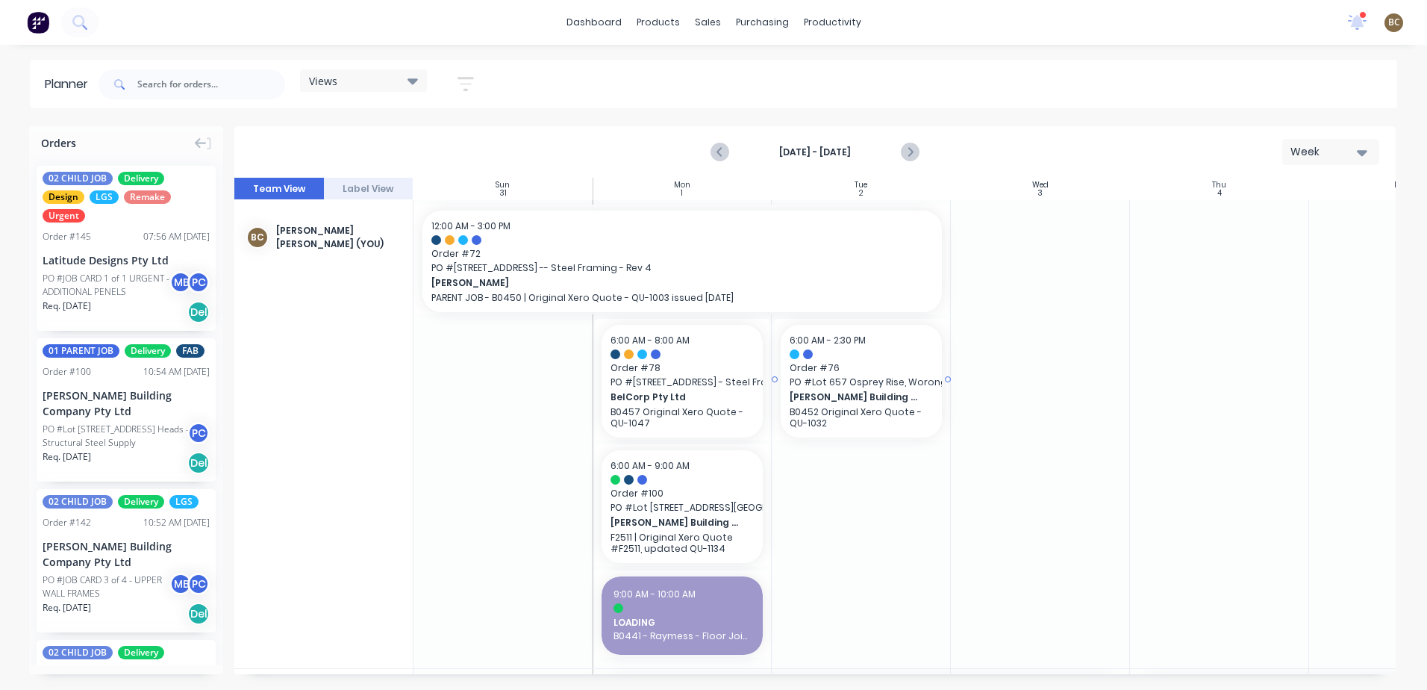
click at [874, 395] on span "[PERSON_NAME] Building Company Pty Ltd" at bounding box center [854, 396] width 129 height 13
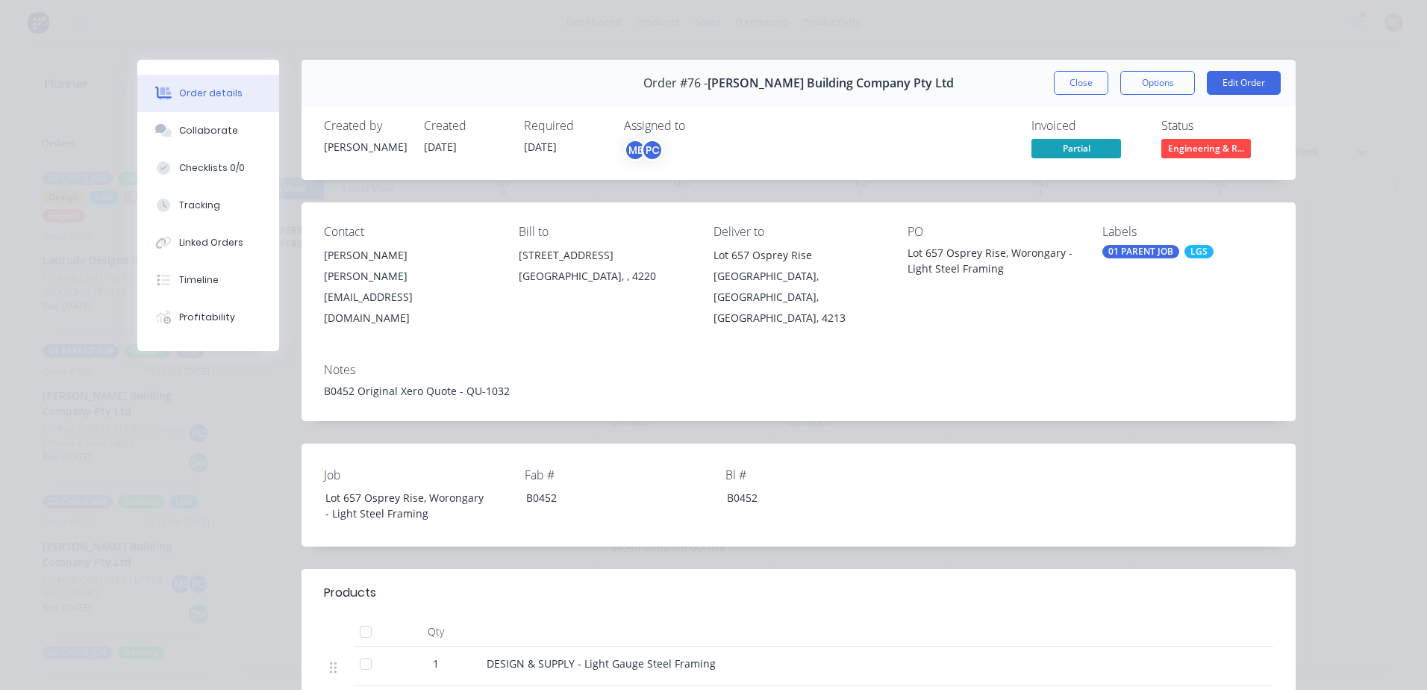
drag, startPoint x: 1056, startPoint y: 81, endPoint x: 1014, endPoint y: 139, distance: 71.1
click at [1056, 81] on button "Close" at bounding box center [1081, 83] width 55 height 24
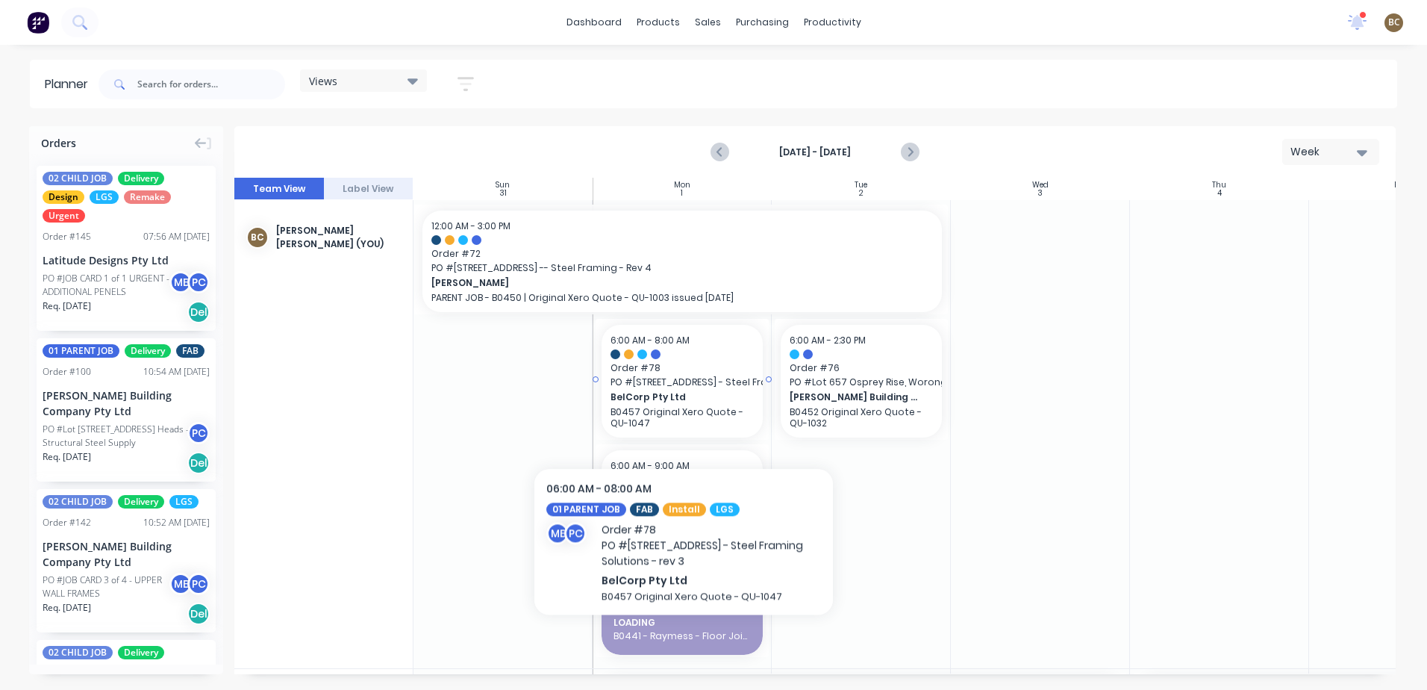
click at [684, 413] on p "B0457 Original Xero Quote - QU-1047" at bounding box center [682, 417] width 143 height 22
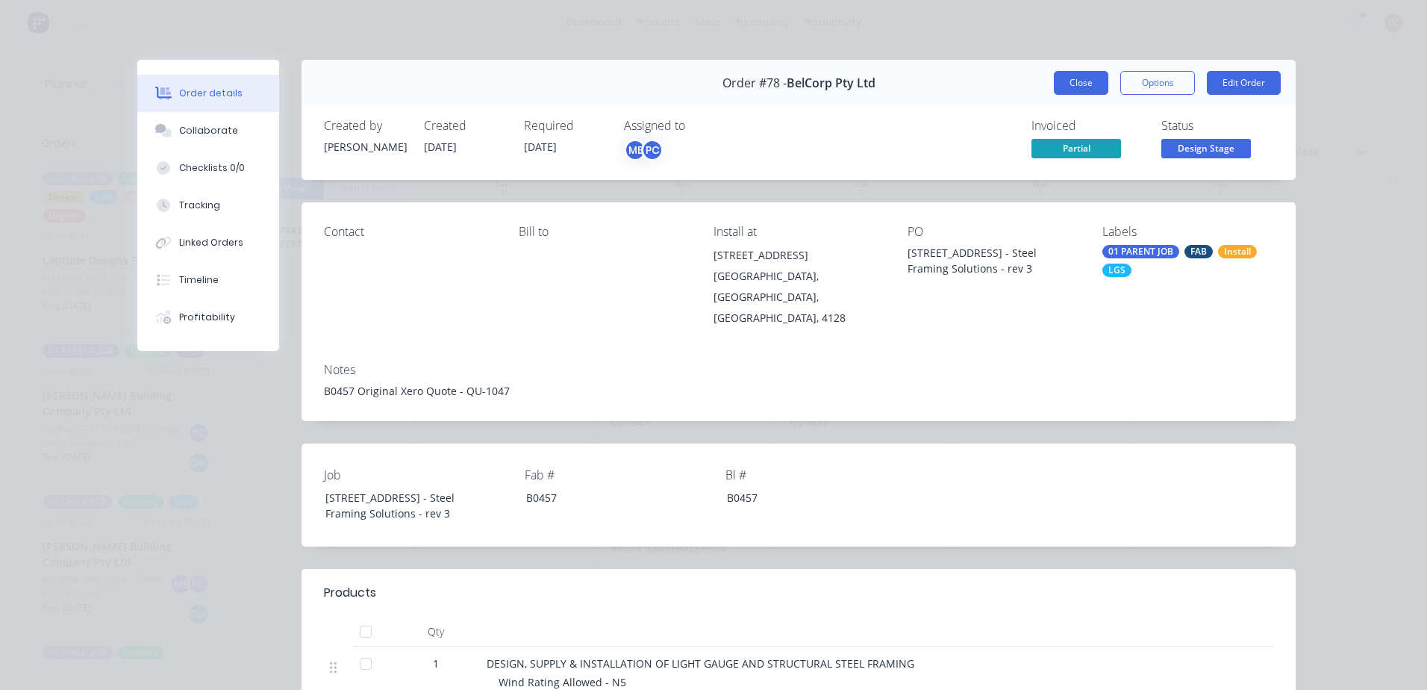
click at [1072, 90] on button "Close" at bounding box center [1081, 83] width 55 height 24
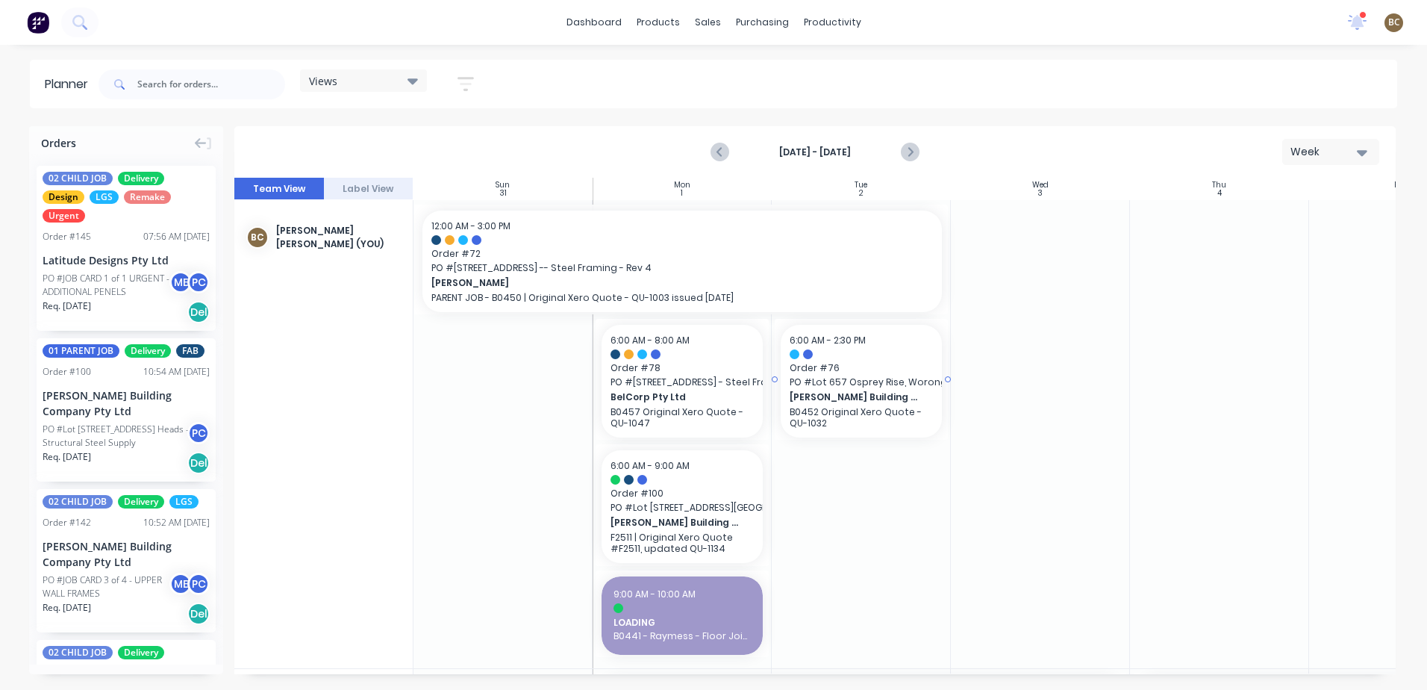
click at [874, 412] on p "B0452 Original Xero Quote - QU-1032" at bounding box center [861, 417] width 143 height 22
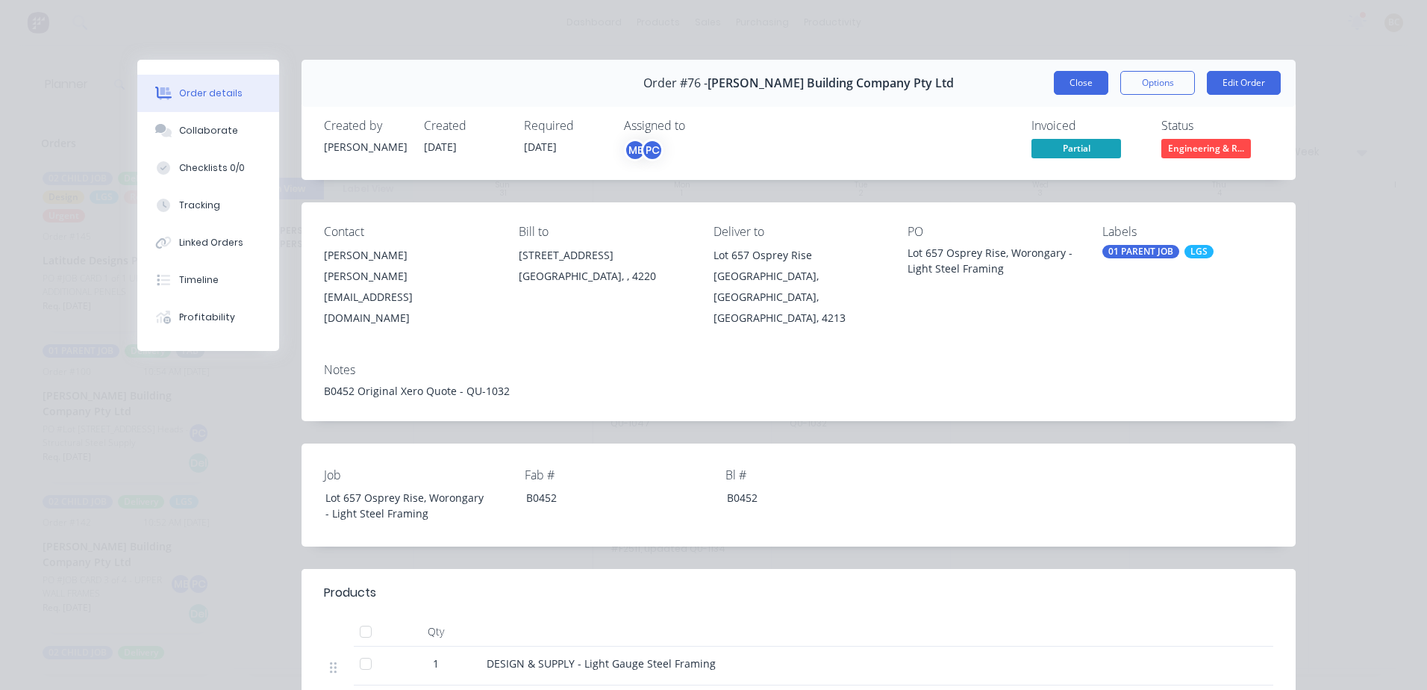
click at [1085, 91] on button "Close" at bounding box center [1081, 83] width 55 height 24
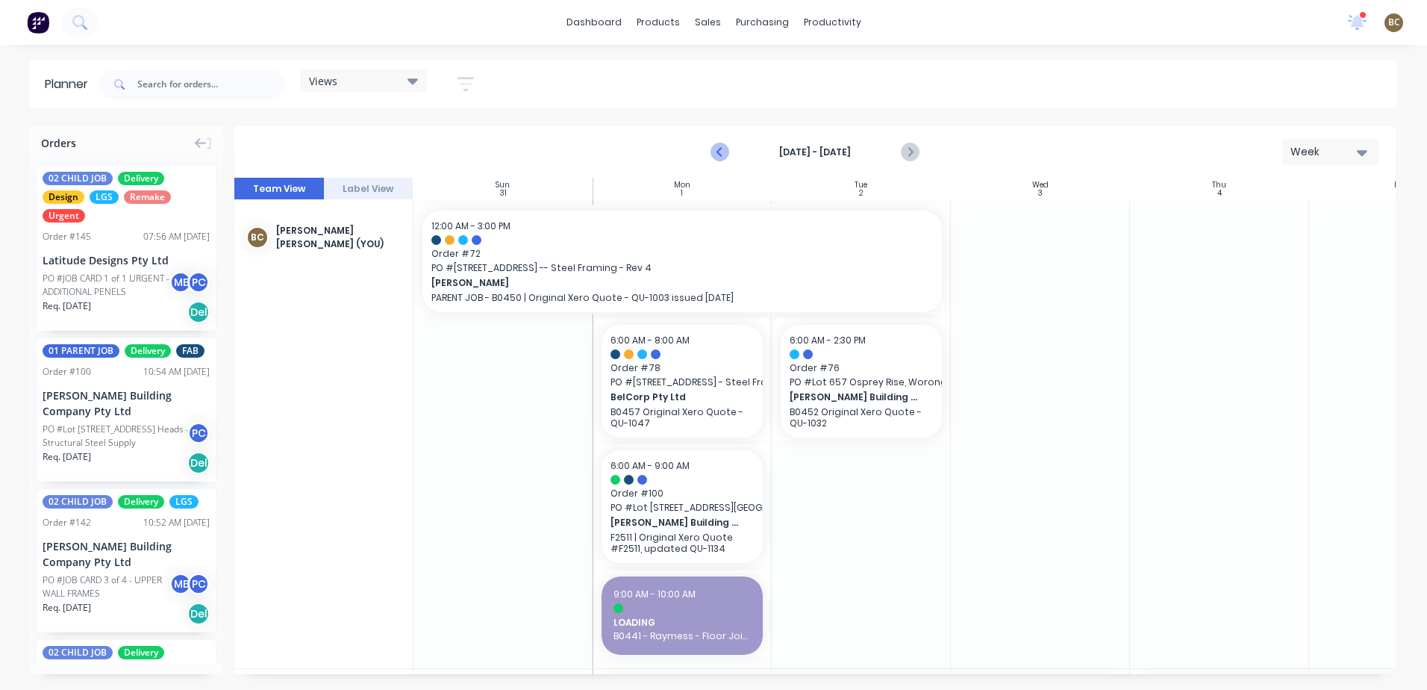
click at [721, 151] on icon "Previous page" at bounding box center [721, 152] width 18 height 18
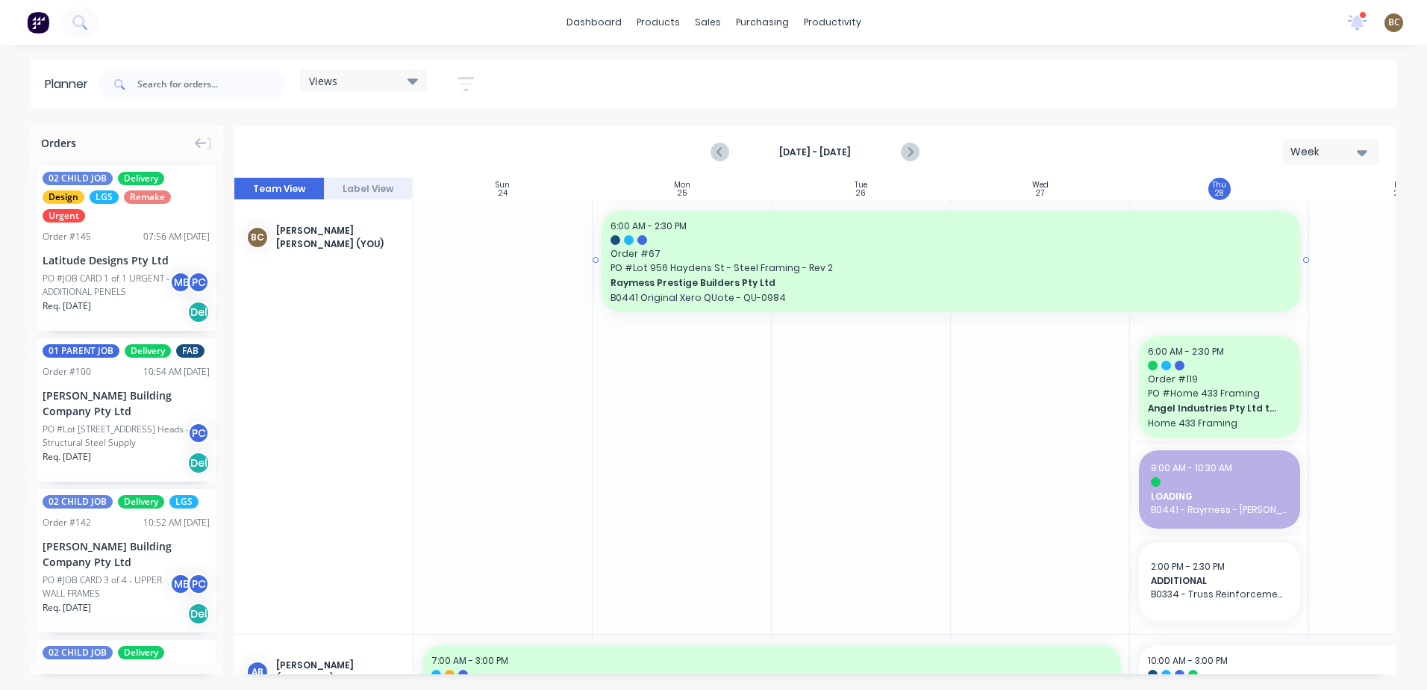
click at [1120, 248] on span "Order # 67" at bounding box center [951, 253] width 681 height 13
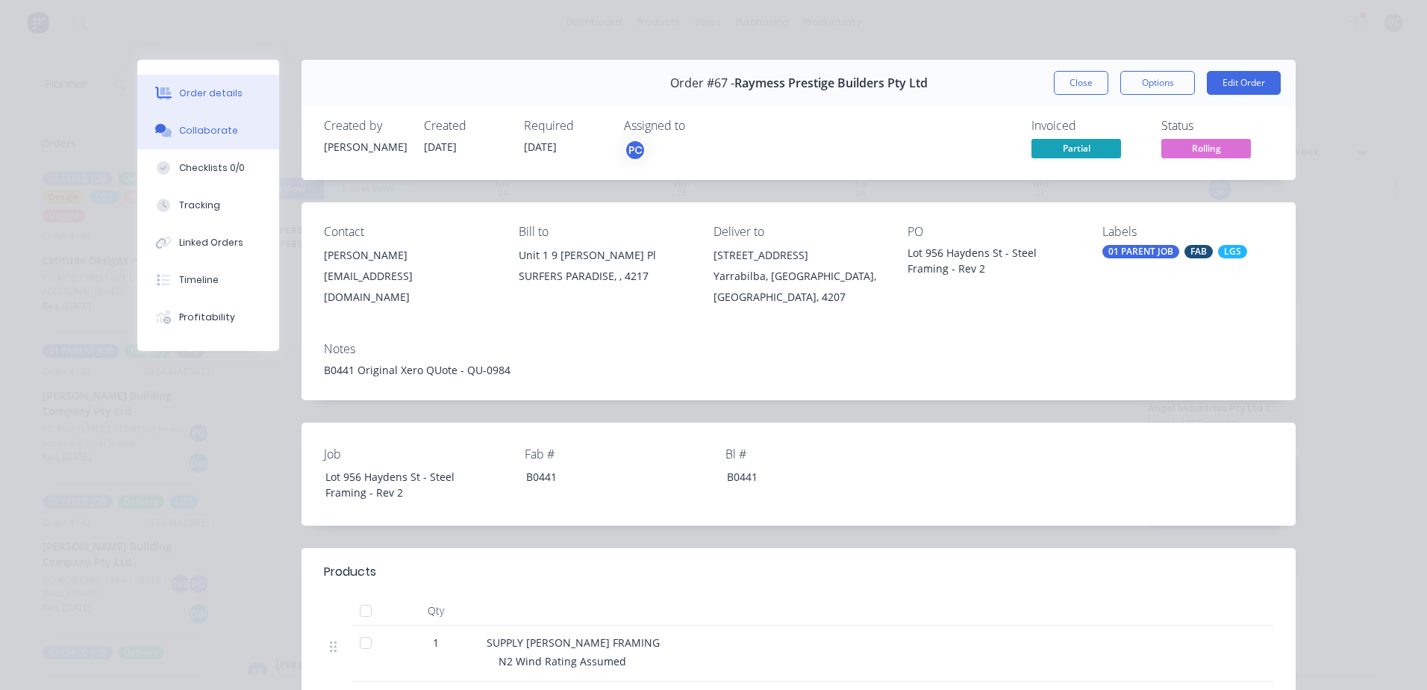
click at [264, 135] on button "Collaborate" at bounding box center [208, 130] width 142 height 37
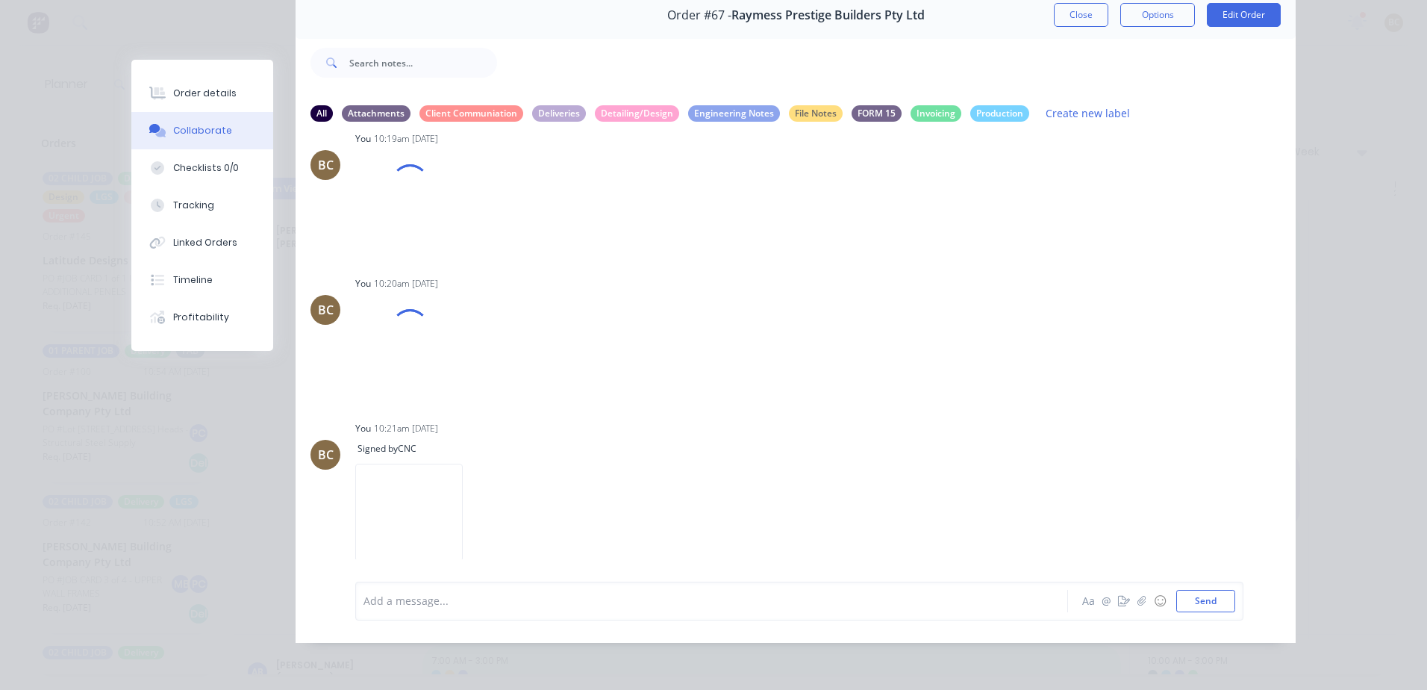
scroll to position [4879, 0]
click at [1087, 21] on button "Close" at bounding box center [1081, 15] width 55 height 24
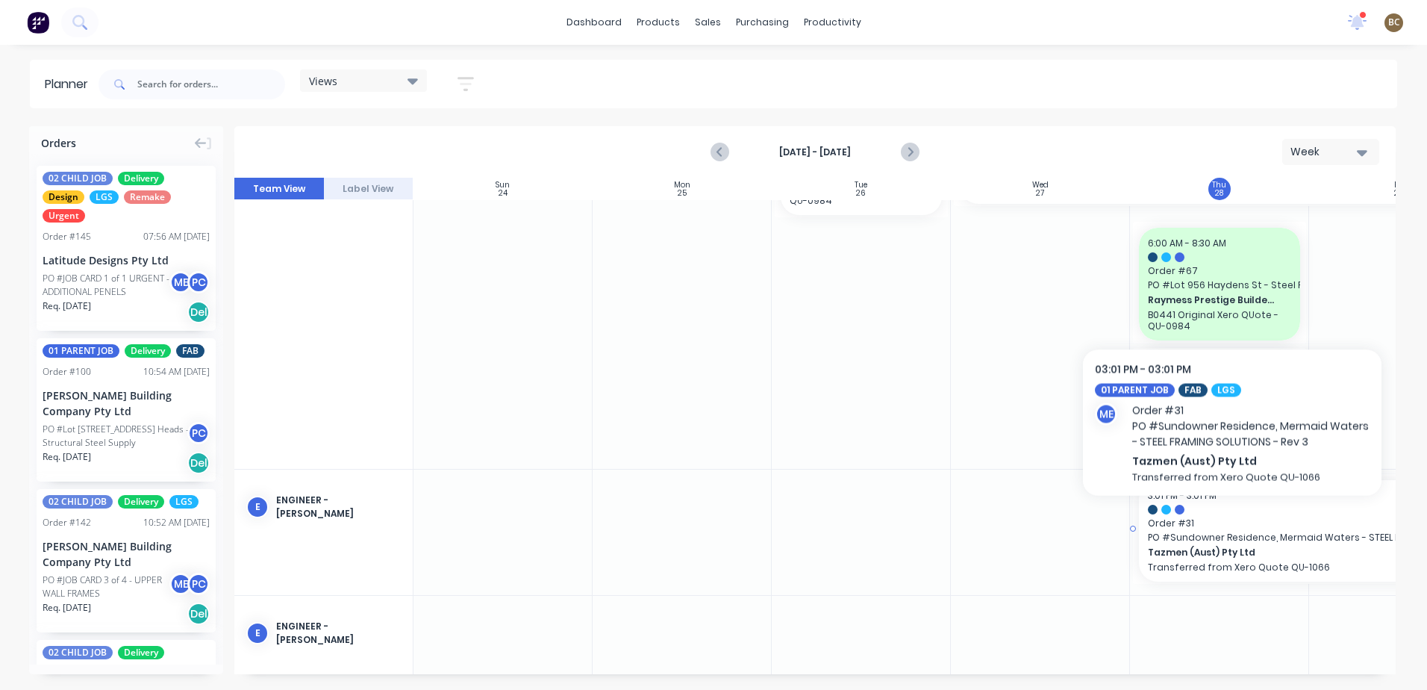
scroll to position [1269, 0]
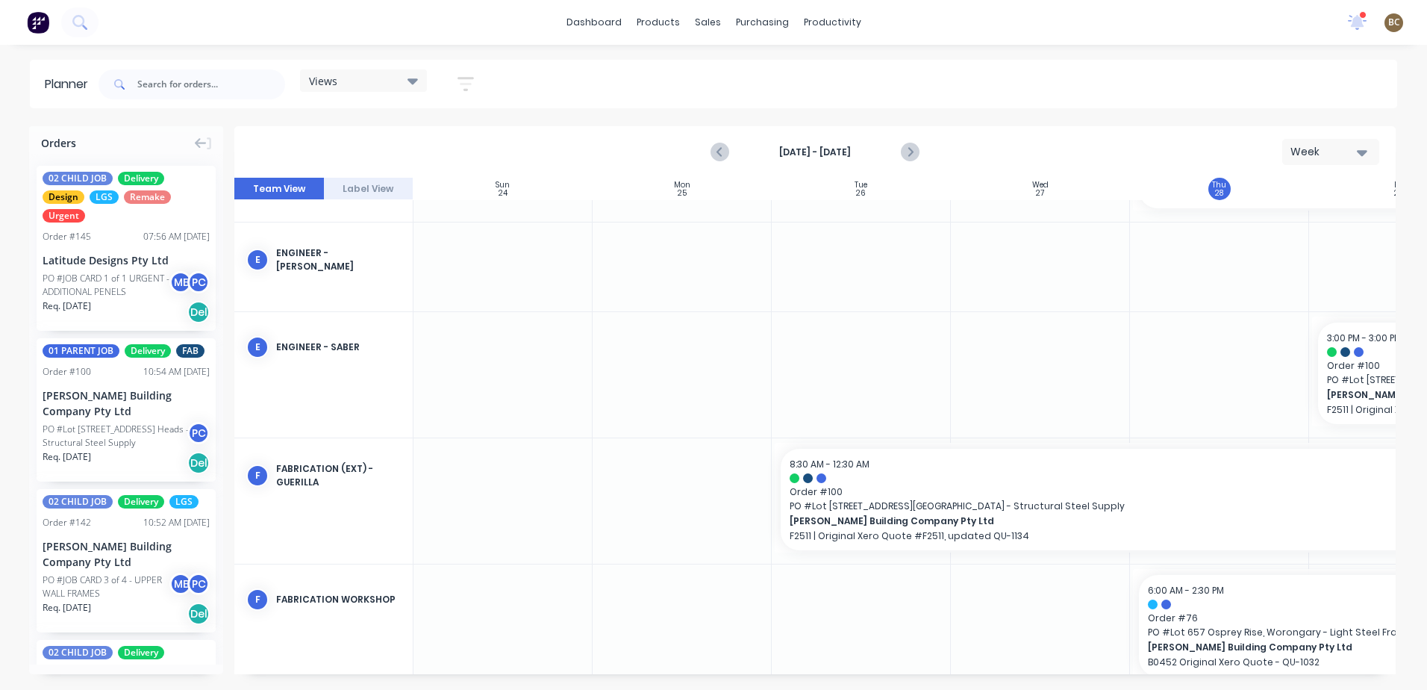
click at [384, 82] on div "Views" at bounding box center [363, 80] width 109 height 13
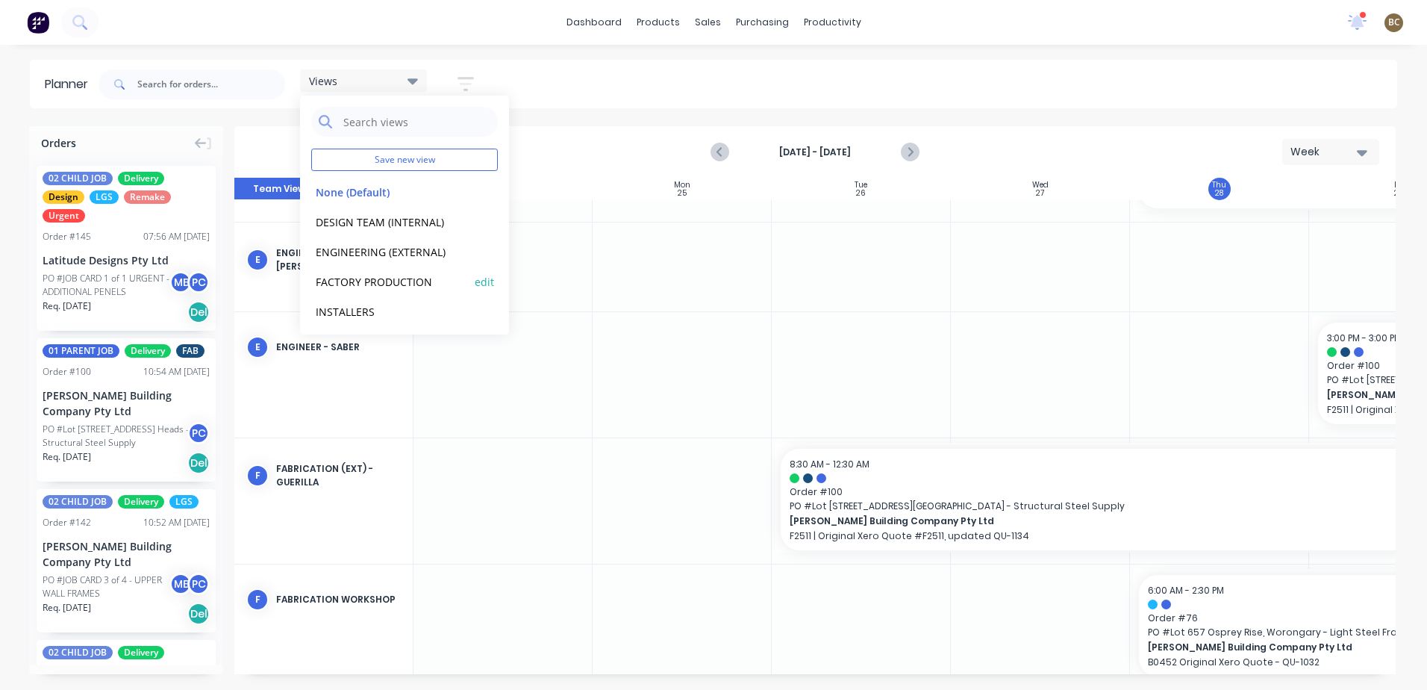
drag, startPoint x: 423, startPoint y: 287, endPoint x: 431, endPoint y: 281, distance: 9.6
click at [423, 287] on button "FACTORY PRODUCTION" at bounding box center [390, 281] width 159 height 17
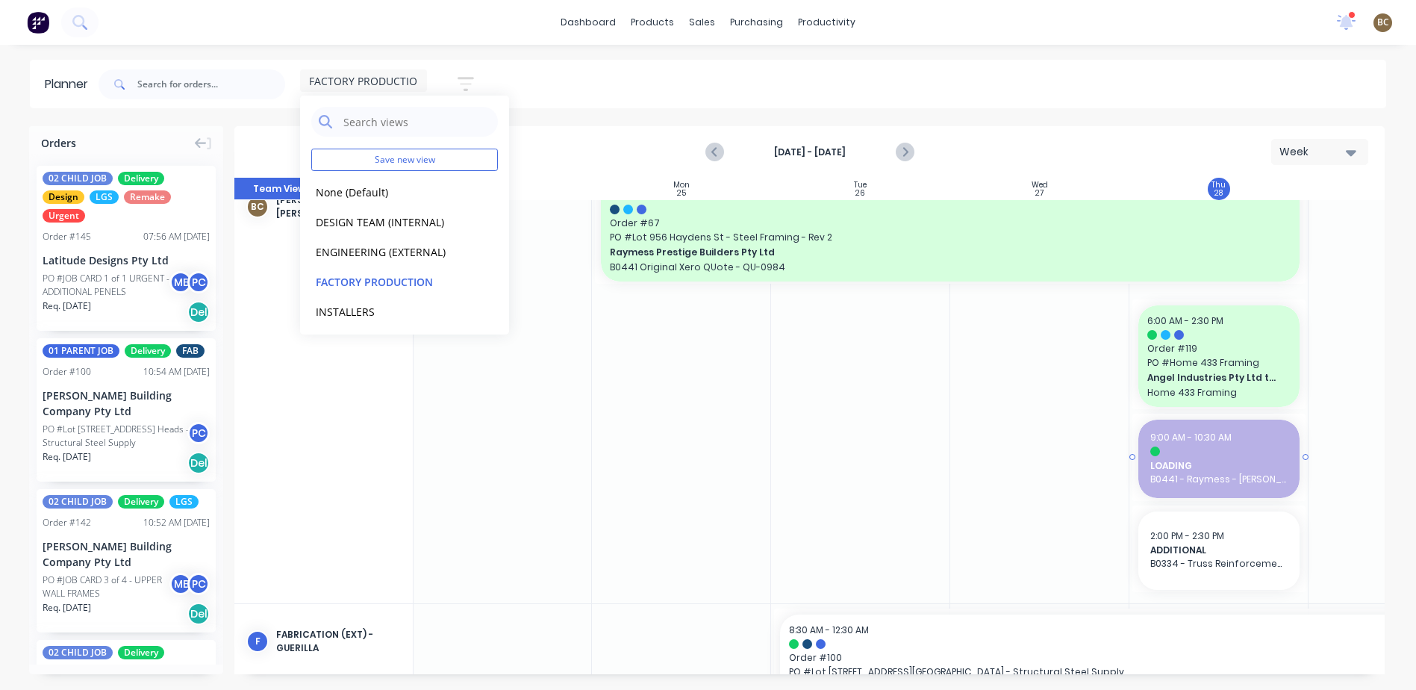
scroll to position [0, 1]
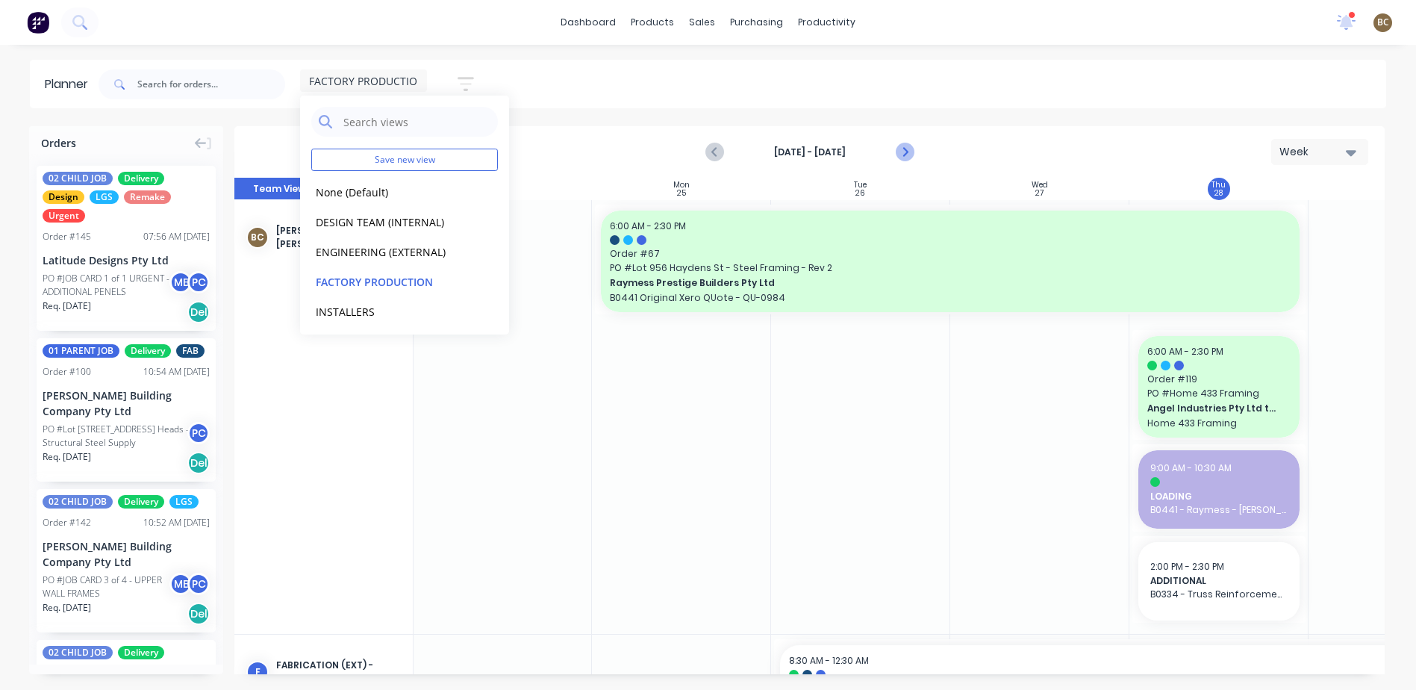
click at [912, 152] on icon "Next page" at bounding box center [904, 152] width 18 height 18
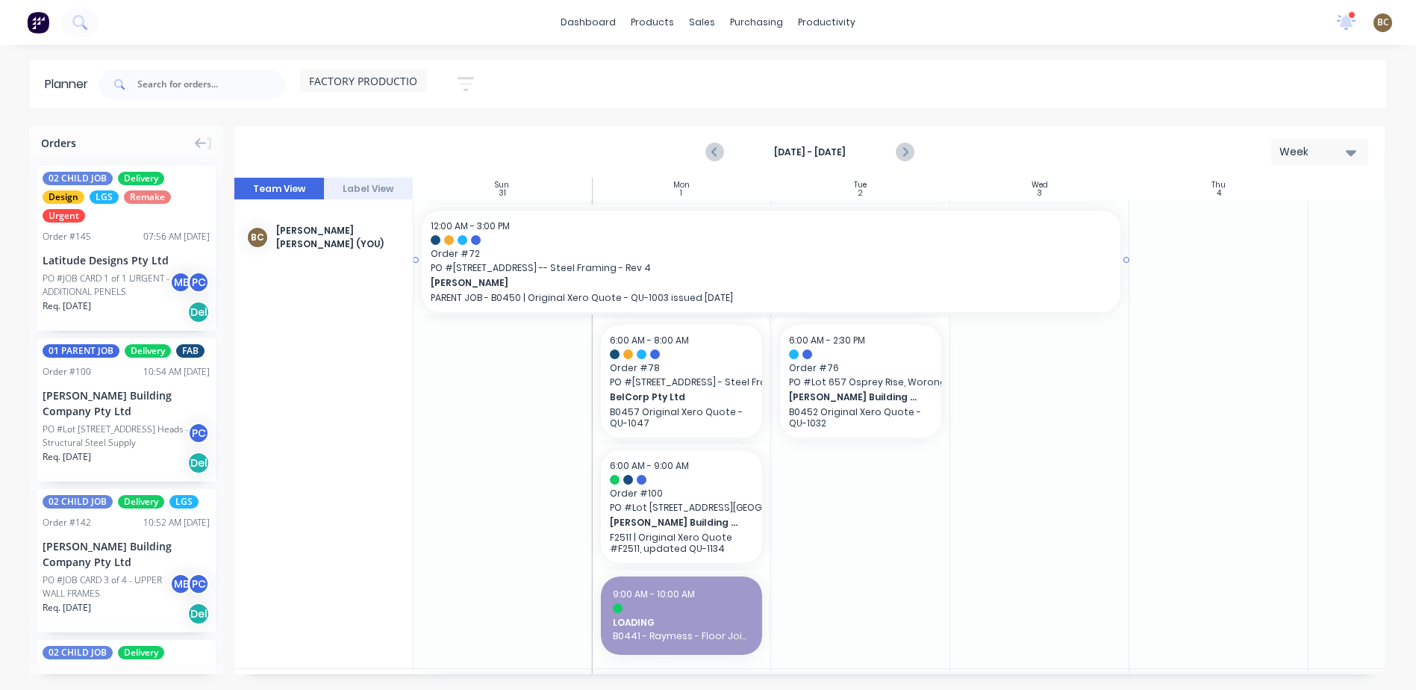
drag, startPoint x: 498, startPoint y: 253, endPoint x: 605, endPoint y: 252, distance: 106.8
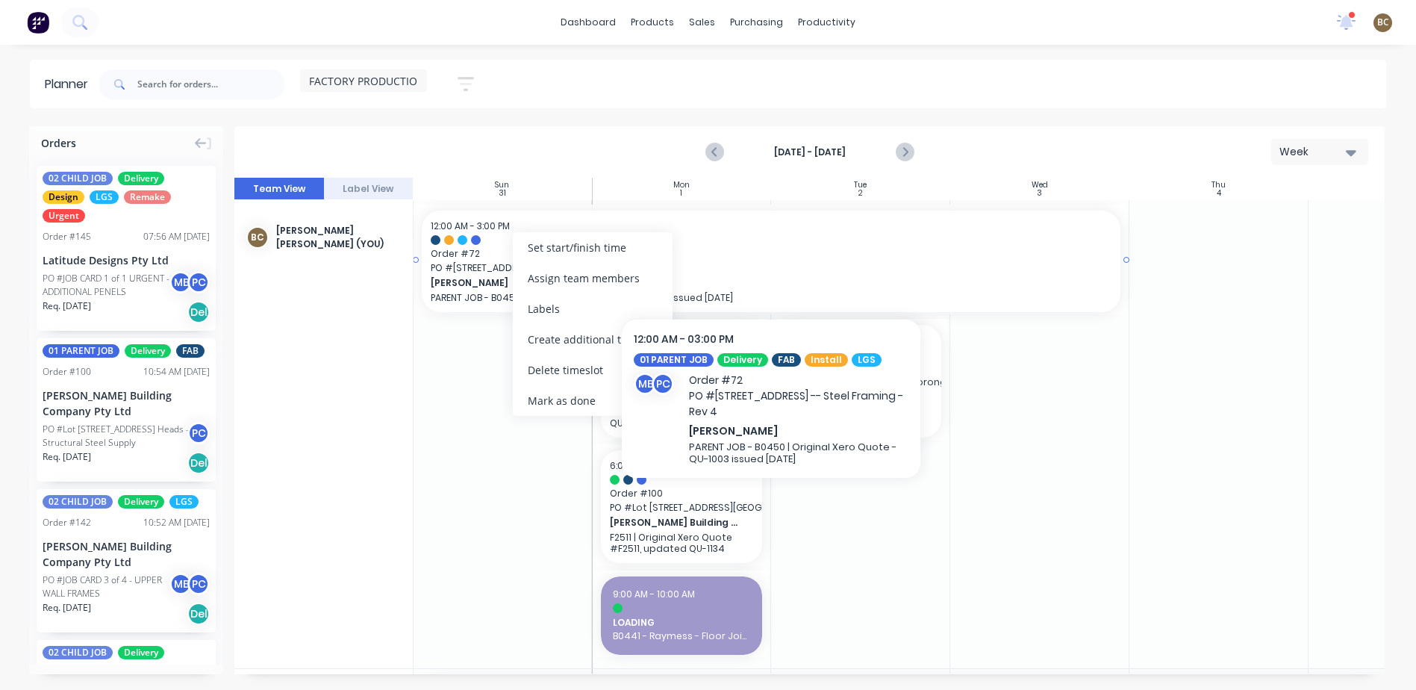
click at [716, 270] on span "[STREET_ADDRESS] -- Steel Framing - Rev 4" at bounding box center [771, 267] width 681 height 13
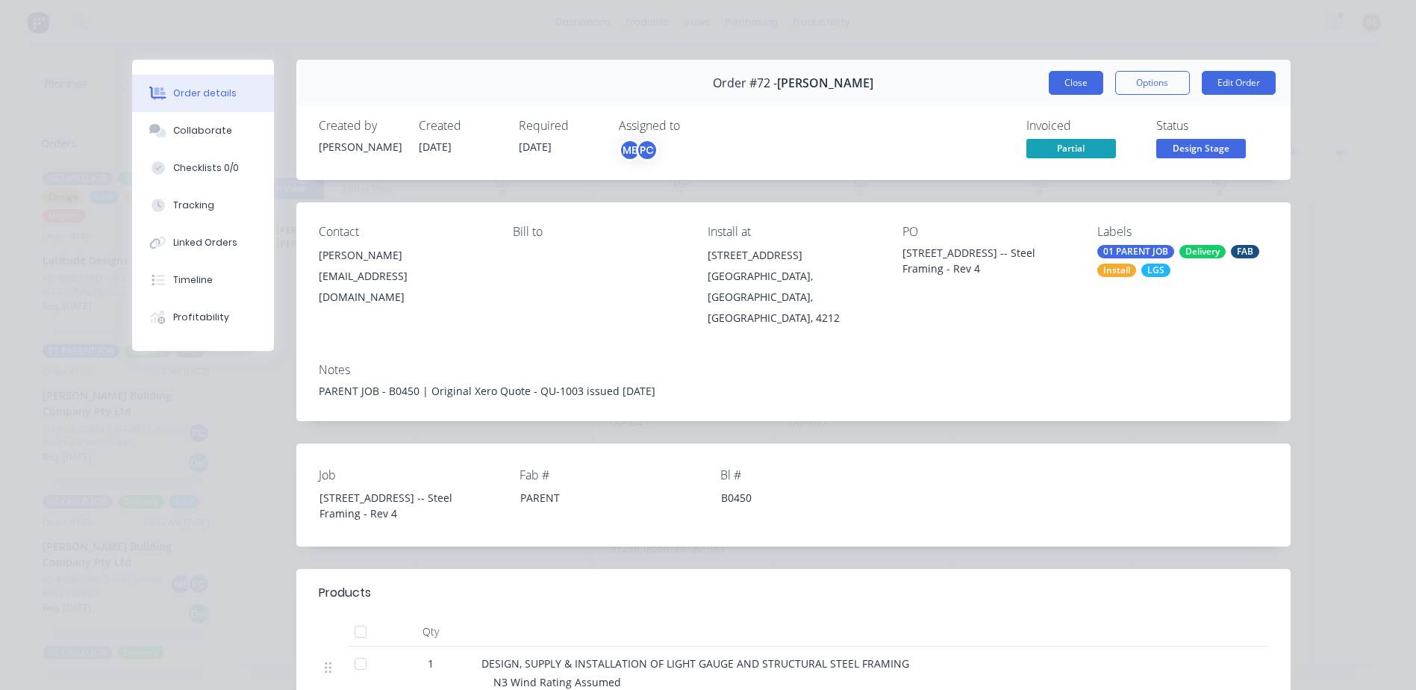
click at [1074, 80] on button "Close" at bounding box center [1076, 83] width 55 height 24
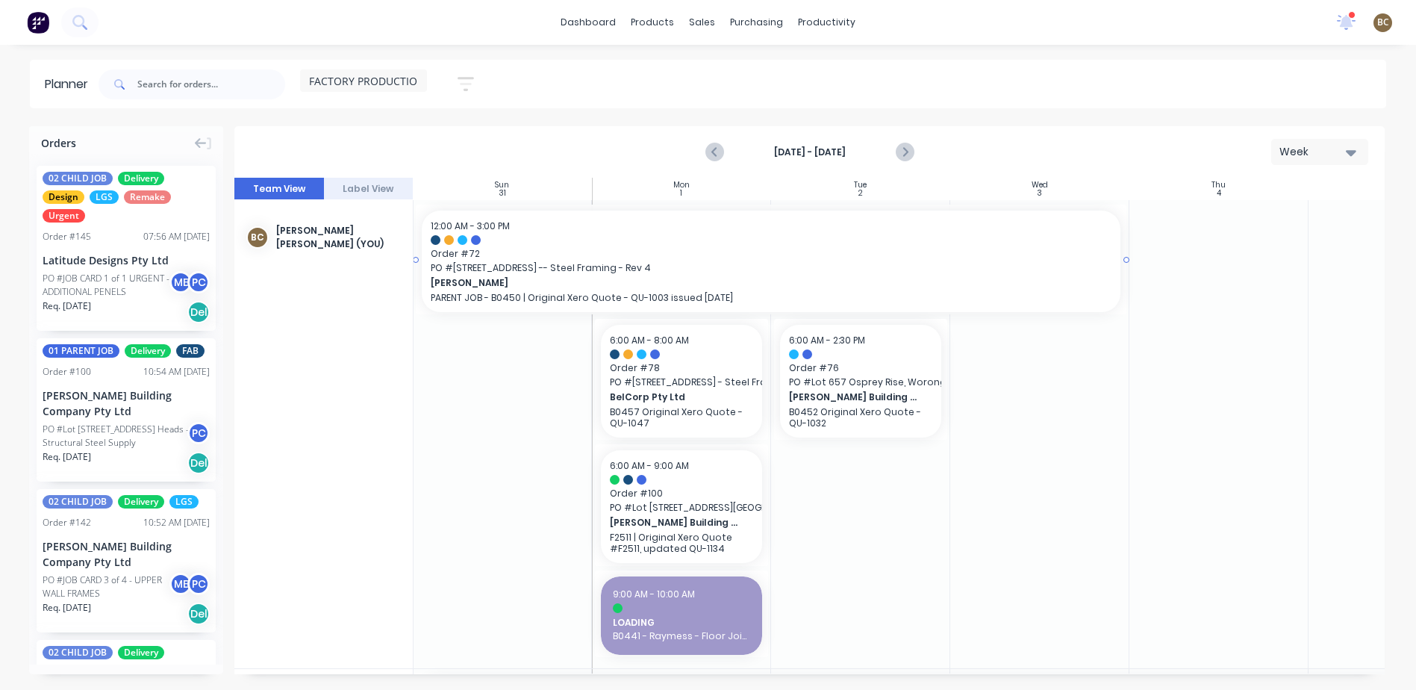
click at [634, 254] on span "Order # 72" at bounding box center [771, 253] width 681 height 13
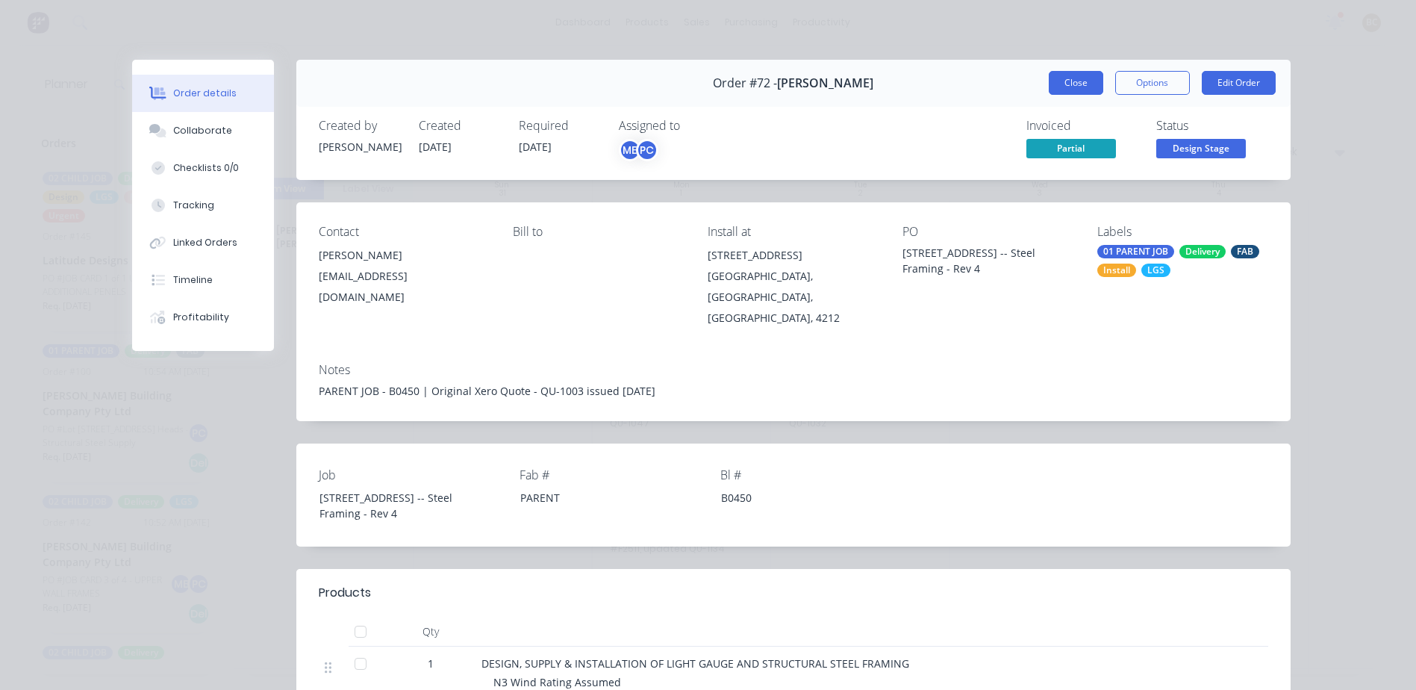
click at [1067, 89] on button "Close" at bounding box center [1076, 83] width 55 height 24
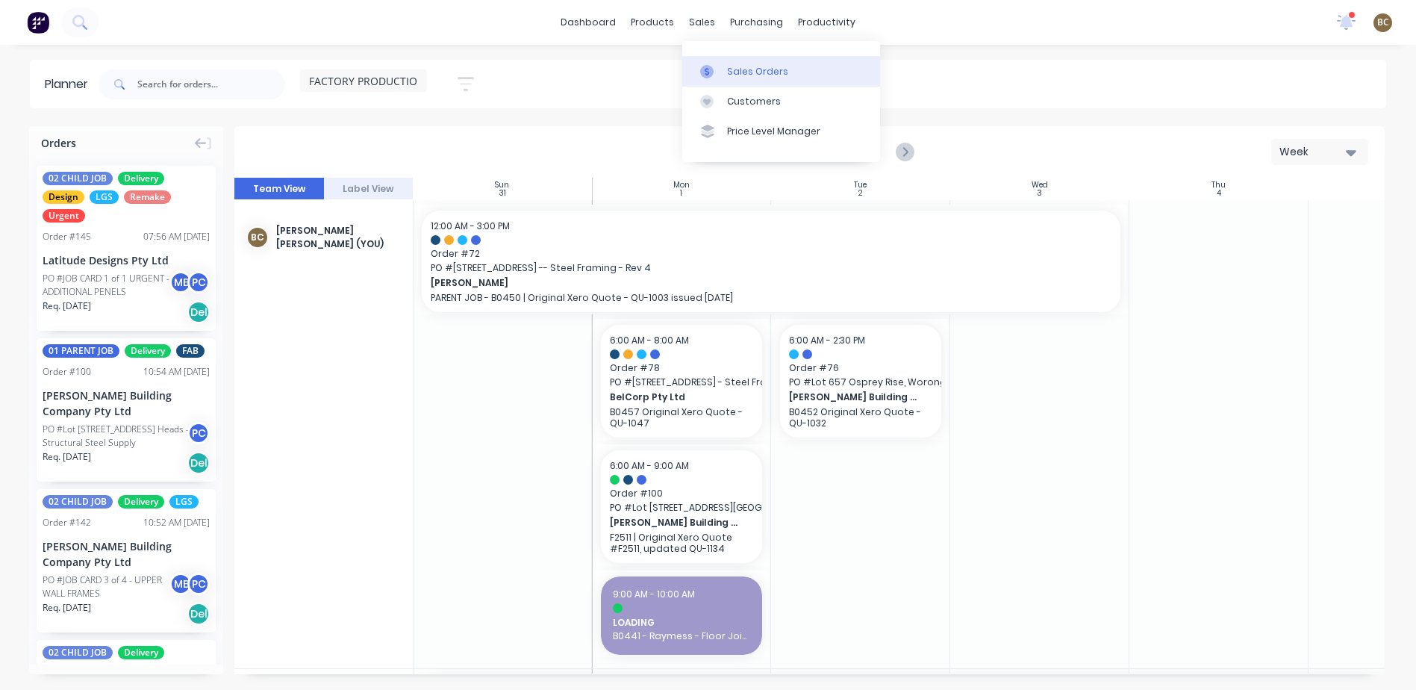
click at [728, 59] on link "Sales Orders" at bounding box center [781, 71] width 198 height 30
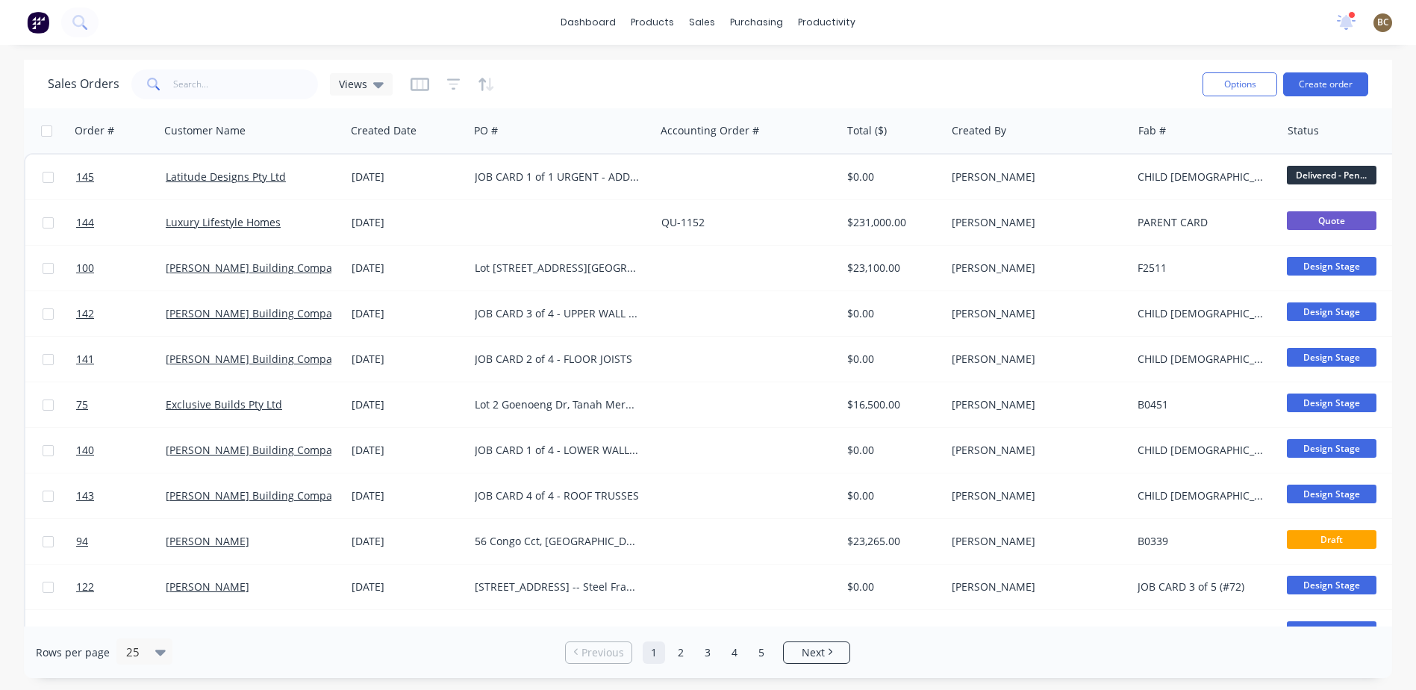
click at [465, 80] on div at bounding box center [453, 84] width 84 height 24
click at [457, 84] on icon "button" at bounding box center [453, 84] width 13 height 15
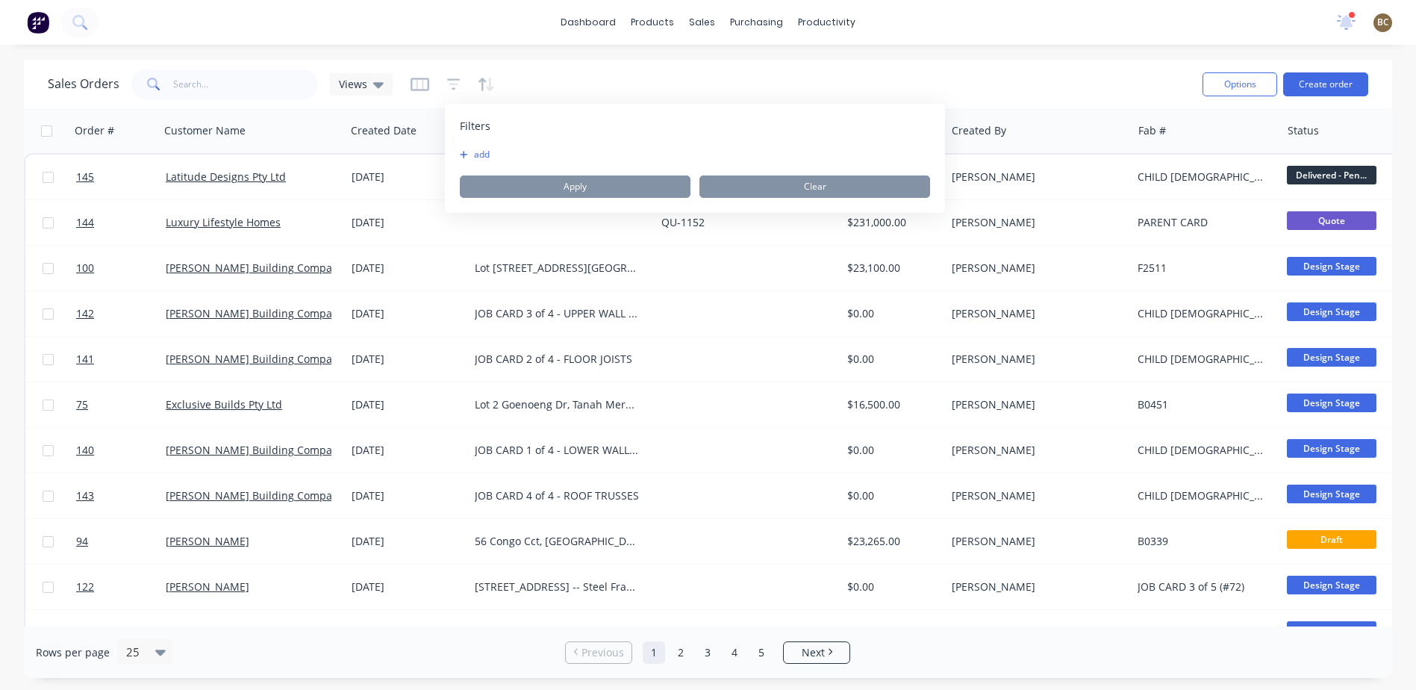
click at [477, 150] on button "add" at bounding box center [478, 155] width 37 height 12
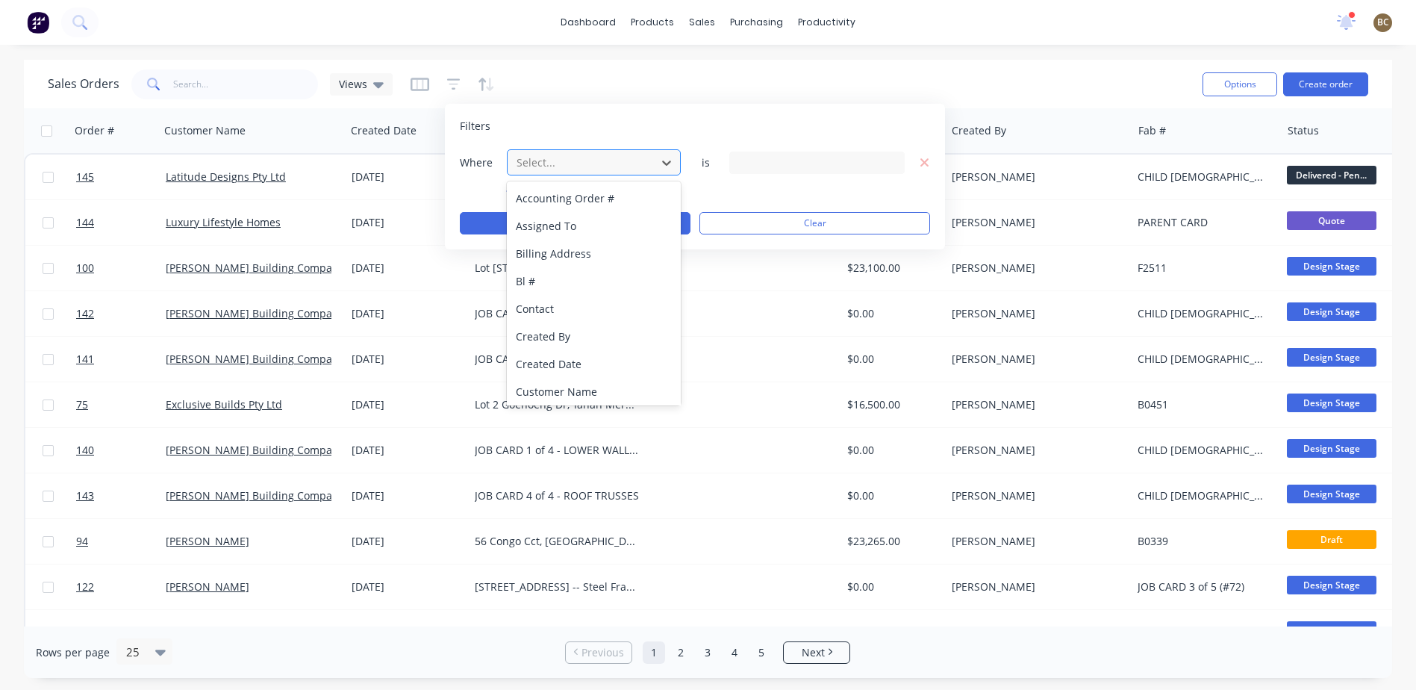
click at [573, 163] on div at bounding box center [582, 162] width 134 height 19
type input "p"
click at [730, 169] on div at bounding box center [816, 163] width 175 height 22
click at [640, 156] on div at bounding box center [582, 162] width 134 height 19
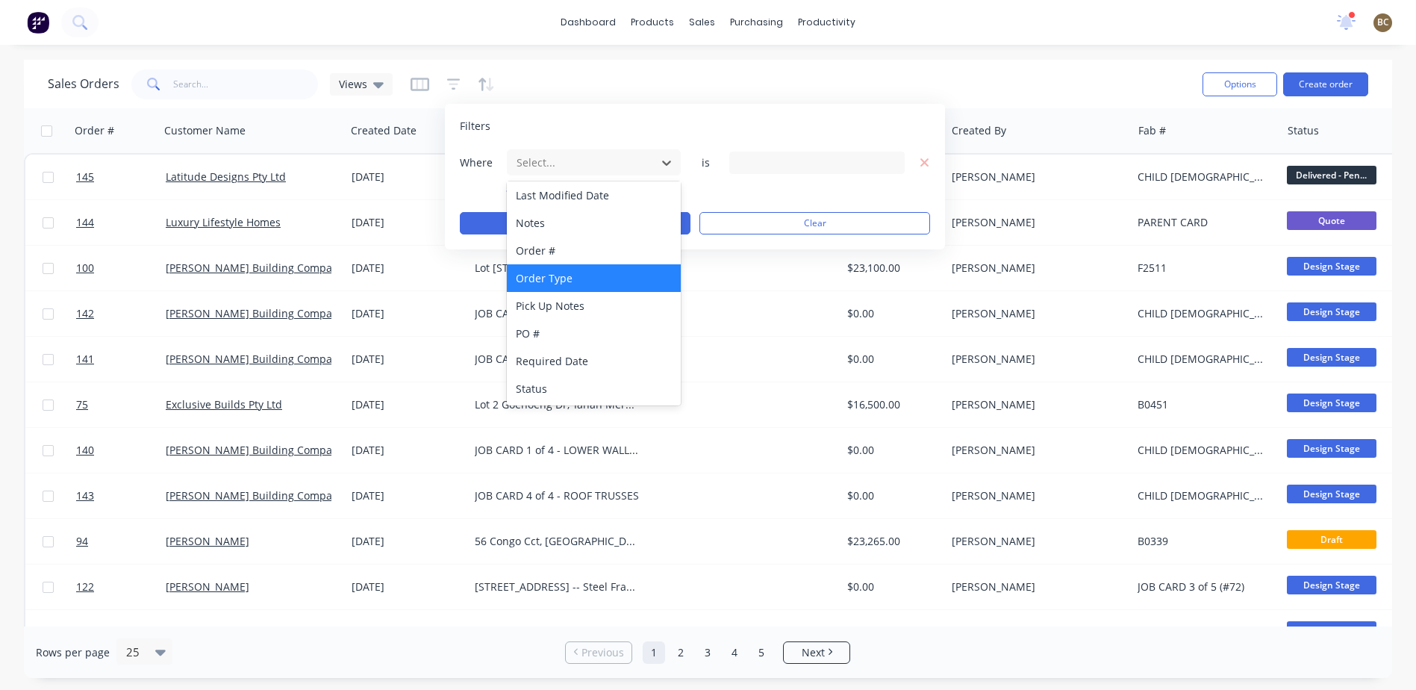
scroll to position [37, 0]
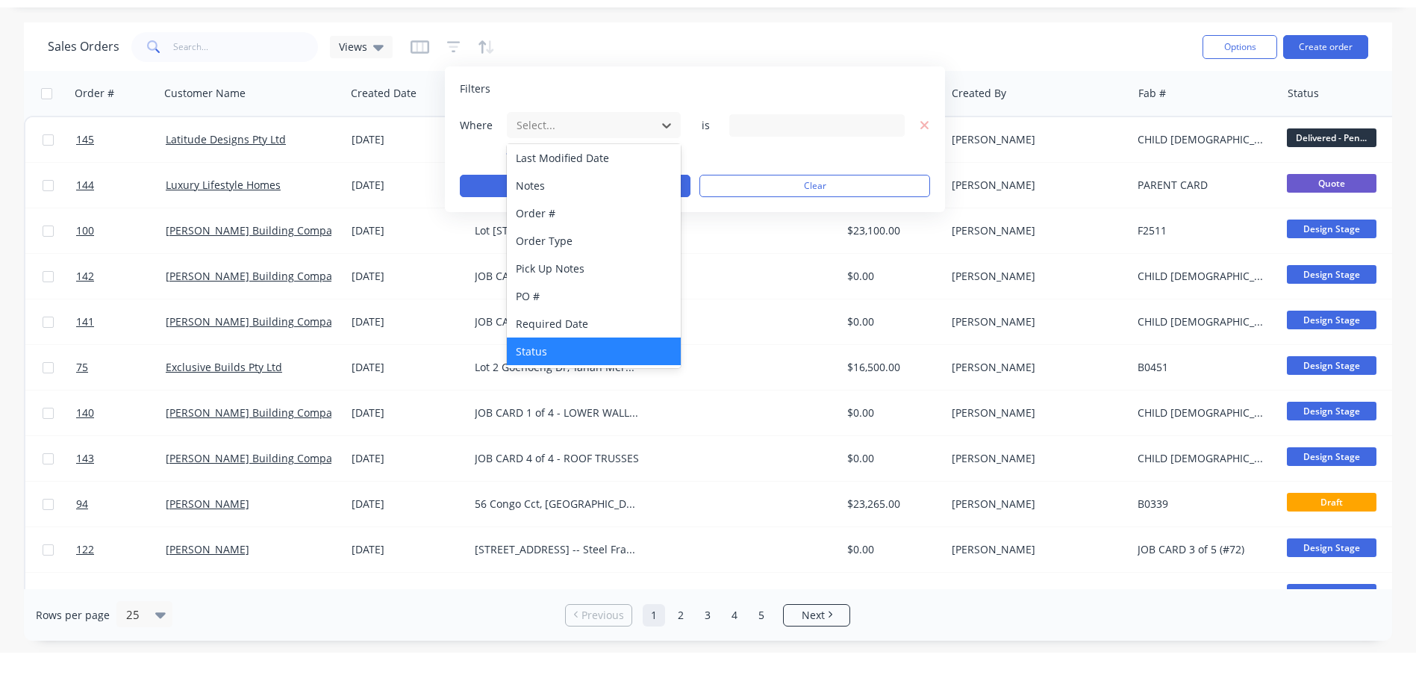
click at [595, 345] on div "Status" at bounding box center [594, 351] width 174 height 28
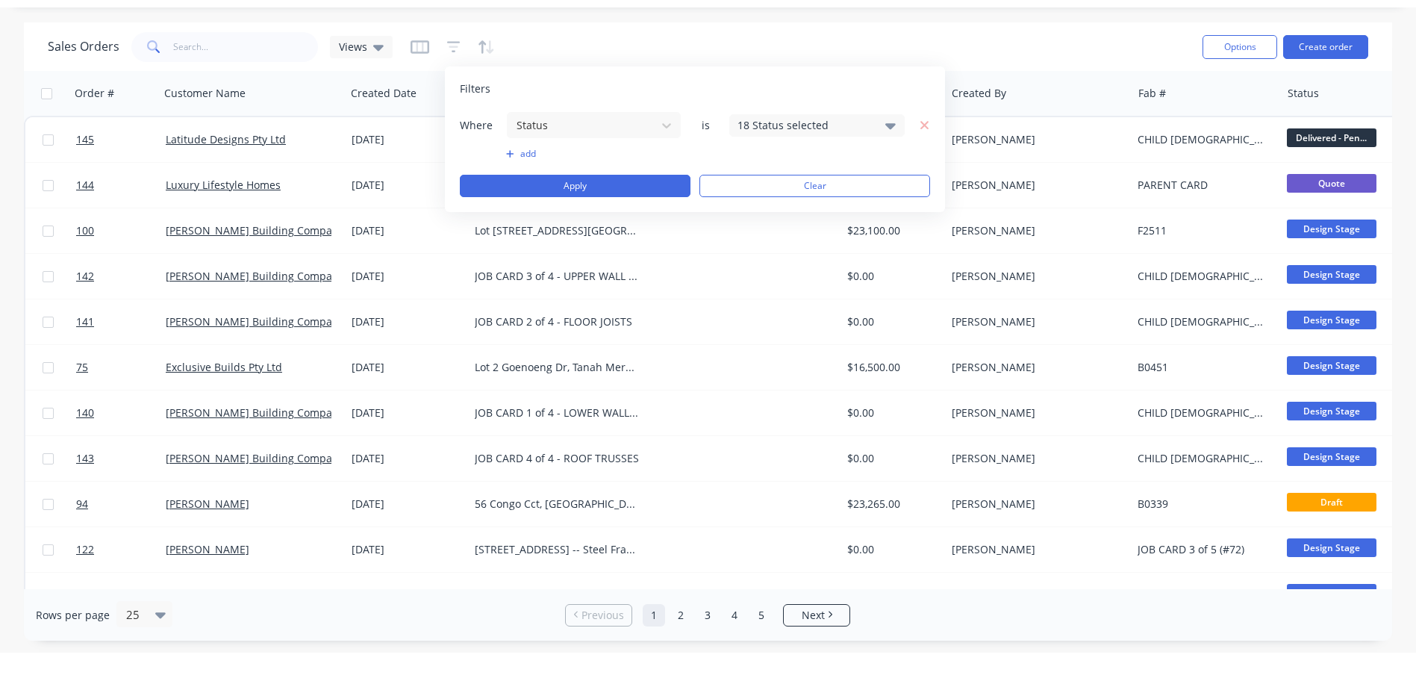
click at [788, 132] on div "18 Status selected" at bounding box center [805, 125] width 135 height 16
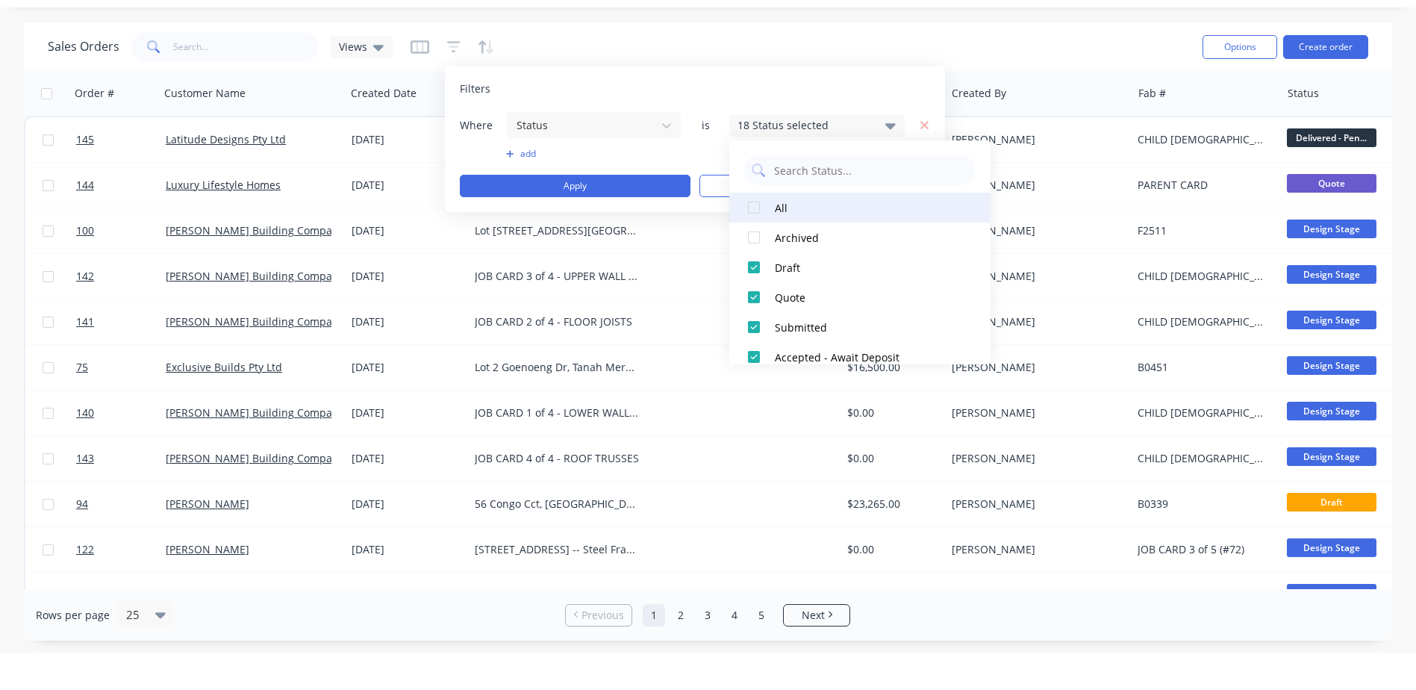
click at [756, 203] on div at bounding box center [754, 208] width 30 height 30
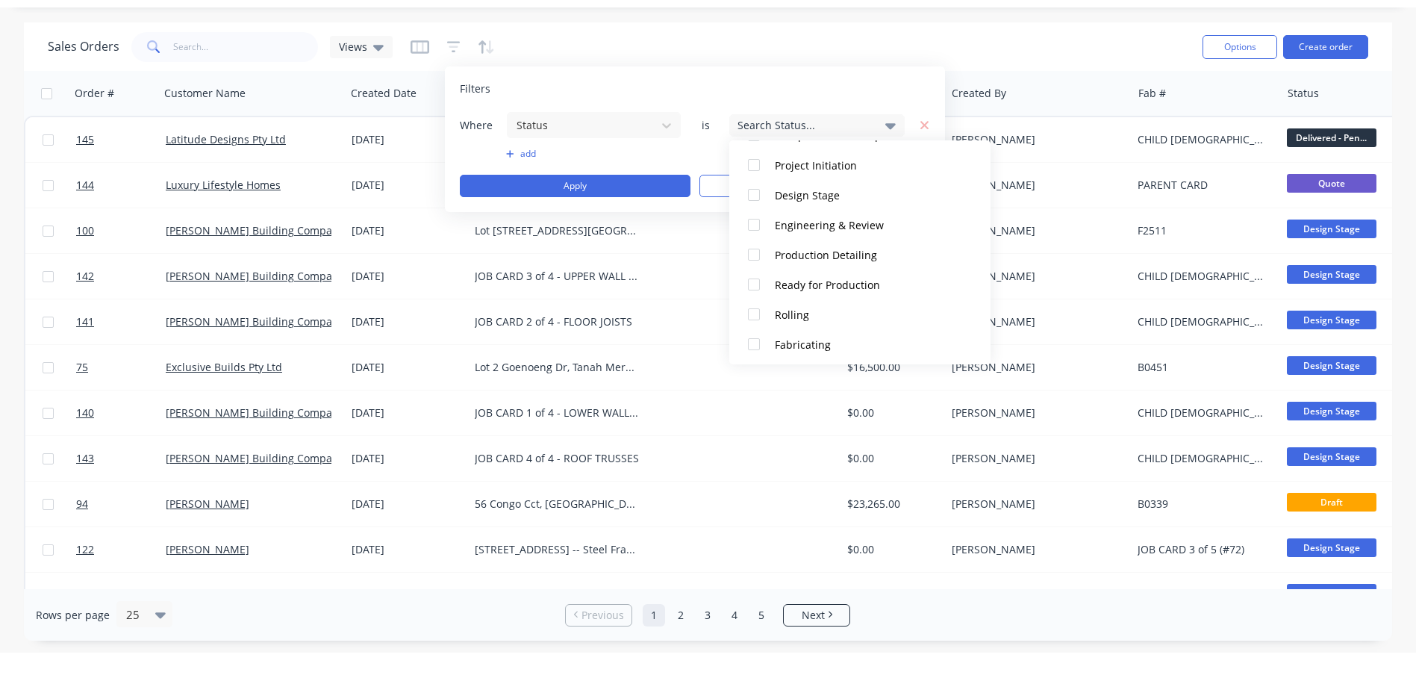
scroll to position [224, 0]
click at [746, 248] on div at bounding box center [754, 252] width 30 height 30
click at [756, 279] on div at bounding box center [754, 282] width 30 height 30
click at [836, 90] on div "Filters" at bounding box center [695, 88] width 470 height 15
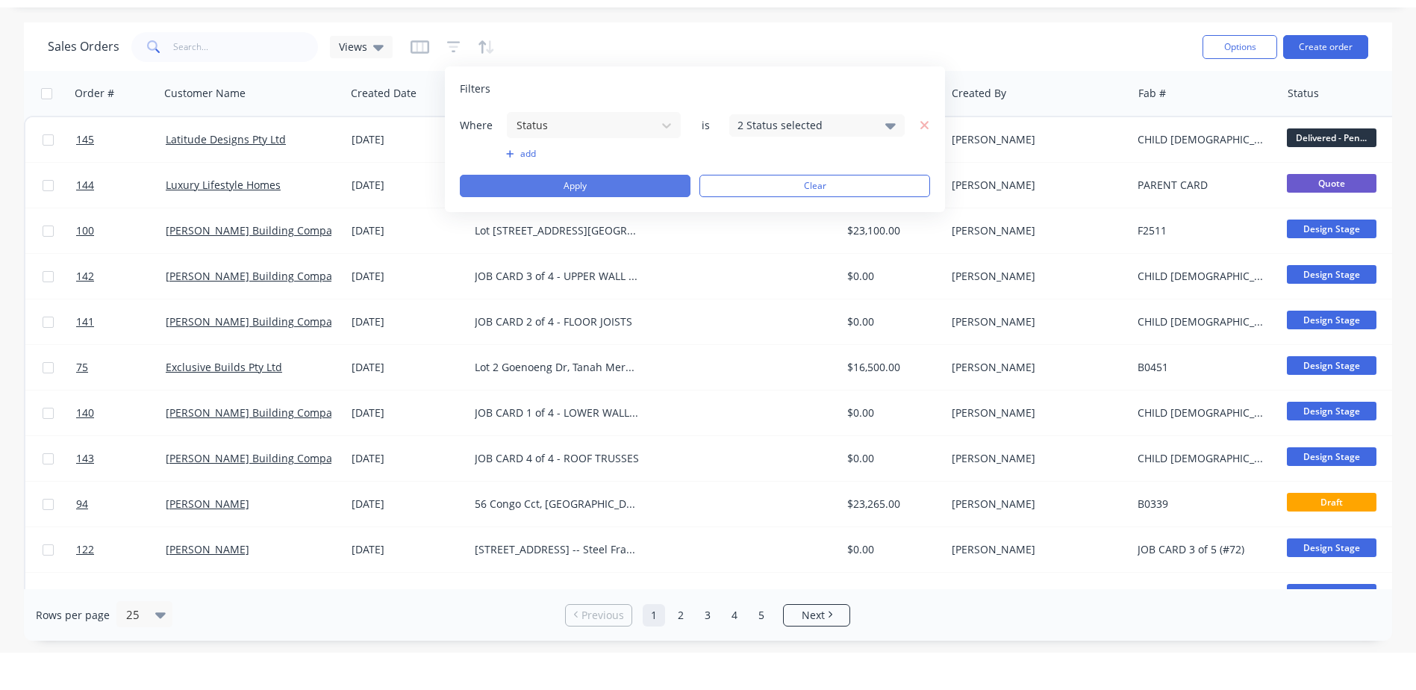
click at [636, 190] on button "Apply" at bounding box center [575, 186] width 231 height 22
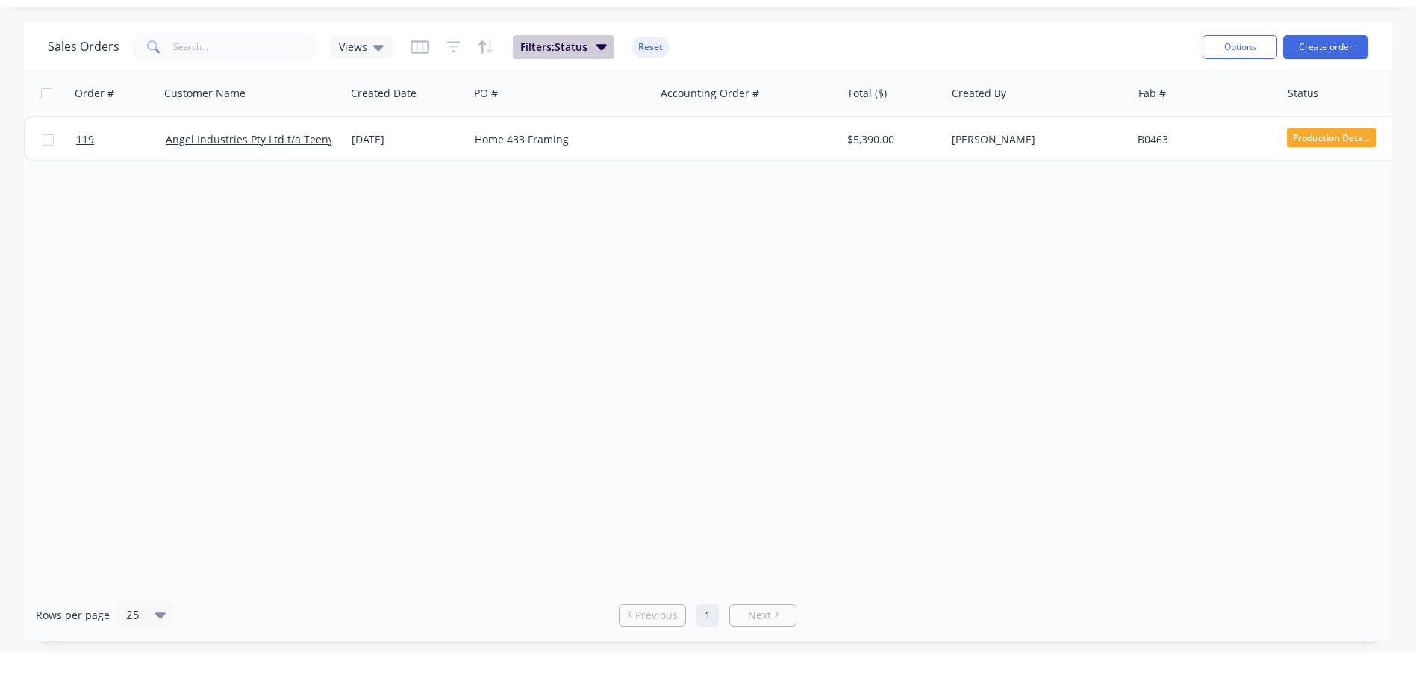
click at [586, 55] on button "Filters: Status" at bounding box center [564, 47] width 102 height 24
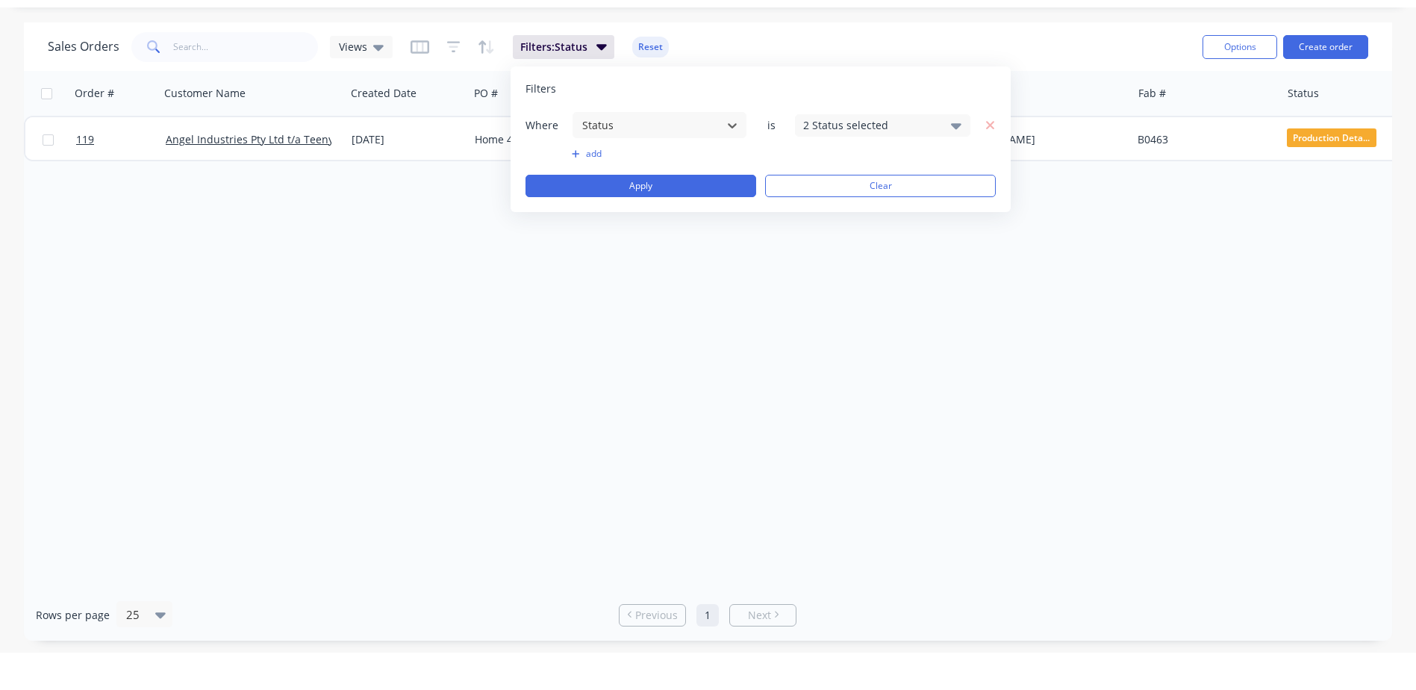
click at [901, 37] on div "Sales Orders Views Filters: Status Reset" at bounding box center [619, 46] width 1143 height 37
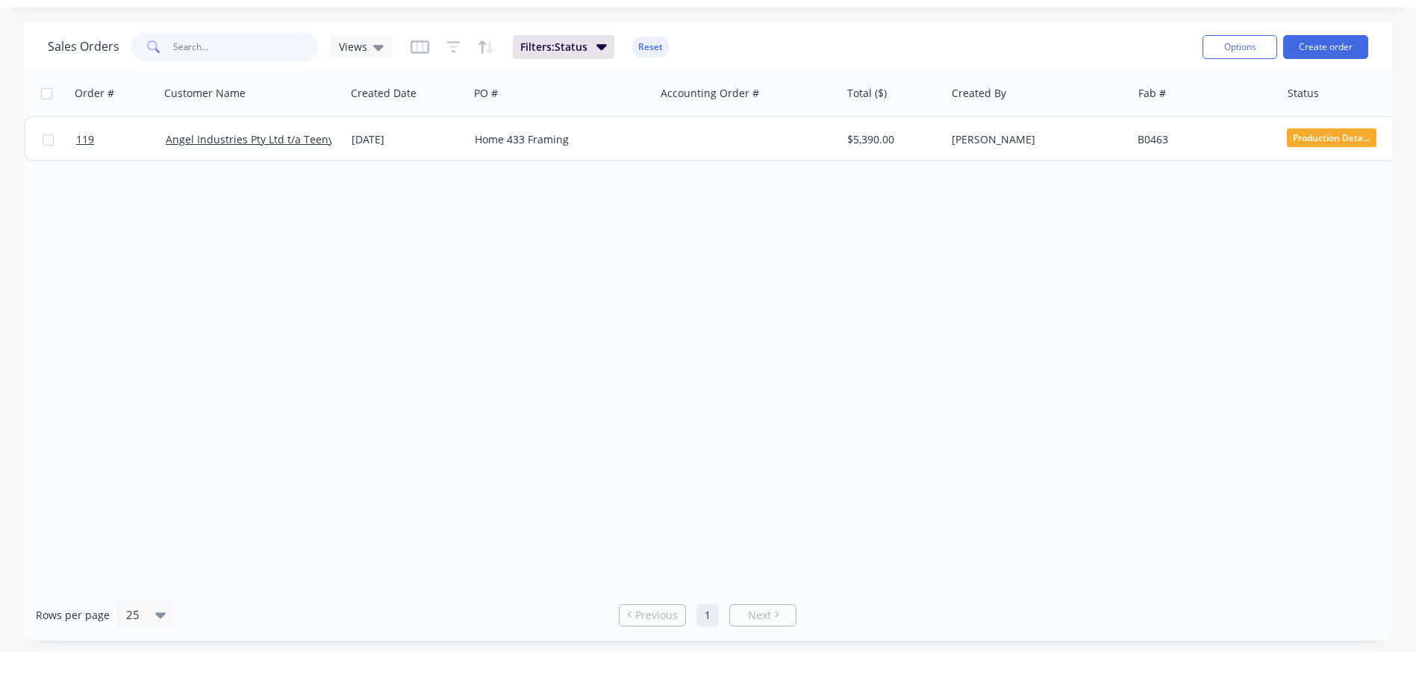
click at [304, 52] on input "text" at bounding box center [246, 47] width 146 height 30
click at [579, 48] on span "Filters: Status" at bounding box center [553, 47] width 67 height 15
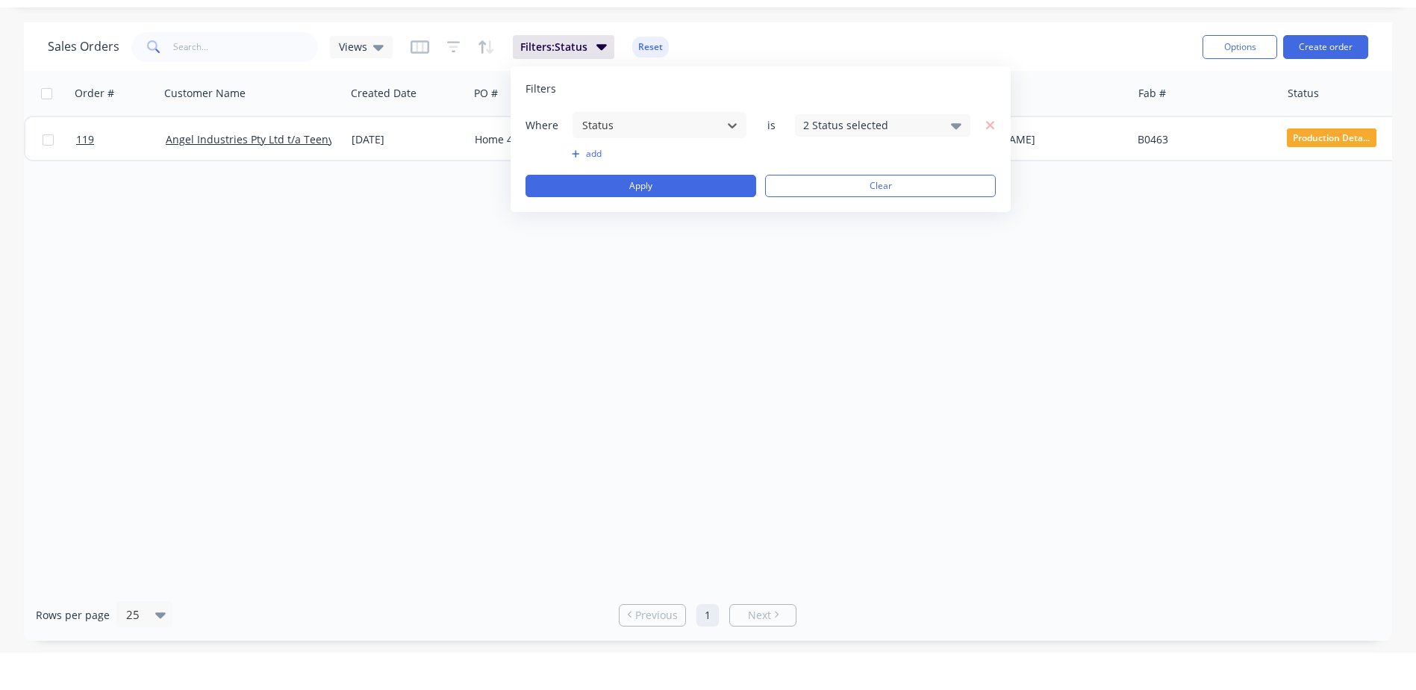
click at [1314, 219] on div "Order # Customer Name Created Date PO # Accounting Order # Total ($) Created By…" at bounding box center [708, 330] width 1369 height 518
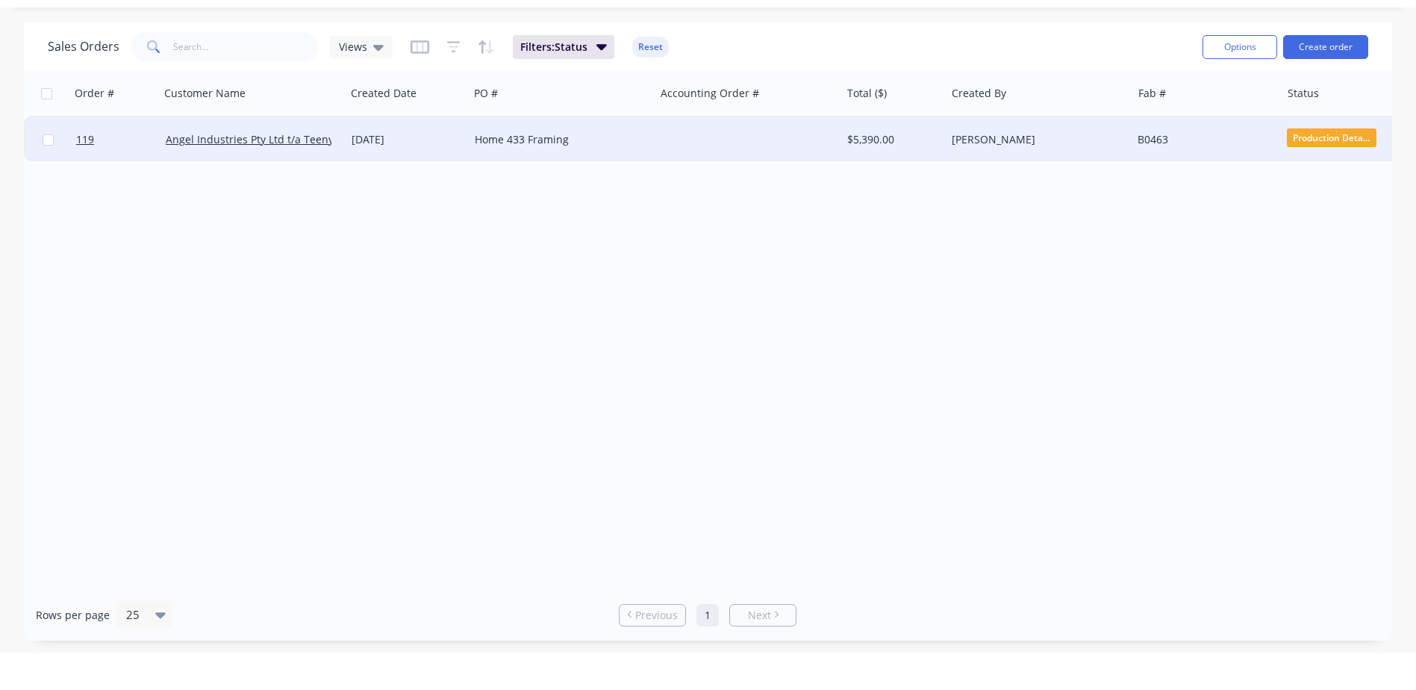
click at [1329, 137] on span "Production Deta..." at bounding box center [1332, 137] width 90 height 19
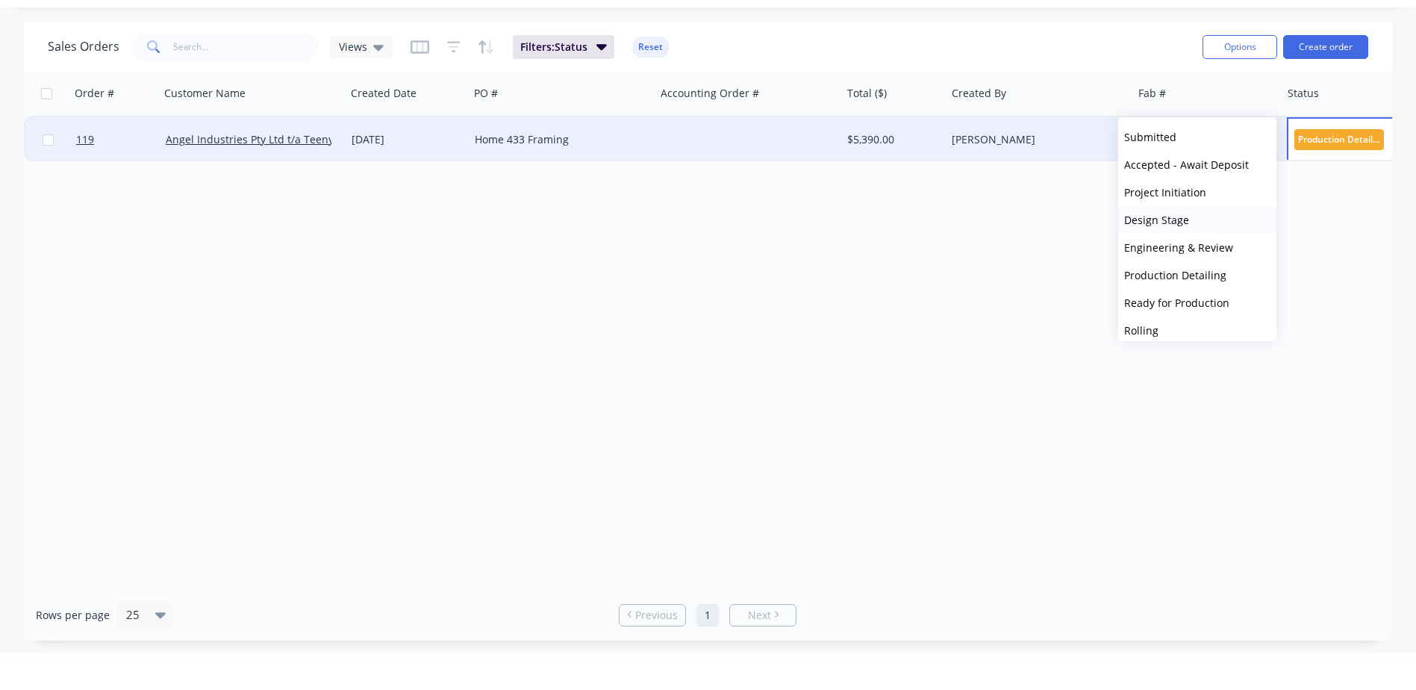
scroll to position [75, 0]
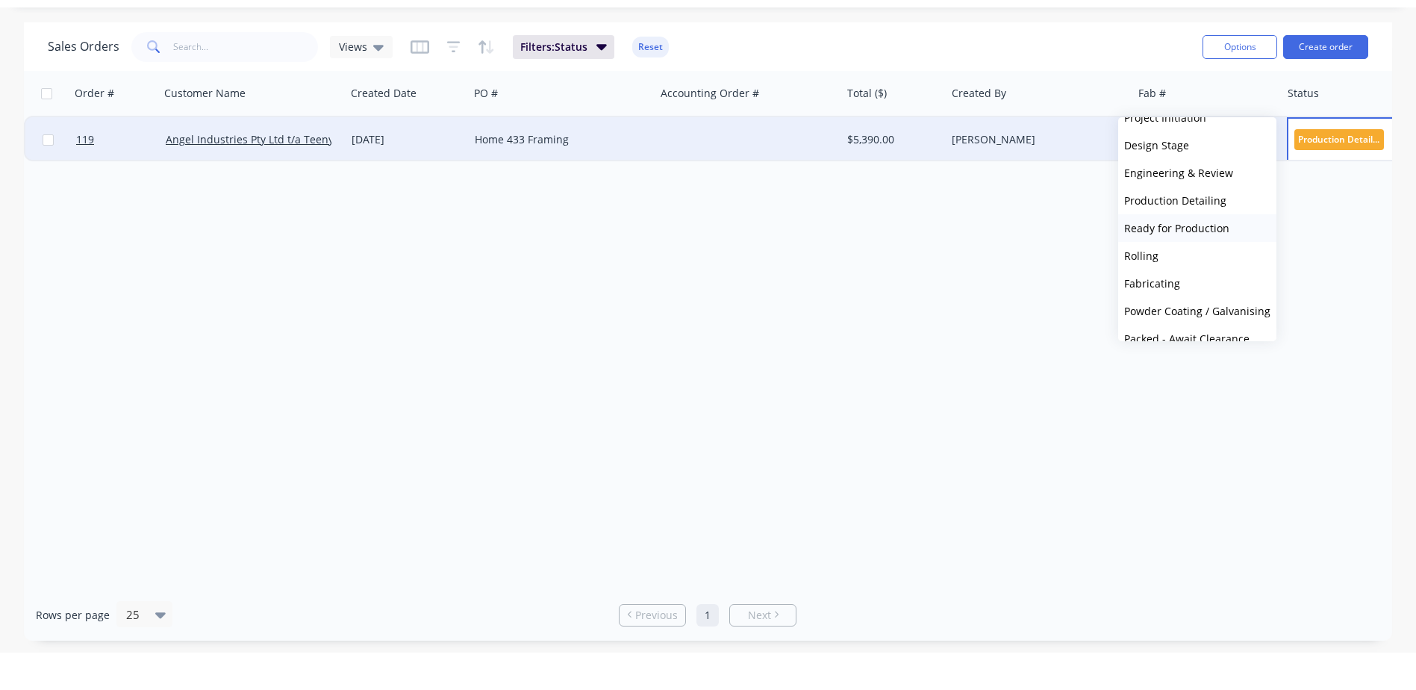
click at [1196, 233] on span "Ready for Production" at bounding box center [1176, 228] width 105 height 14
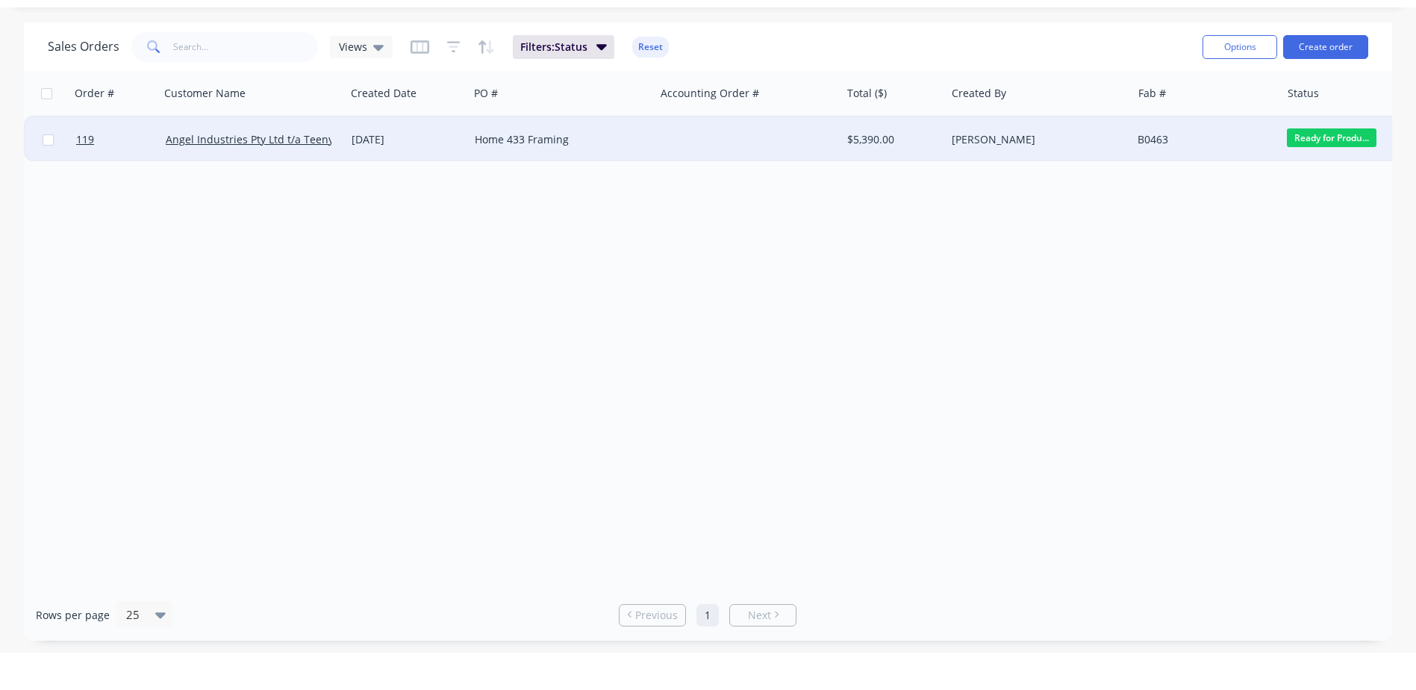
click at [1253, 199] on div "Order # Customer Name Created Date PO # Accounting Order # Total ($) Created By…" at bounding box center [708, 330] width 1369 height 518
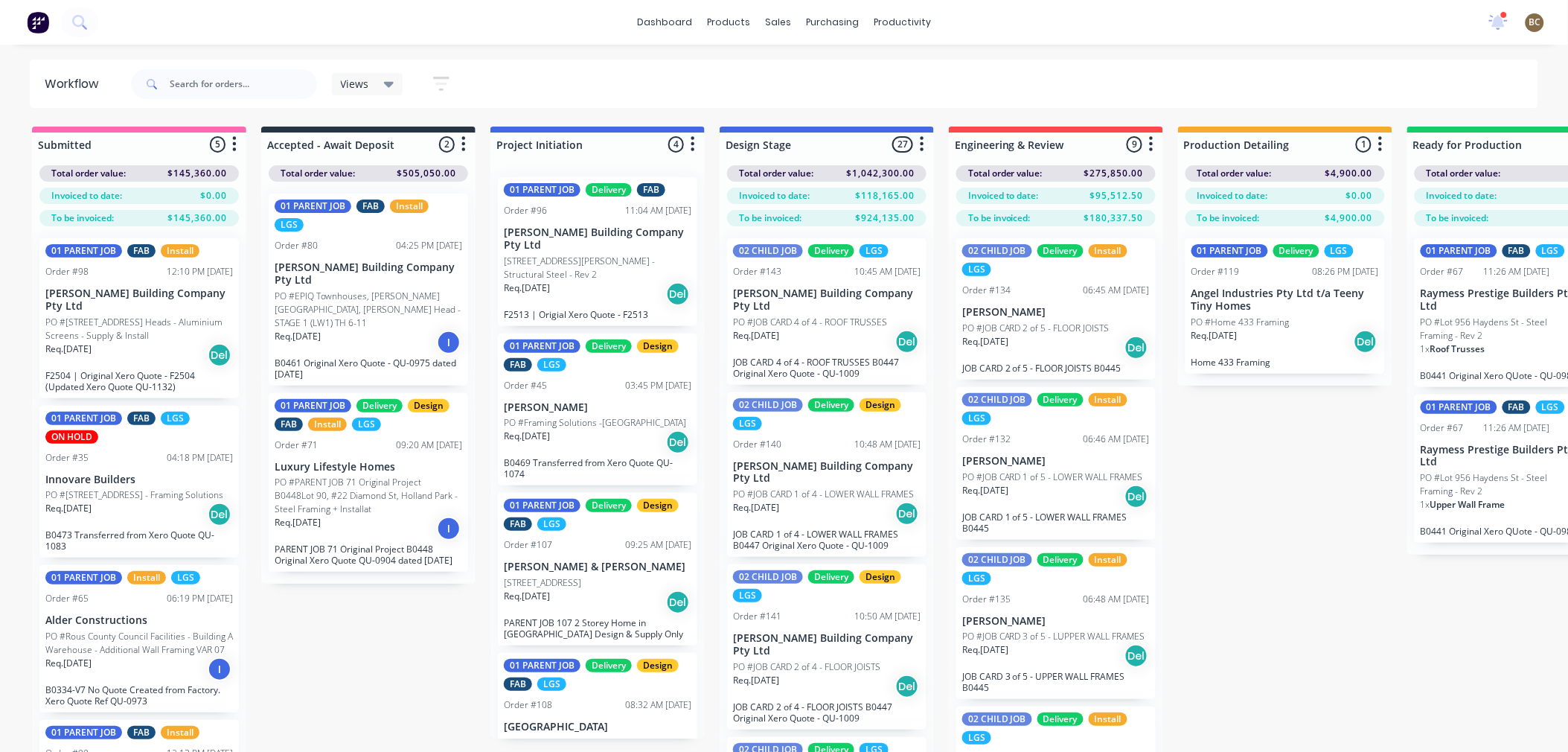
click at [1295, 319] on div "PO #Home 433 Framing" at bounding box center [1285, 322] width 187 height 13
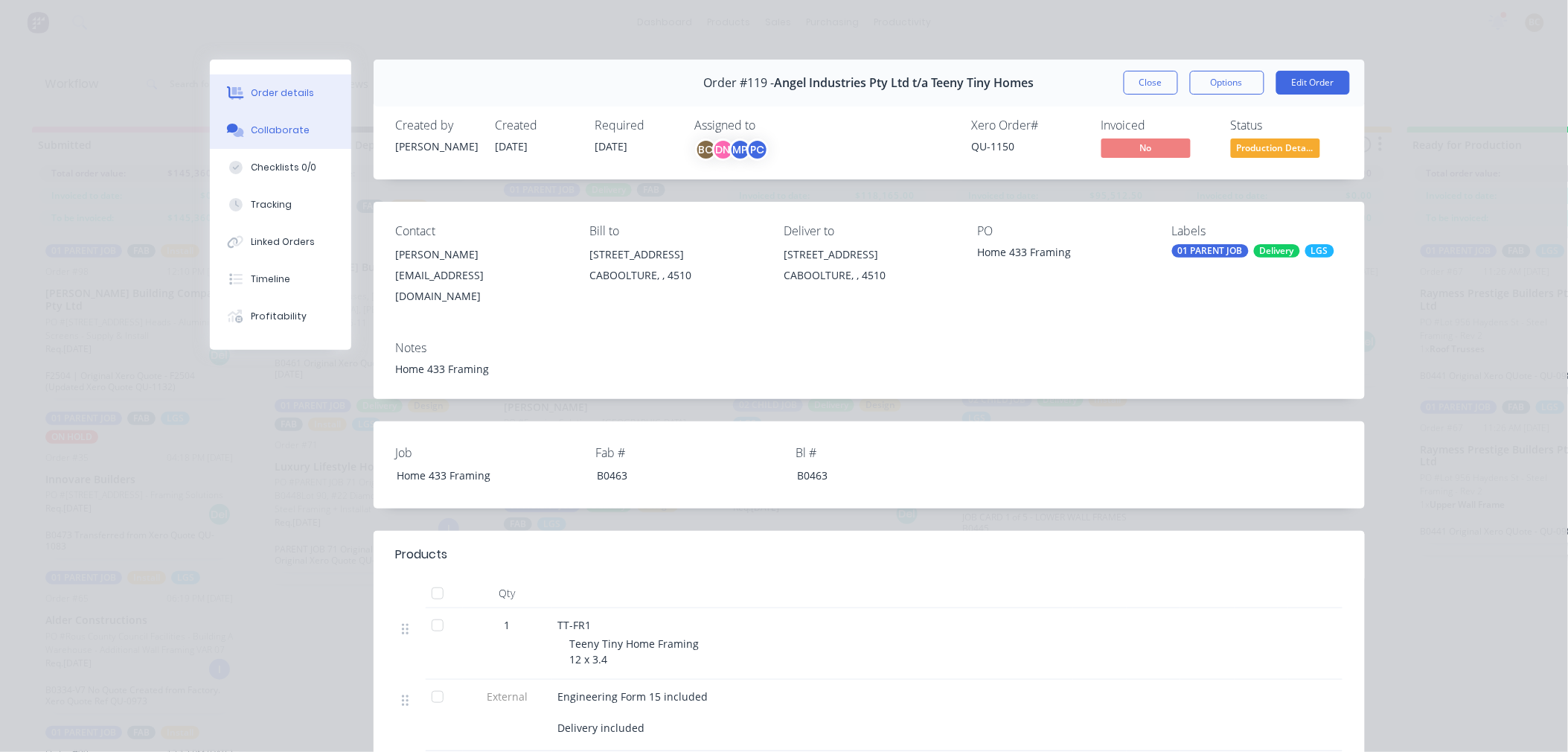
click at [292, 125] on div "Collaborate" at bounding box center [280, 130] width 59 height 13
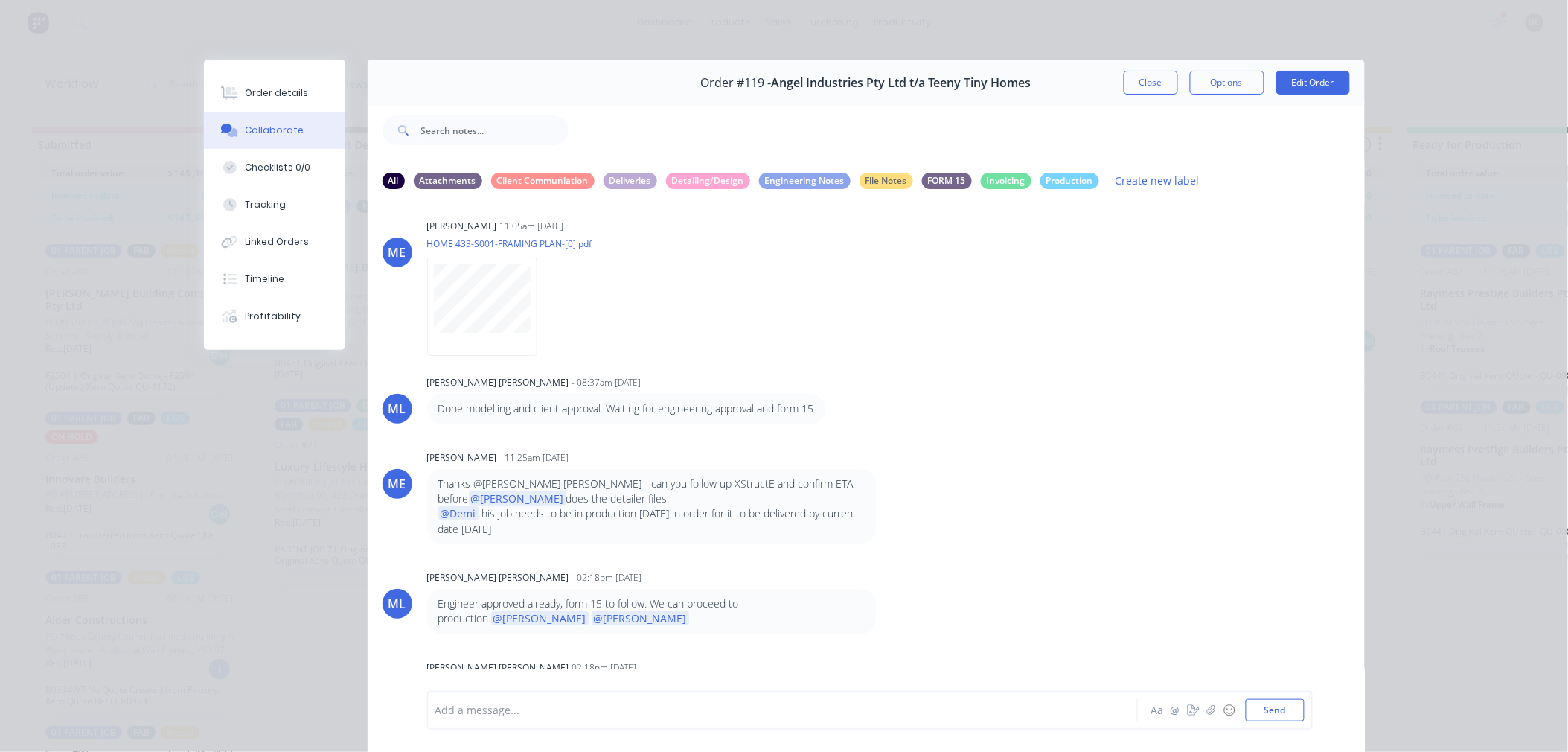
scroll to position [493, 0]
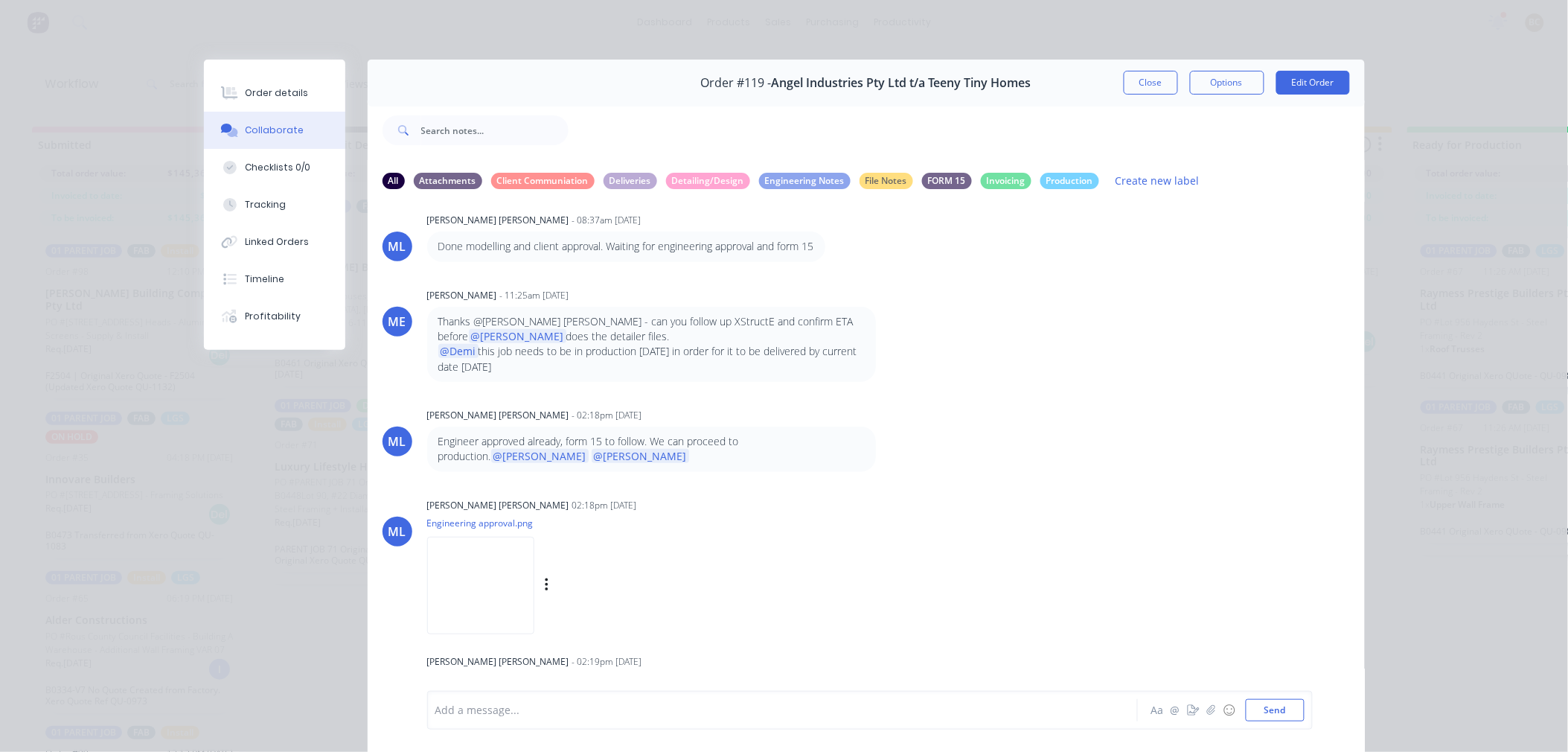
click at [794, 532] on div "Micah Liezel Cabrera 02:18pm 27/08/25 Engineering approval.png Labels Download" at bounding box center [660, 562] width 466 height 134
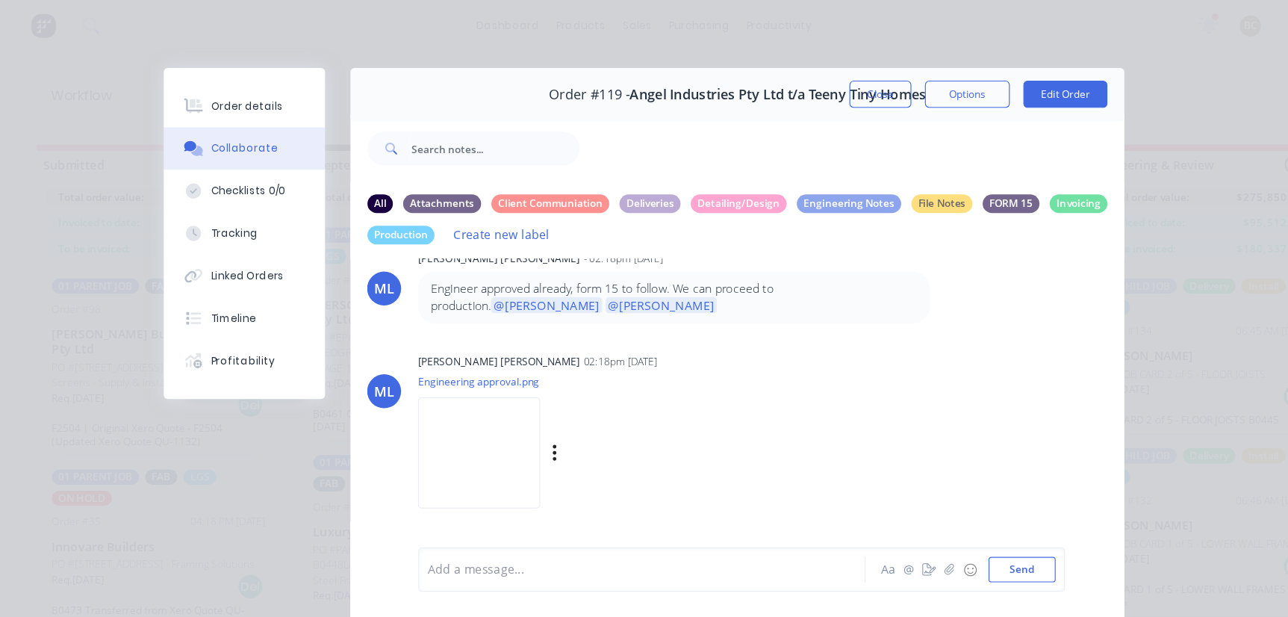
scroll to position [710, 0]
drag, startPoint x: 480, startPoint y: 453, endPoint x: 592, endPoint y: 457, distance: 112.1
click at [592, 467] on div "Micah Liezel Cabrera - 02:19pm 27/08/25" at bounding box center [601, 473] width 467 height 13
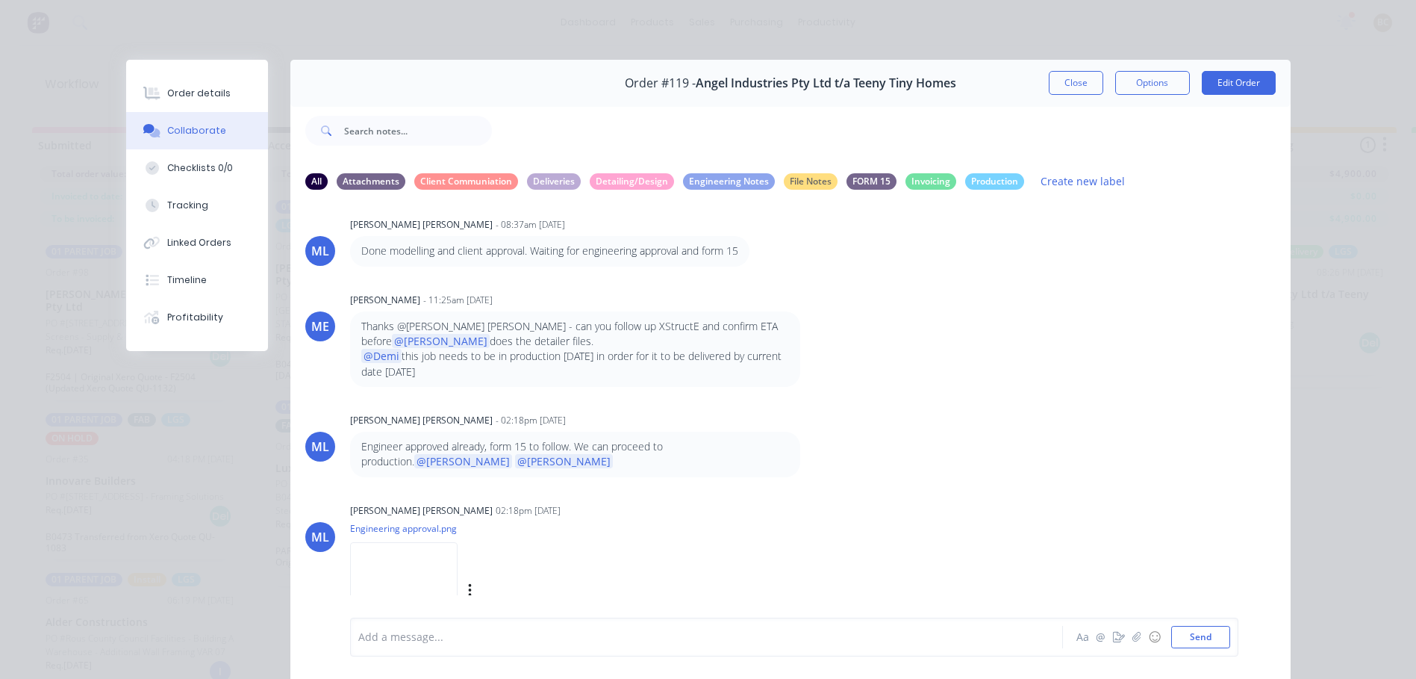
scroll to position [572, 0]
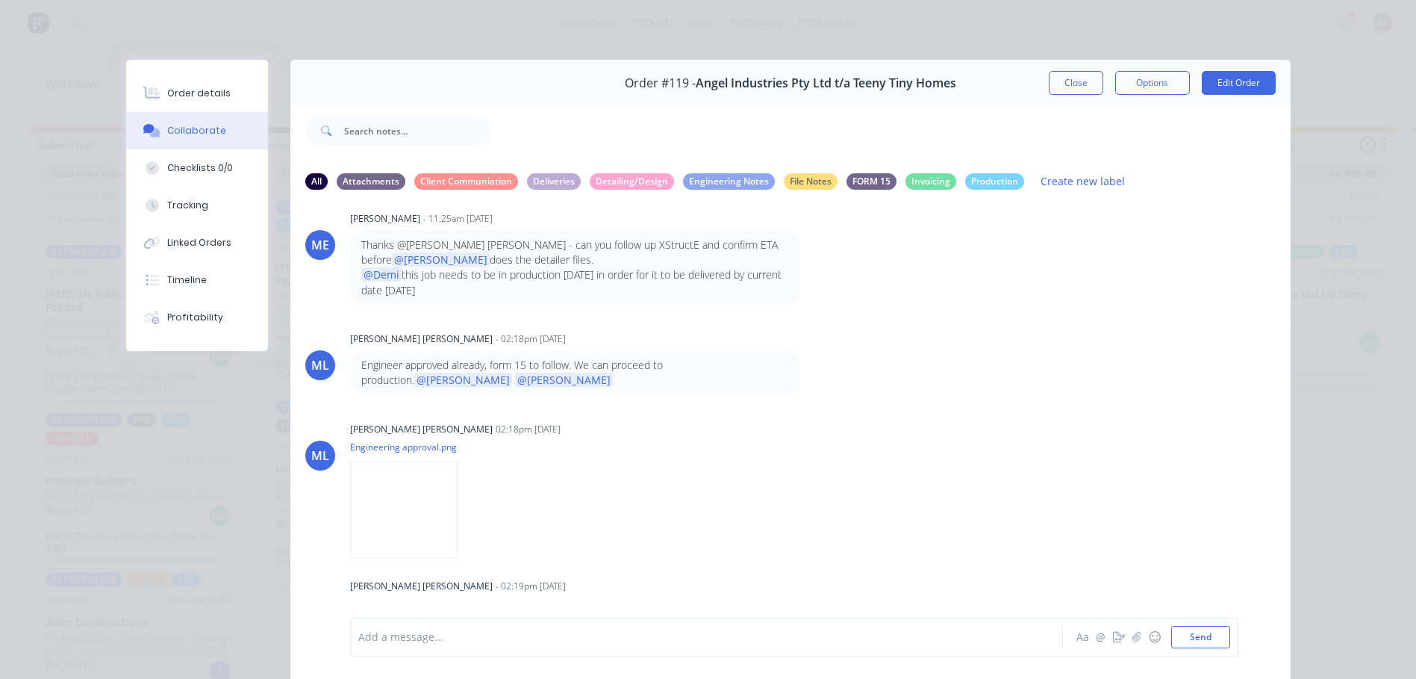
click at [1354, 345] on div "Order details Collaborate Checklists 0/0 Tracking Linked Orders Timeline Profit…" at bounding box center [708, 339] width 1416 height 679
click at [308, 178] on div "All" at bounding box center [316, 180] width 22 height 16
click at [382, 181] on div "Attachments" at bounding box center [371, 180] width 69 height 16
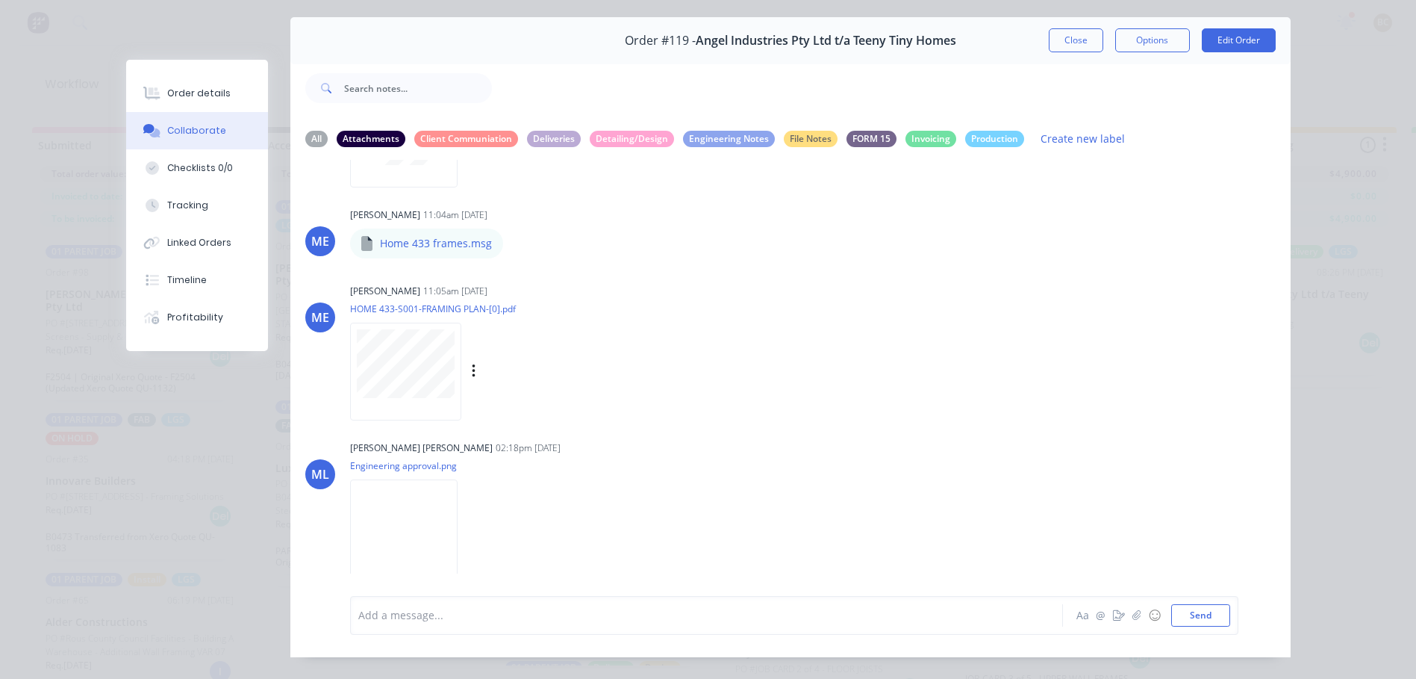
scroll to position [79, 0]
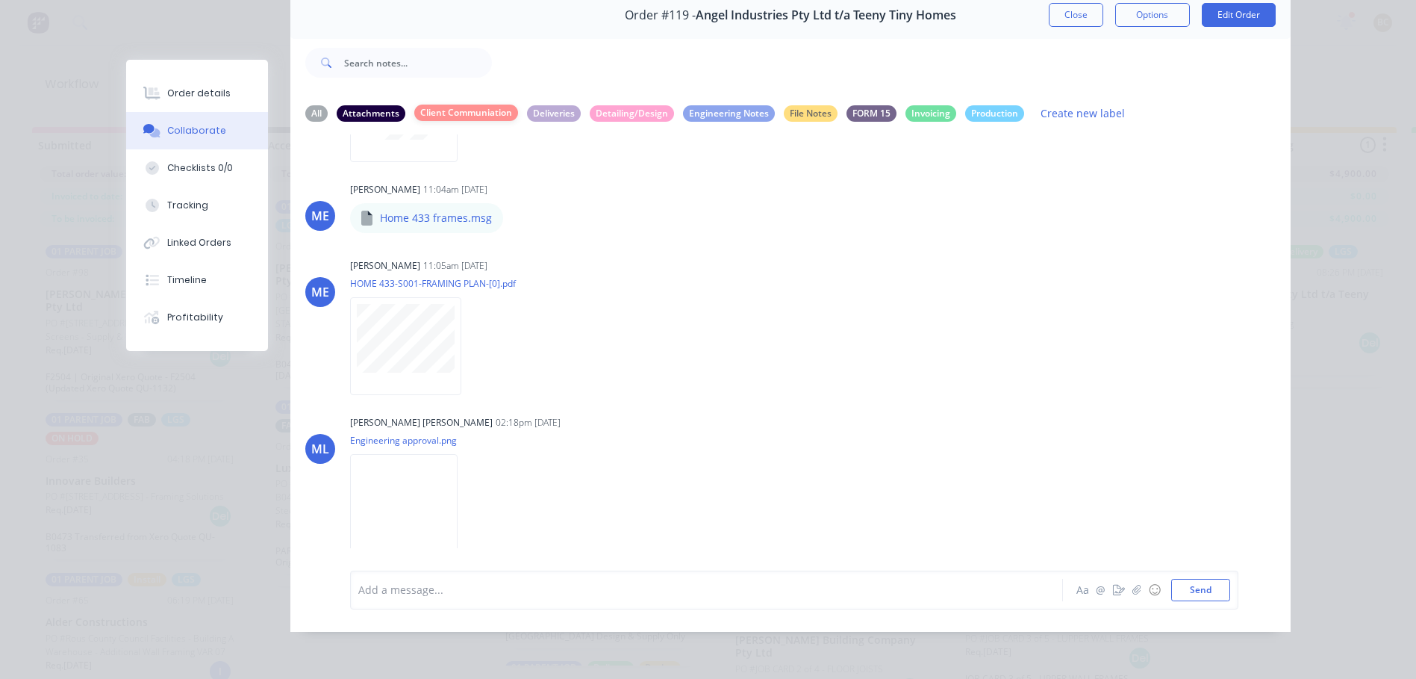
click at [488, 105] on div "Client Communiation" at bounding box center [466, 113] width 104 height 16
click at [1009, 105] on div "Production" at bounding box center [994, 113] width 59 height 16
drag, startPoint x: 1009, startPoint y: 97, endPoint x: 906, endPoint y: 108, distance: 102.9
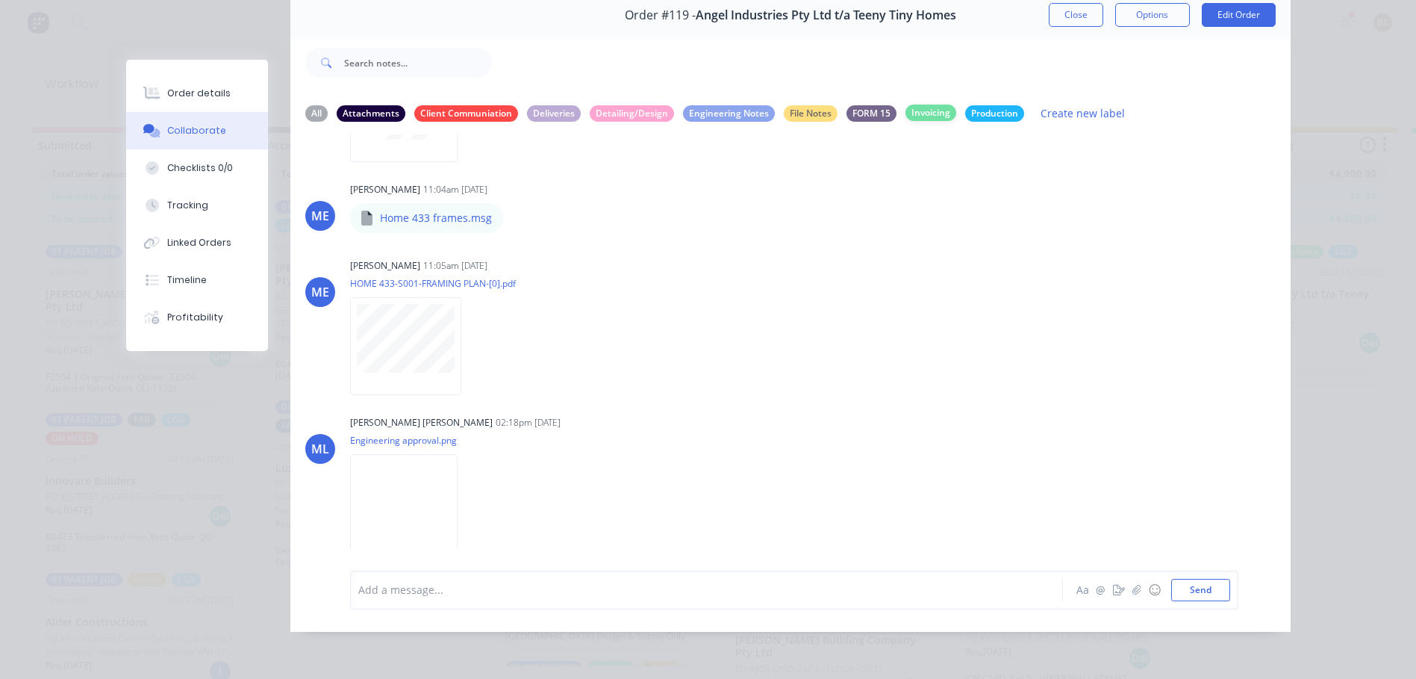
click at [906, 108] on div "Invoicing" at bounding box center [931, 113] width 51 height 16
click at [920, 105] on div "Invoicing" at bounding box center [931, 113] width 51 height 16
click at [871, 106] on div "FORM 15" at bounding box center [872, 113] width 50 height 16
click at [799, 105] on div "File Notes" at bounding box center [811, 113] width 54 height 16
click at [727, 105] on div "Engineering Notes" at bounding box center [729, 113] width 92 height 16
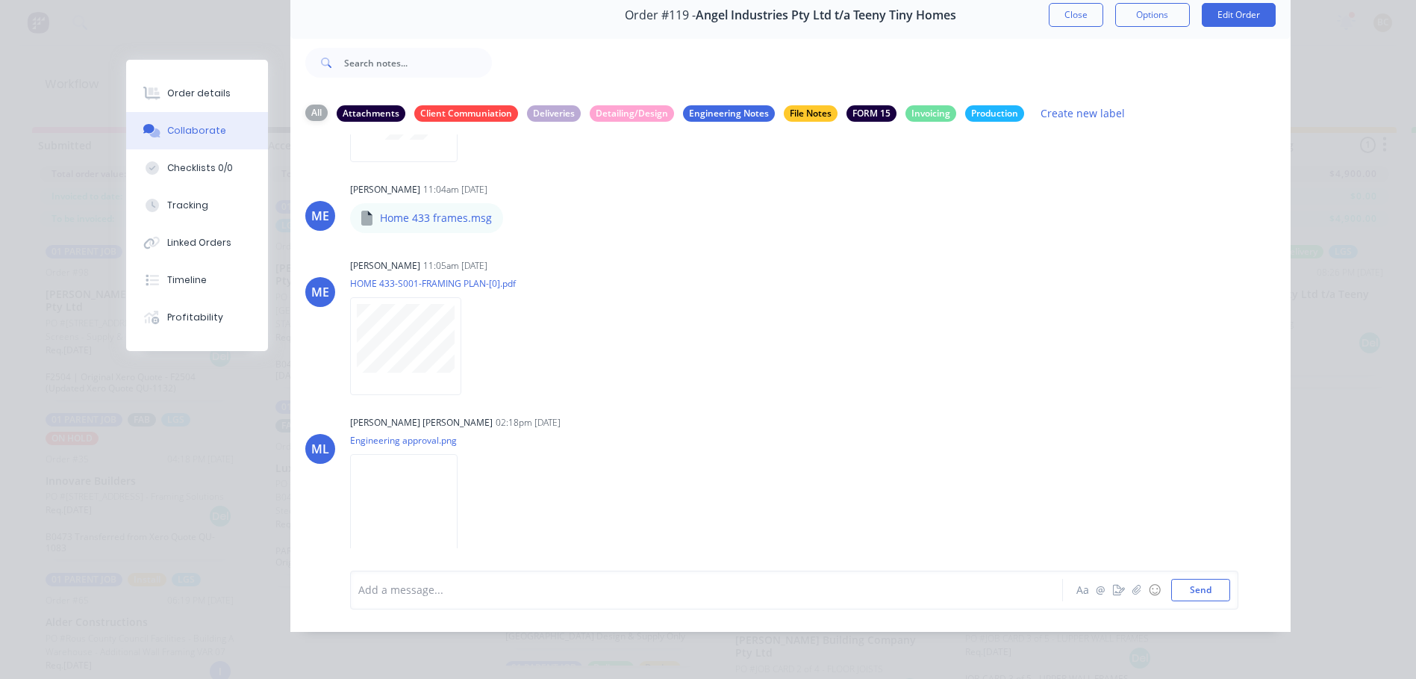
click at [314, 105] on div "All" at bounding box center [316, 113] width 22 height 16
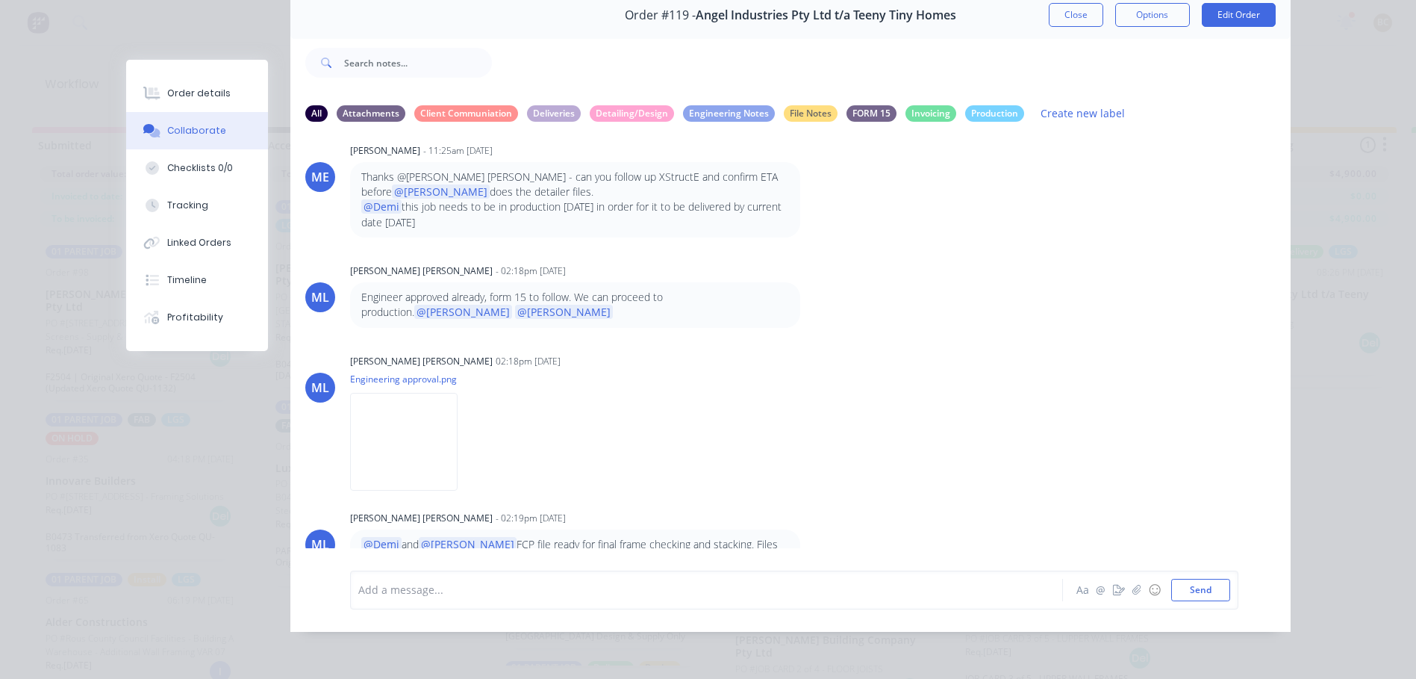
scroll to position [59, 0]
drag, startPoint x: 594, startPoint y: 522, endPoint x: 652, endPoint y: 516, distance: 58.5
click at [652, 537] on p "@Demi and @Bastian FCP file ready for final frame checking and stacking. Files …" at bounding box center [575, 552] width 428 height 31
drag, startPoint x: 652, startPoint y: 516, endPoint x: 744, endPoint y: 514, distance: 91.8
click at [744, 537] on p "@Demi and @Bastian FCP file ready for final frame checking and stacking. Files …" at bounding box center [575, 552] width 428 height 31
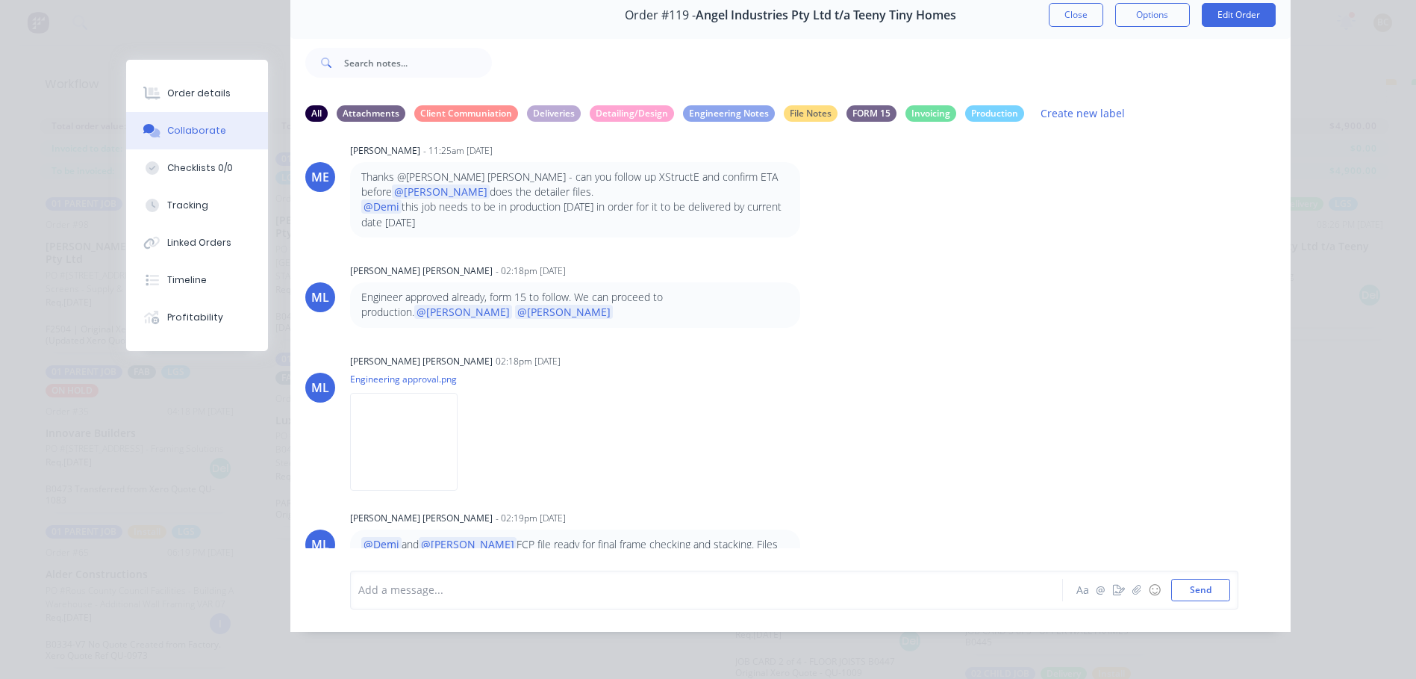
click at [526, 581] on div "Add a message..." at bounding box center [685, 590] width 654 height 22
click at [1205, 591] on button "Send" at bounding box center [1200, 590] width 59 height 22
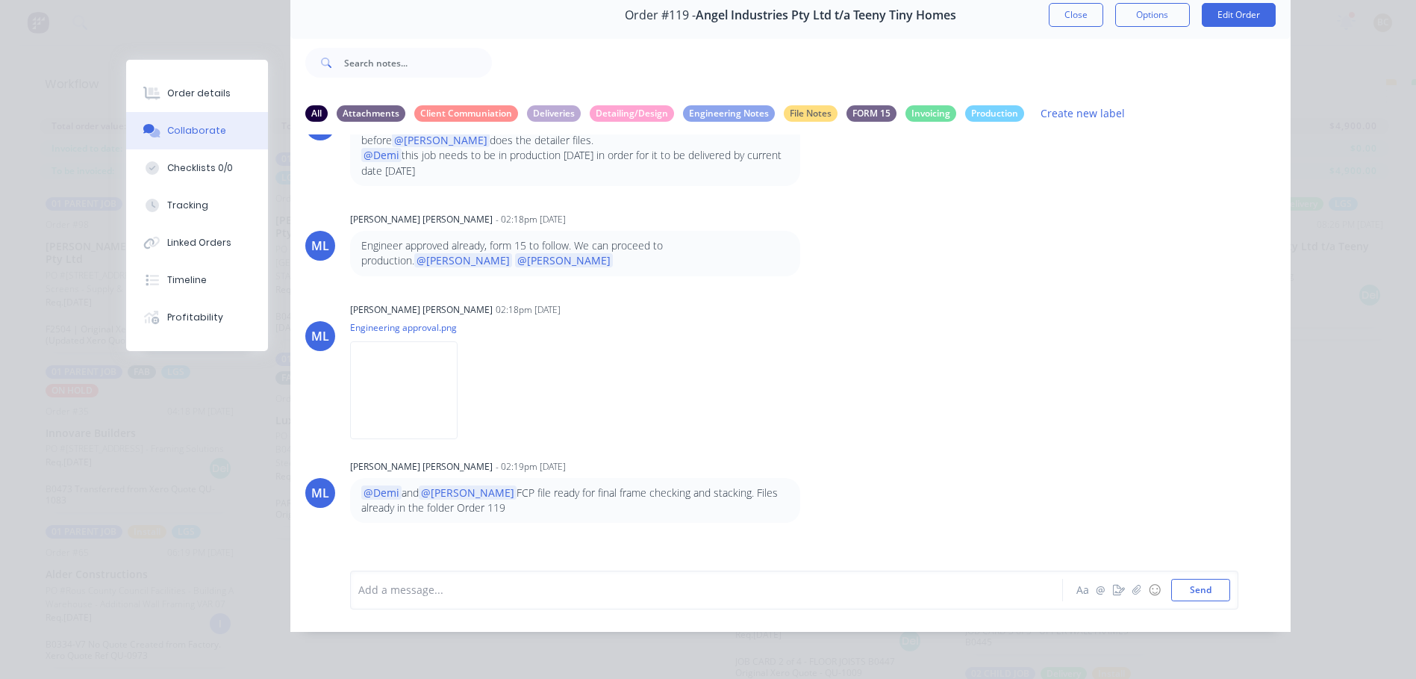
scroll to position [647, 0]
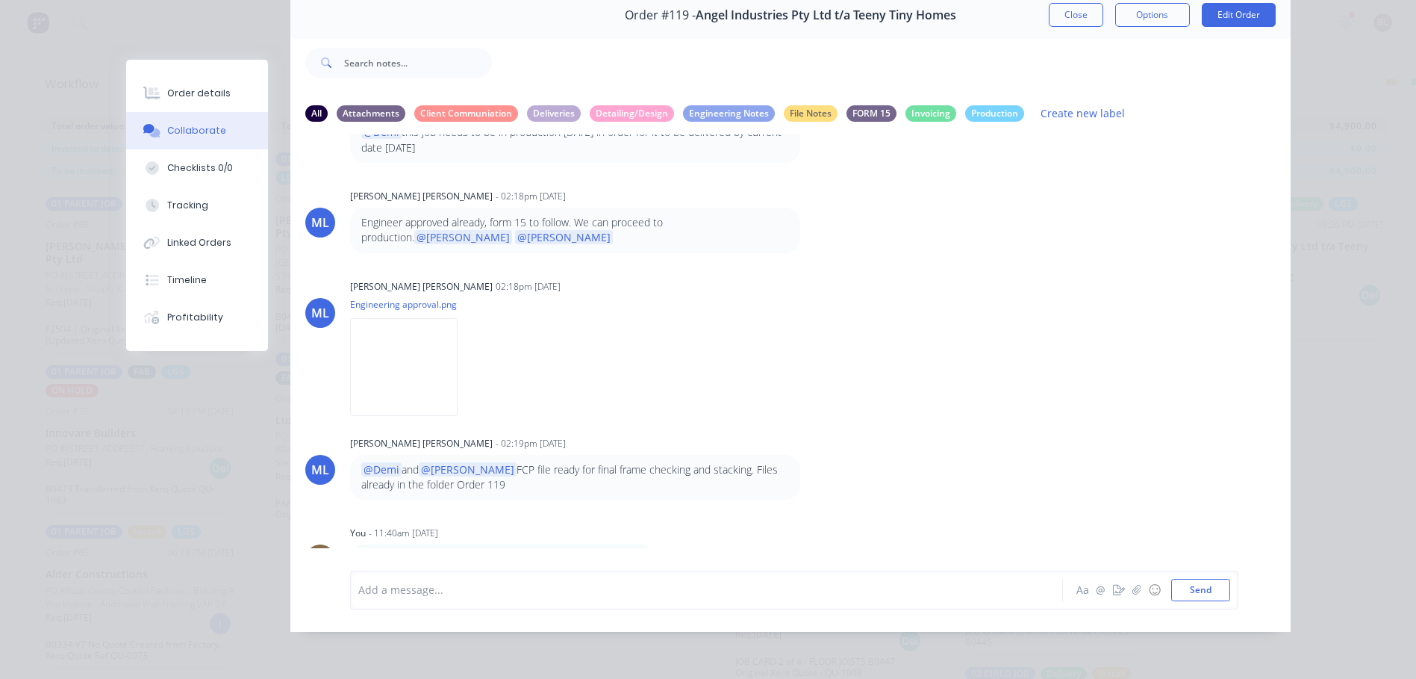
drag, startPoint x: 1395, startPoint y: 222, endPoint x: 1375, endPoint y: 222, distance: 19.4
click at [1395, 222] on div "Order details Collaborate Checklists 0/0 Tracking Linked Orders Timeline Profit…" at bounding box center [708, 339] width 1416 height 679
click at [1086, 9] on button "Close" at bounding box center [1076, 15] width 55 height 24
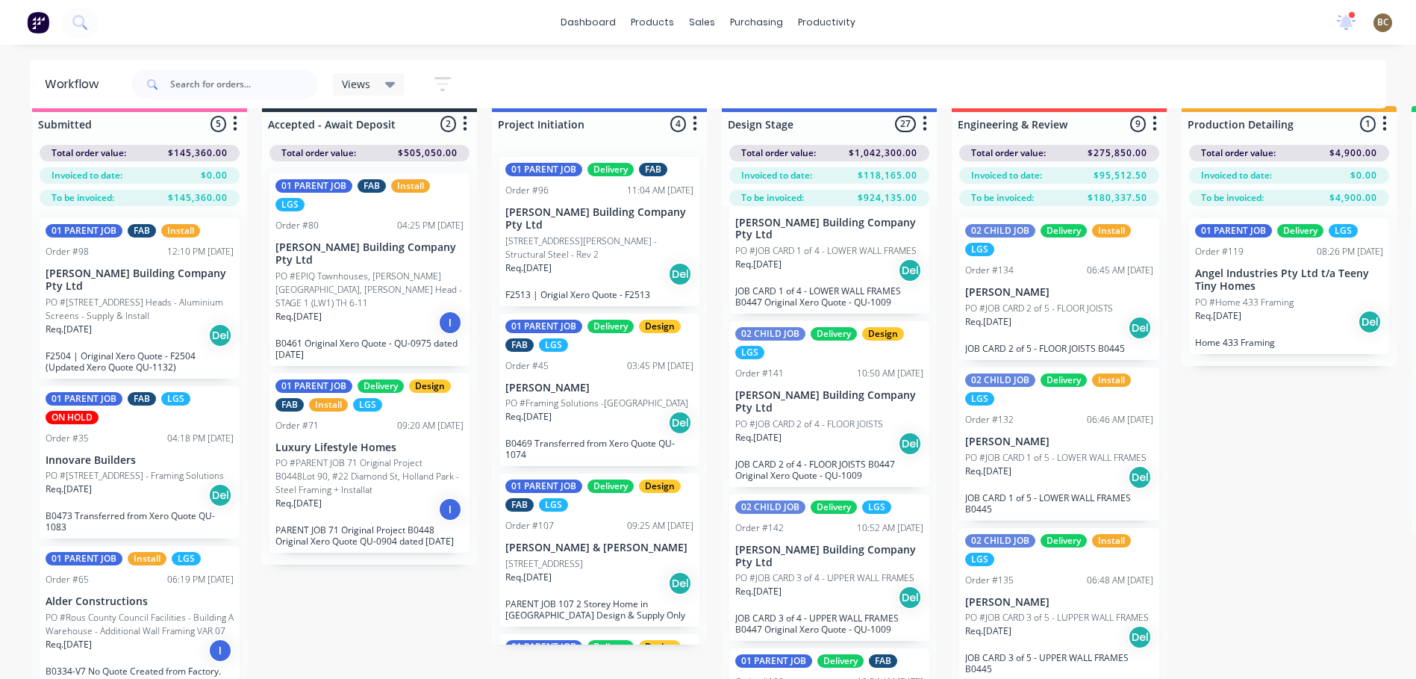
scroll to position [0, 0]
